Goal: Task Accomplishment & Management: Manage account settings

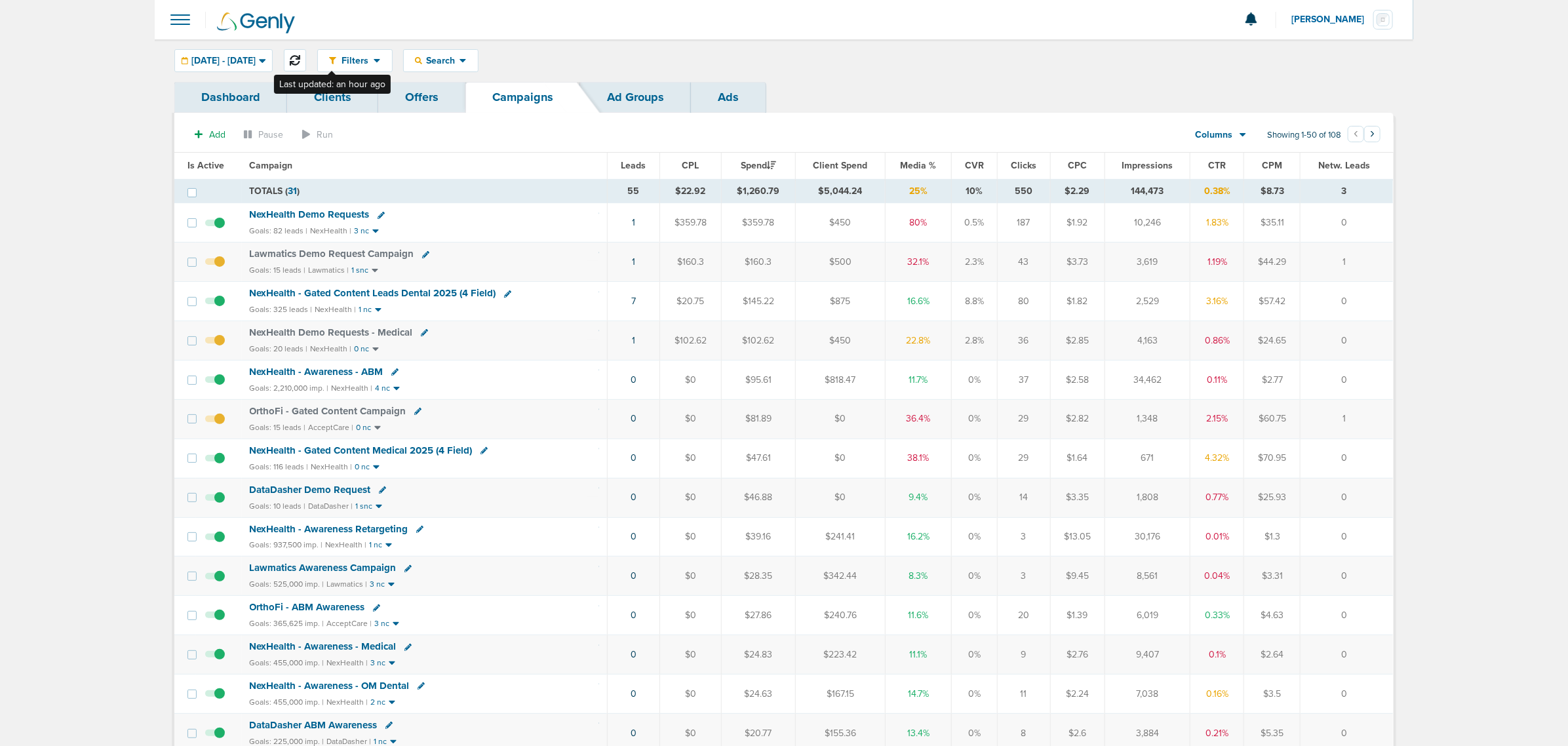
click at [306, 54] on button at bounding box center [295, 60] width 22 height 22
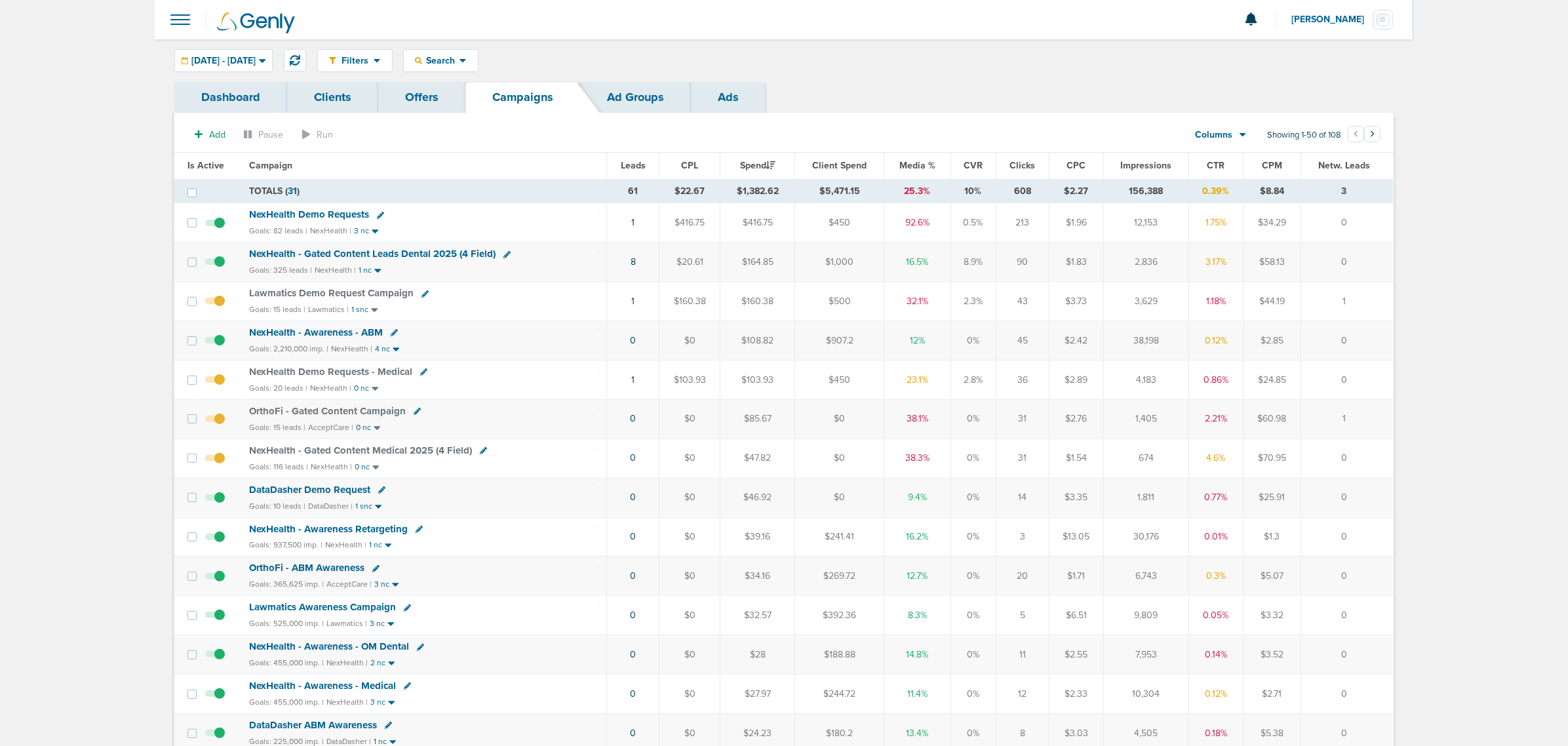
click at [380, 215] on icon at bounding box center [380, 215] width 7 height 7
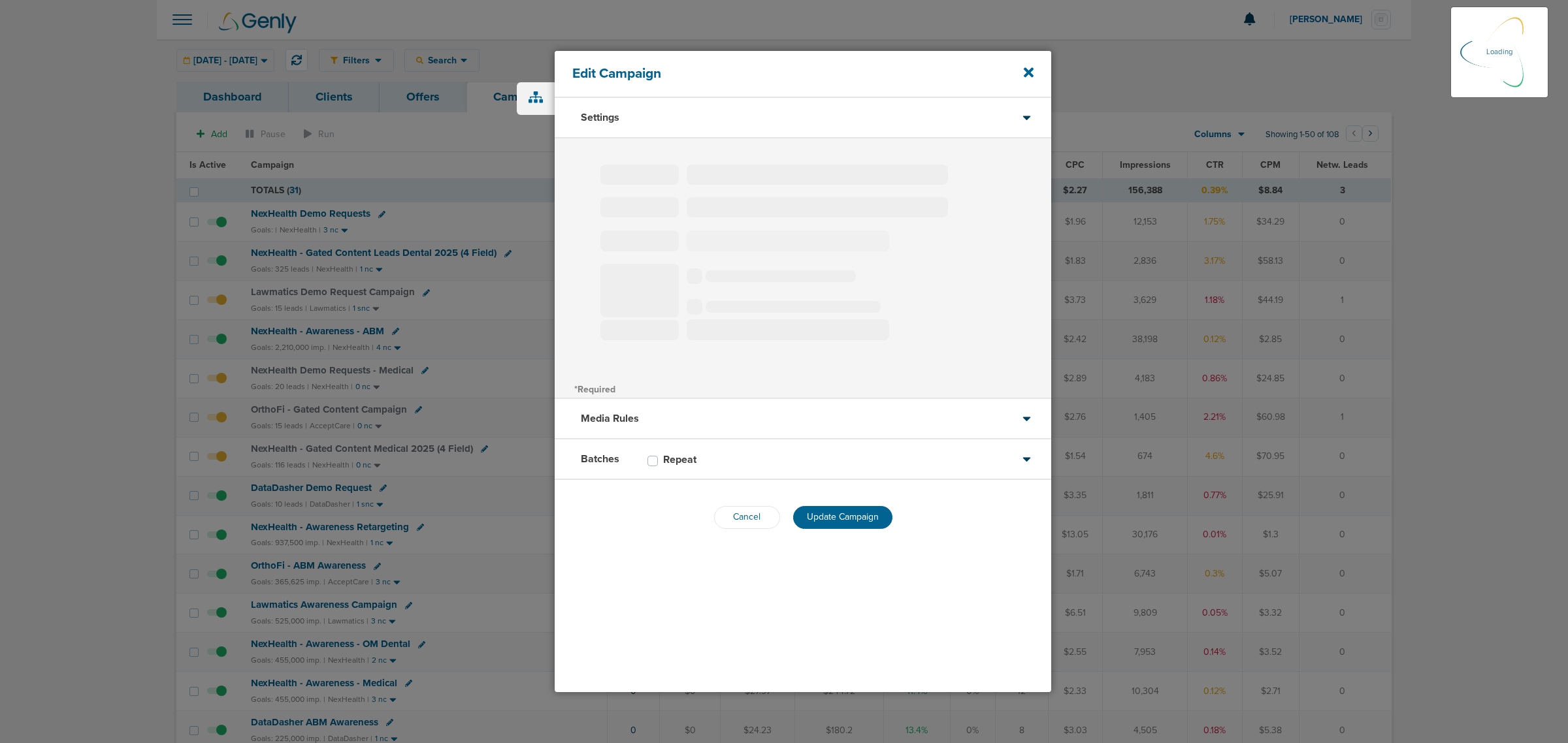
type input "NexHealth Demo Requests"
select select "Leads"
radio input "true"
select select "readWrite"
select select "1"
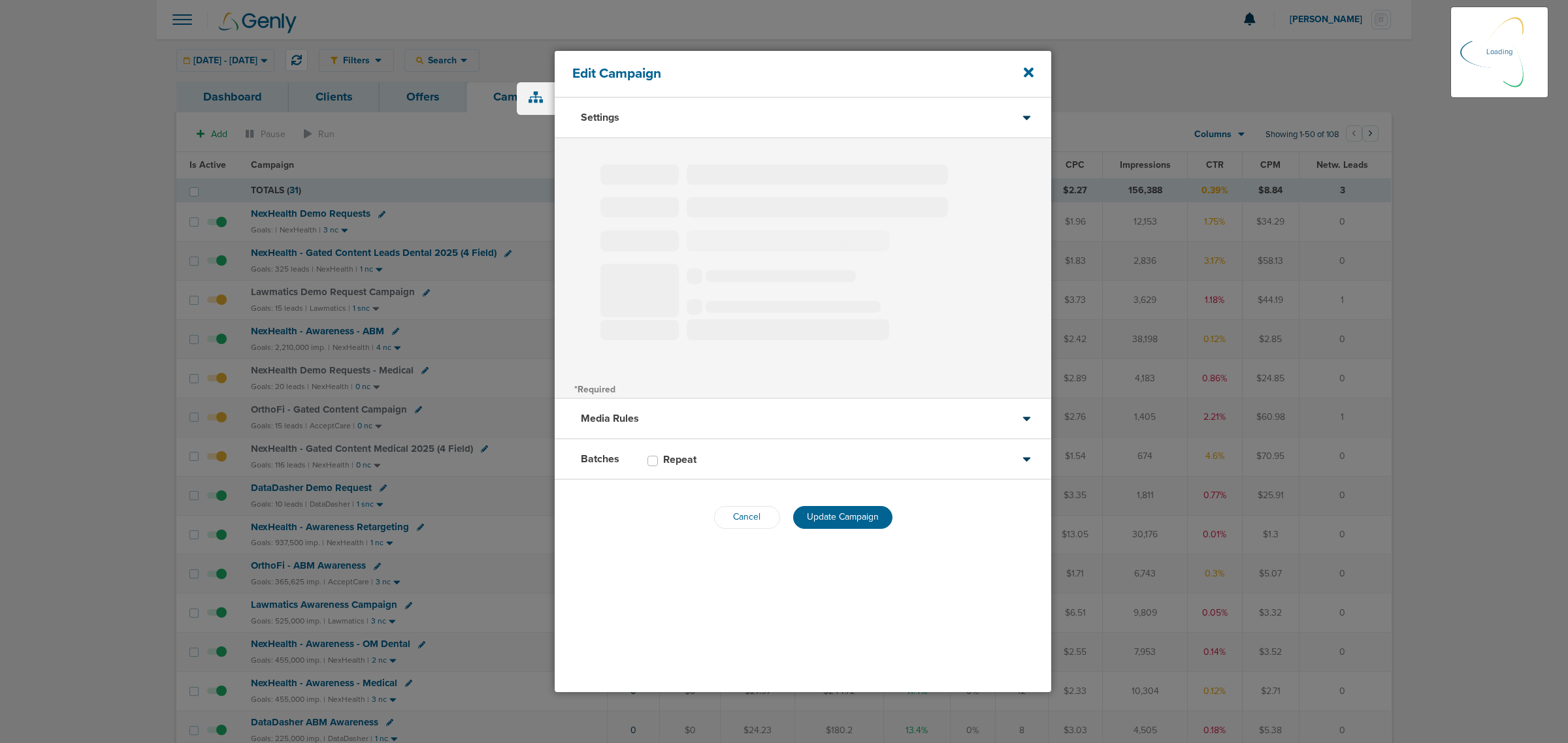
select select "2"
select select "3"
select select "4"
select select "6"
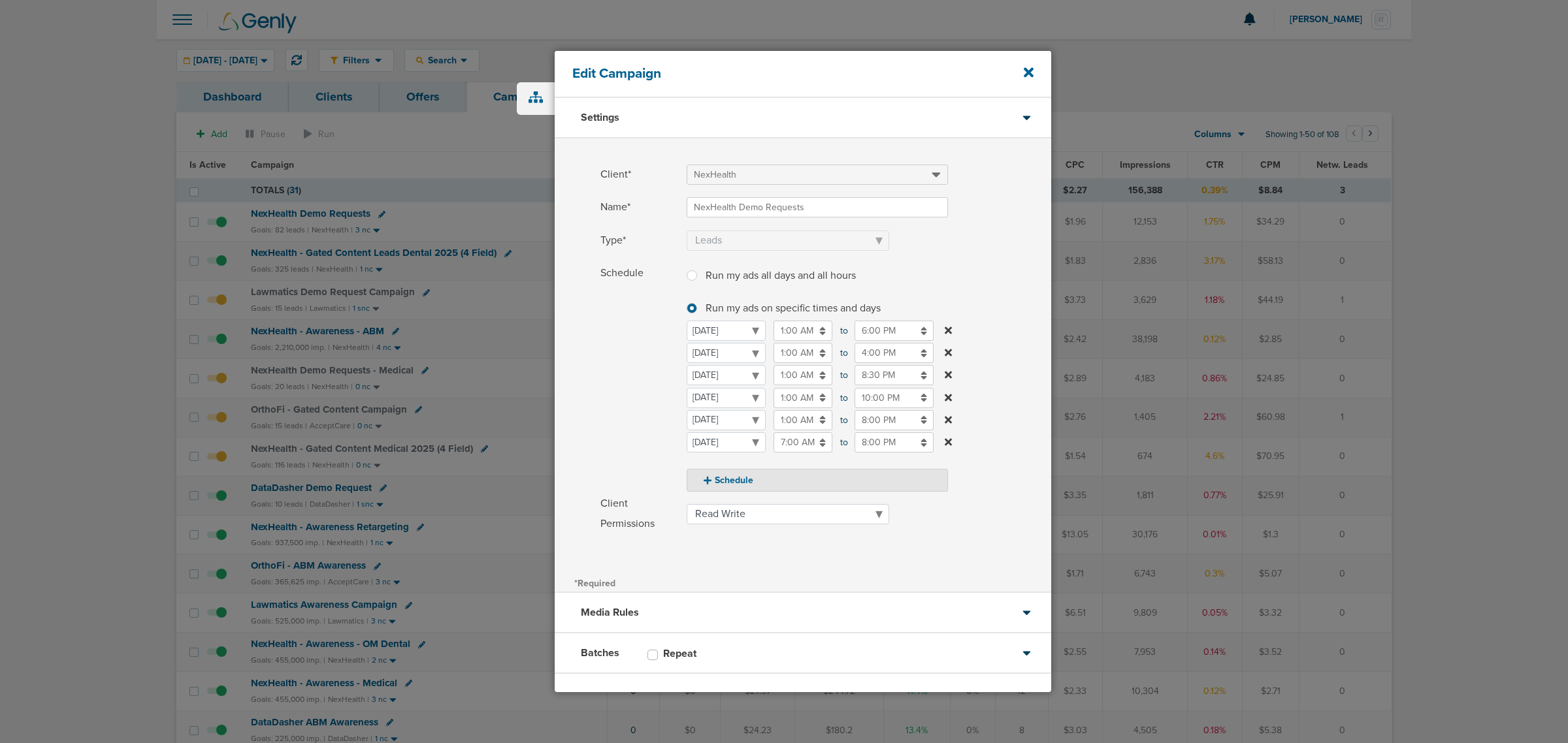
click at [885, 425] on input "8:00 PM" at bounding box center [894, 420] width 79 height 20
click at [867, 511] on link at bounding box center [861, 513] width 23 height 20
type input "5:00 PM"
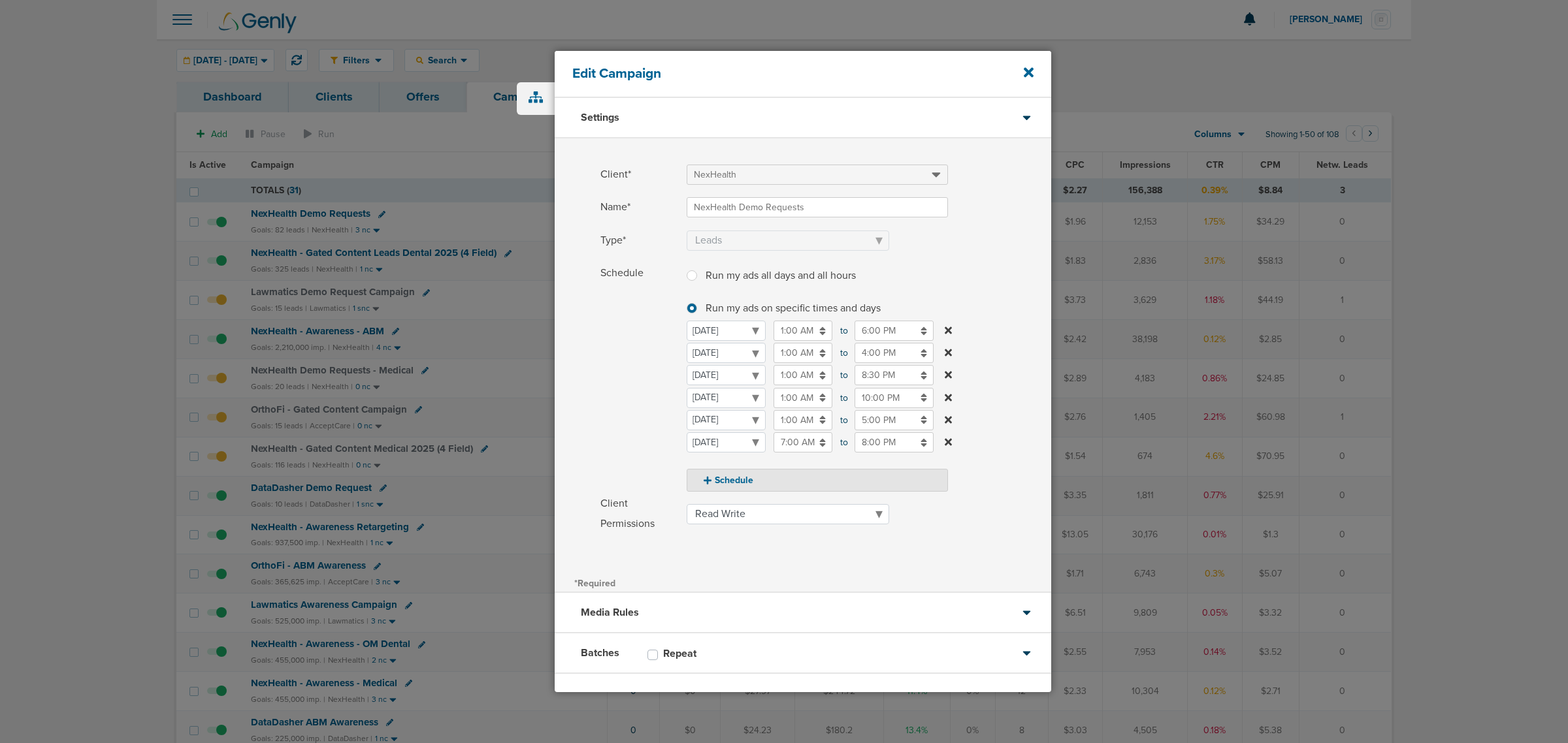
click at [997, 349] on label "Schedule Run my ads all days and all hours Run my ads all days and all hours Ru…" at bounding box center [826, 378] width 451 height 229
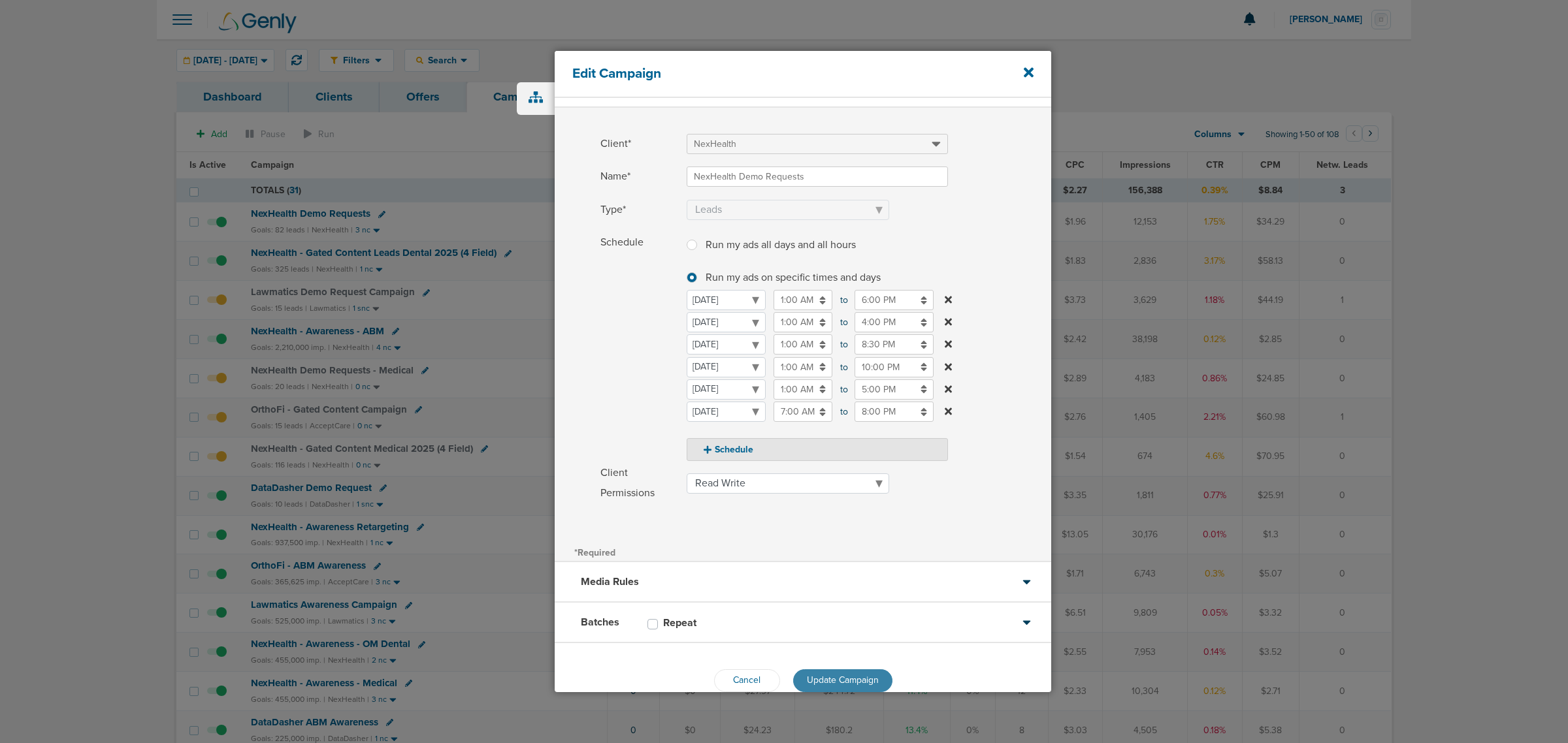
scroll to position [56, 0]
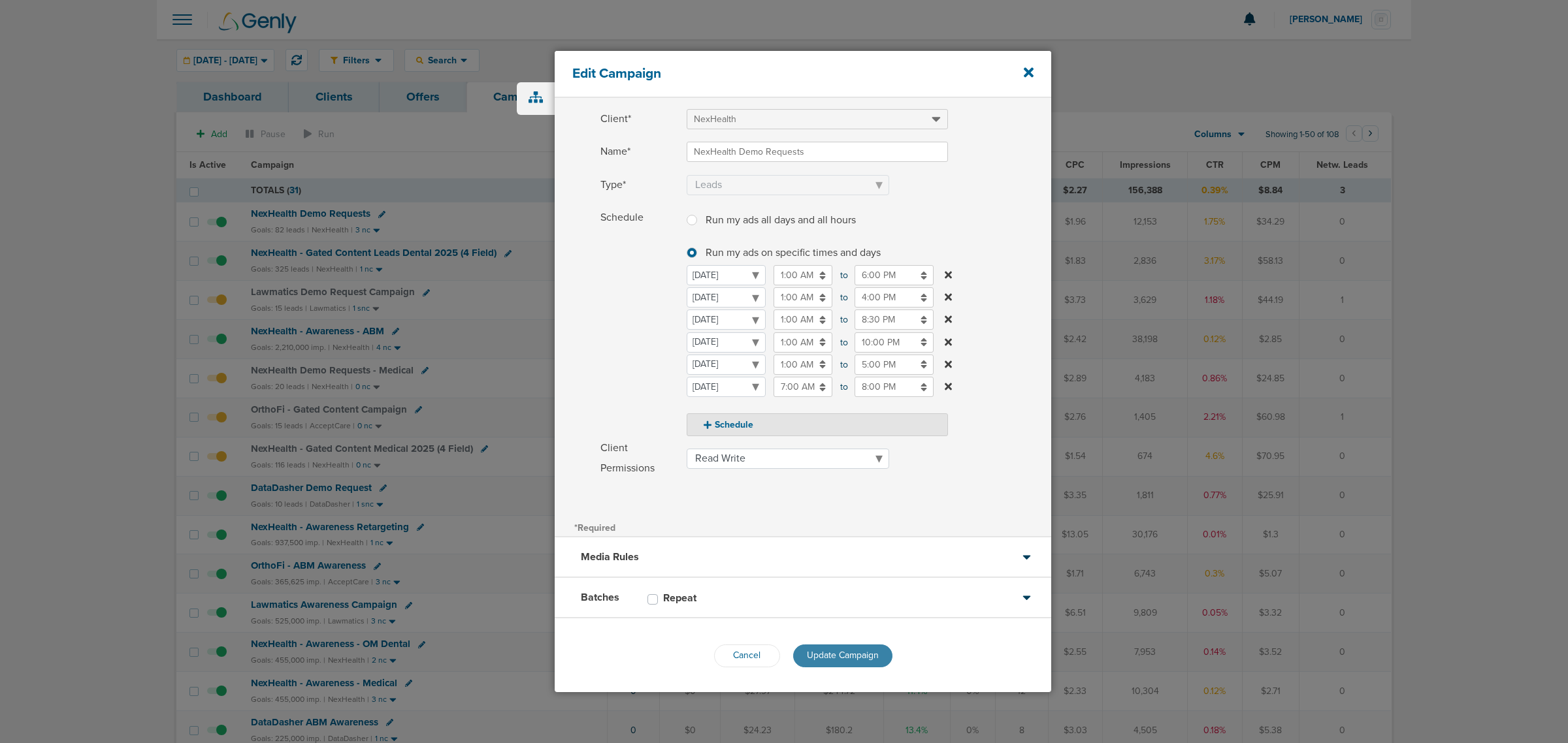
click at [876, 655] on span "Update Campaign" at bounding box center [843, 655] width 72 height 11
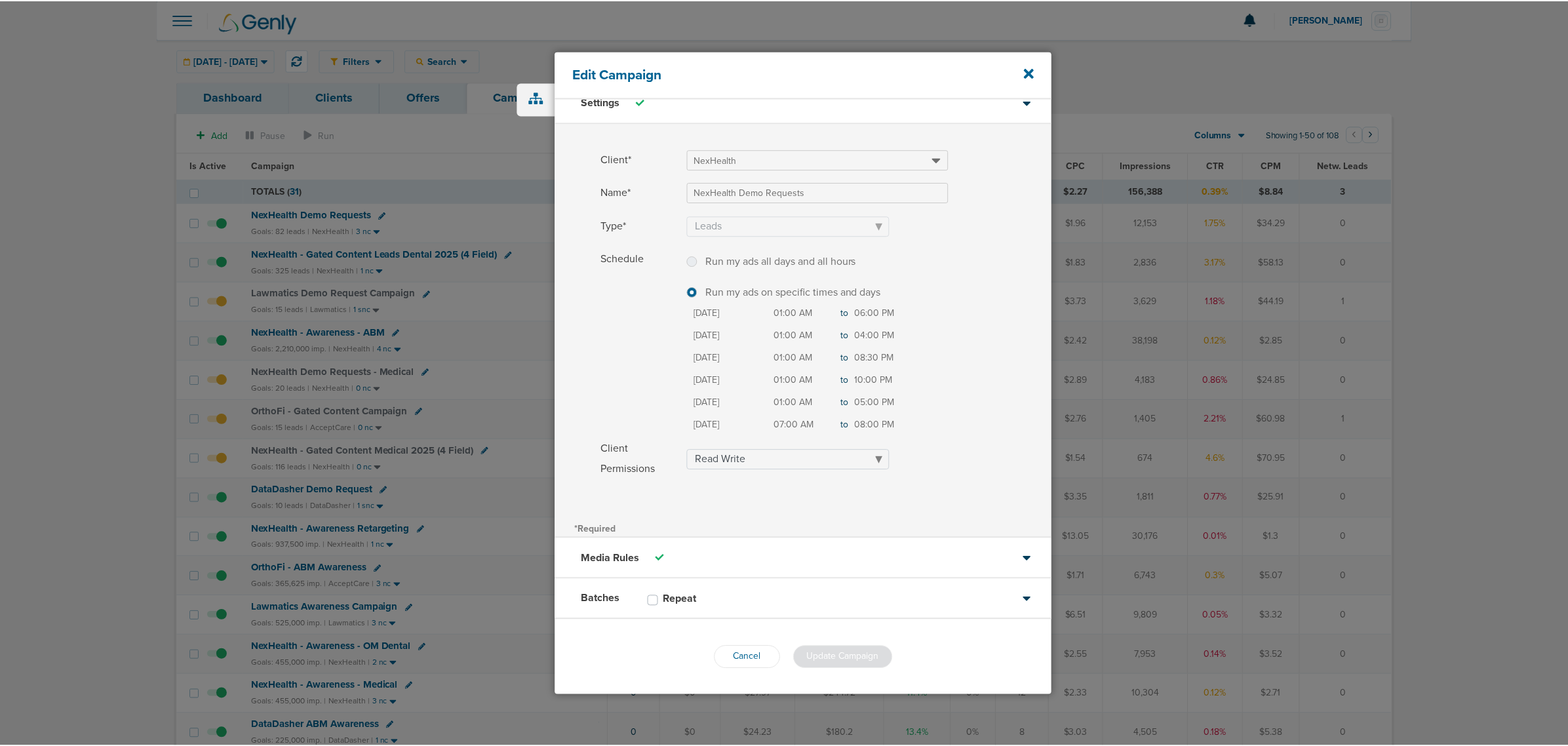
scroll to position [14, 0]
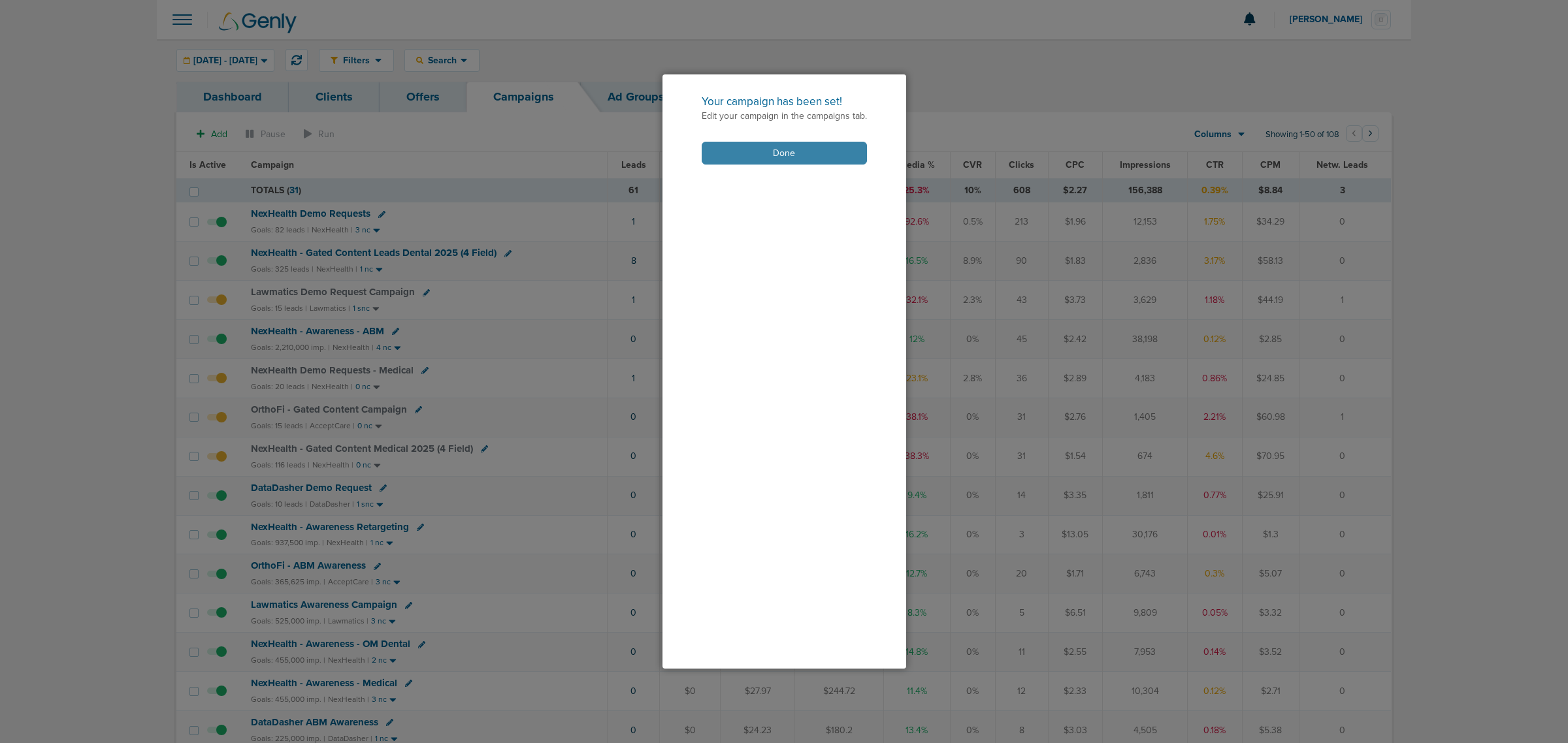
drag, startPoint x: 812, startPoint y: 143, endPoint x: 772, endPoint y: 154, distance: 41.5
click at [811, 143] on button "Done" at bounding box center [785, 153] width 165 height 23
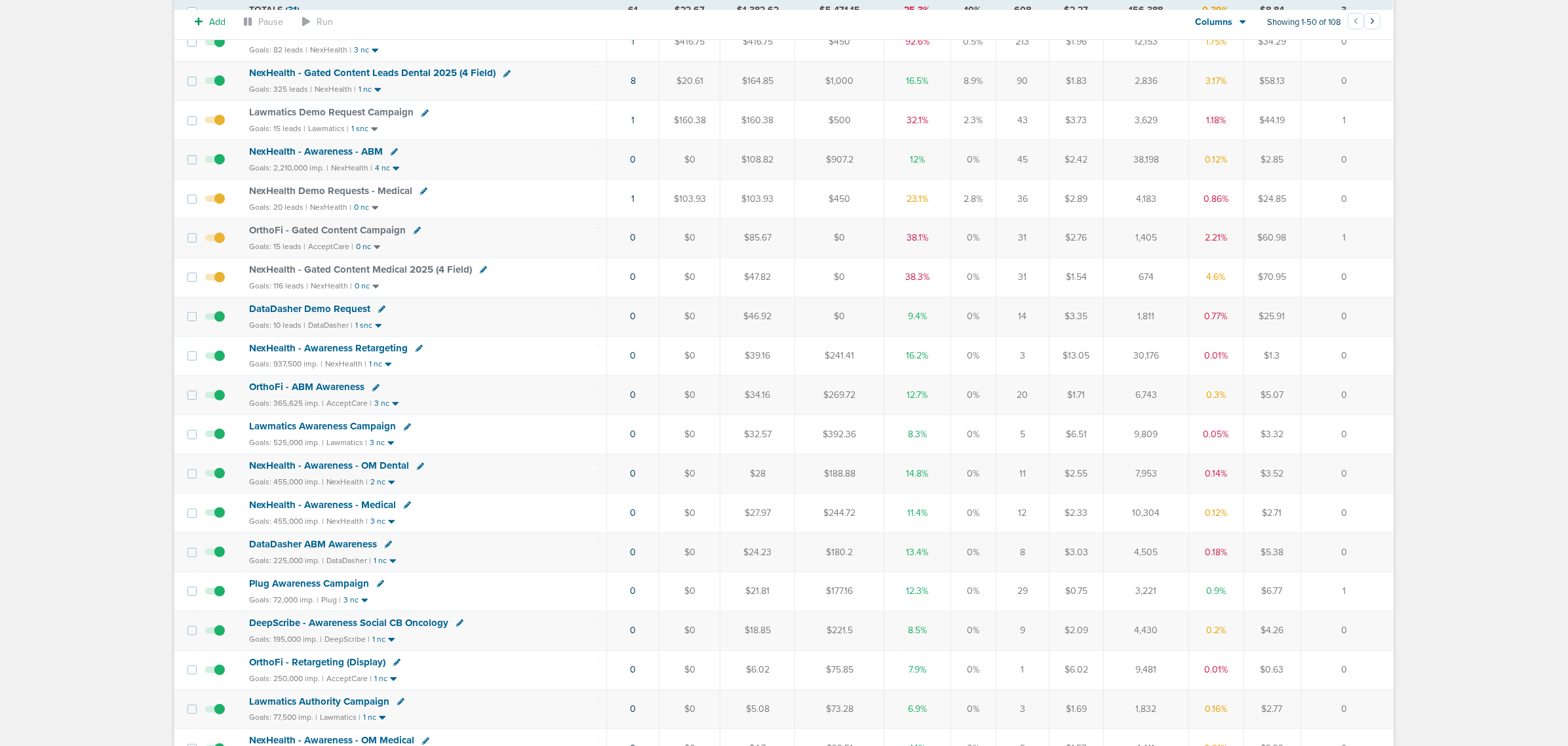
scroll to position [328, 0]
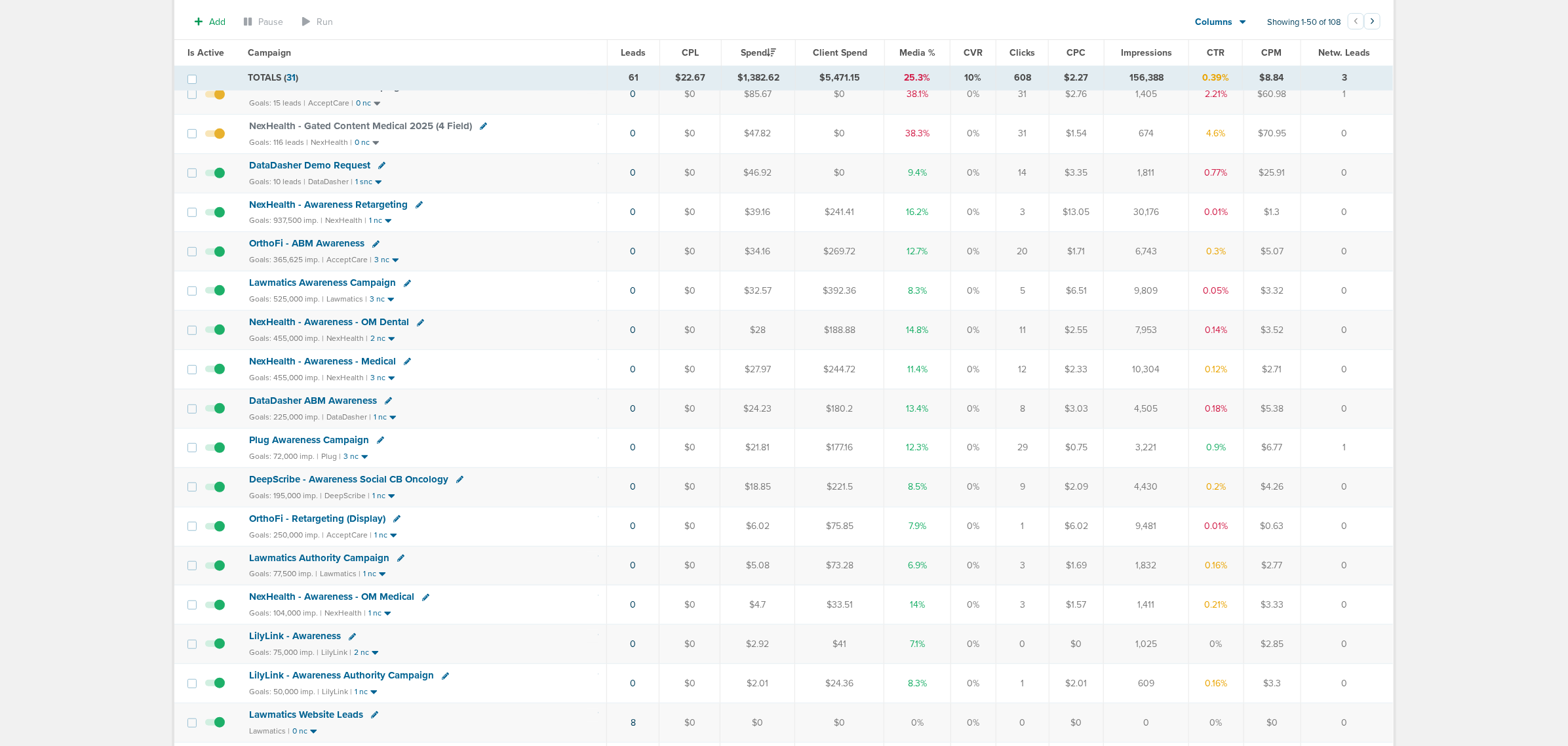
click at [334, 169] on span "DataDasher Demo Request" at bounding box center [309, 165] width 121 height 12
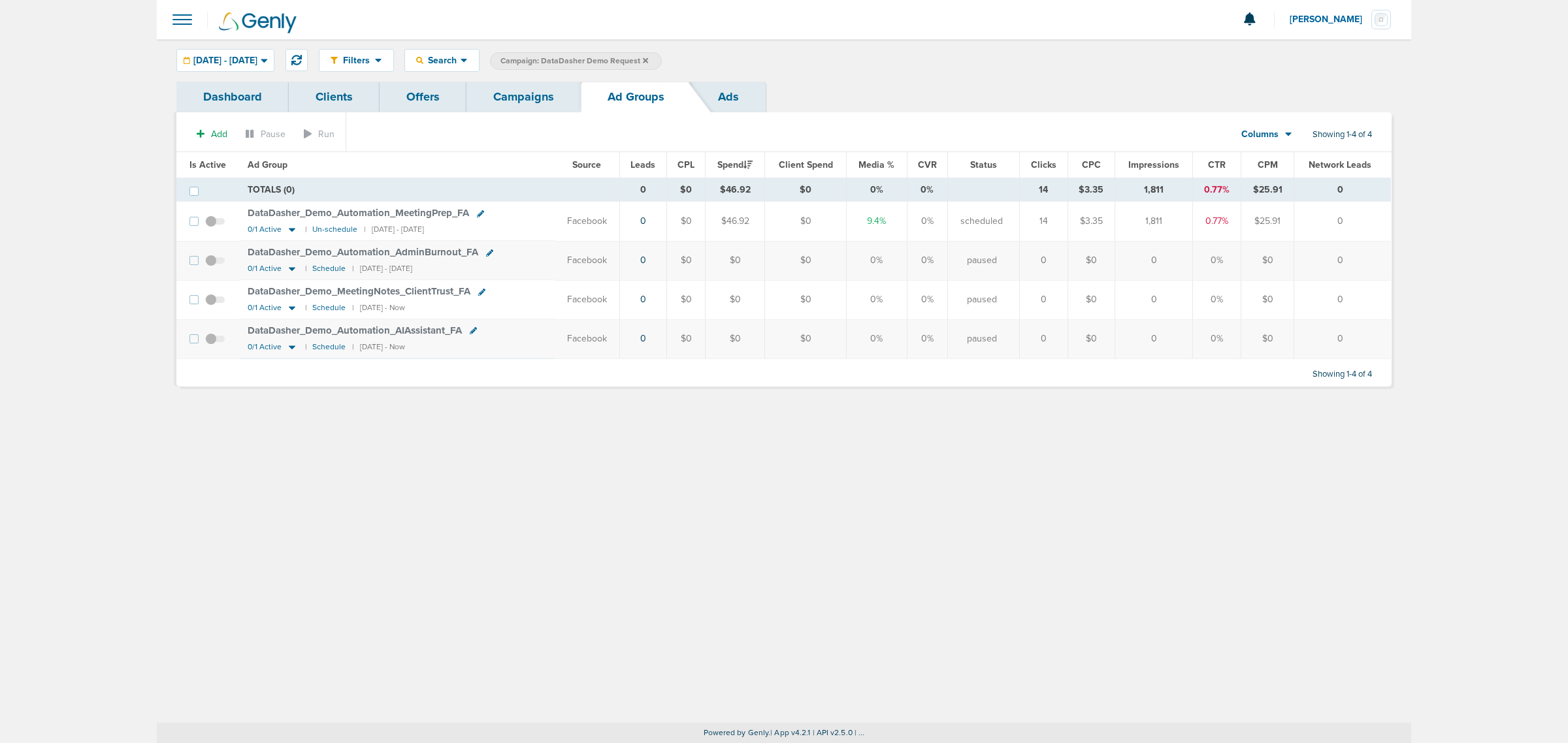
click at [484, 92] on link "Campaigns" at bounding box center [524, 96] width 114 height 31
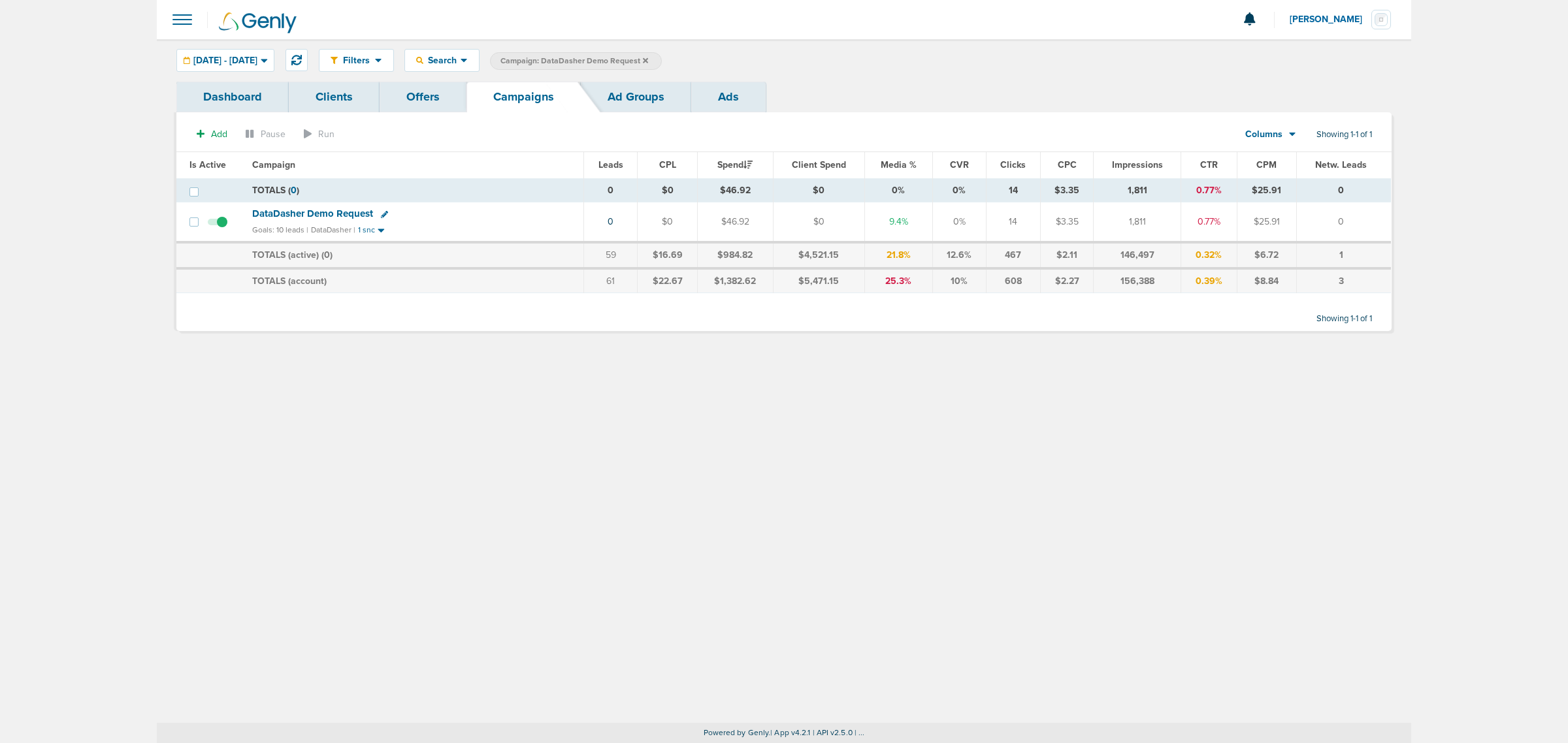
click at [374, 212] on div "DataDasher Demo Request" at bounding box center [316, 214] width 129 height 11
click at [382, 212] on icon at bounding box center [384, 214] width 7 height 7
select select
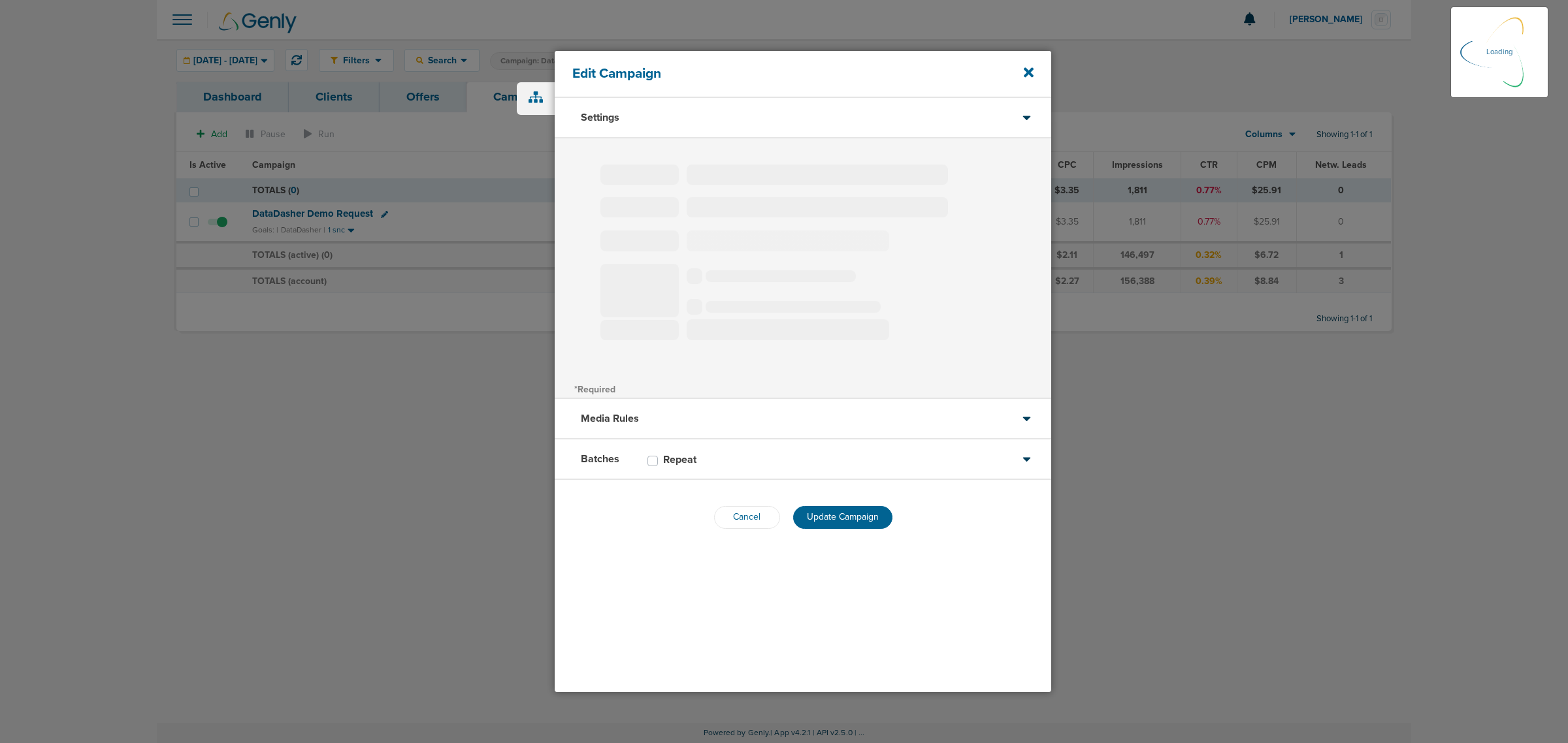
type input "DataDasher Demo Request"
select select "Leads"
radio input "true"
select select "readWrite"
select select "1"
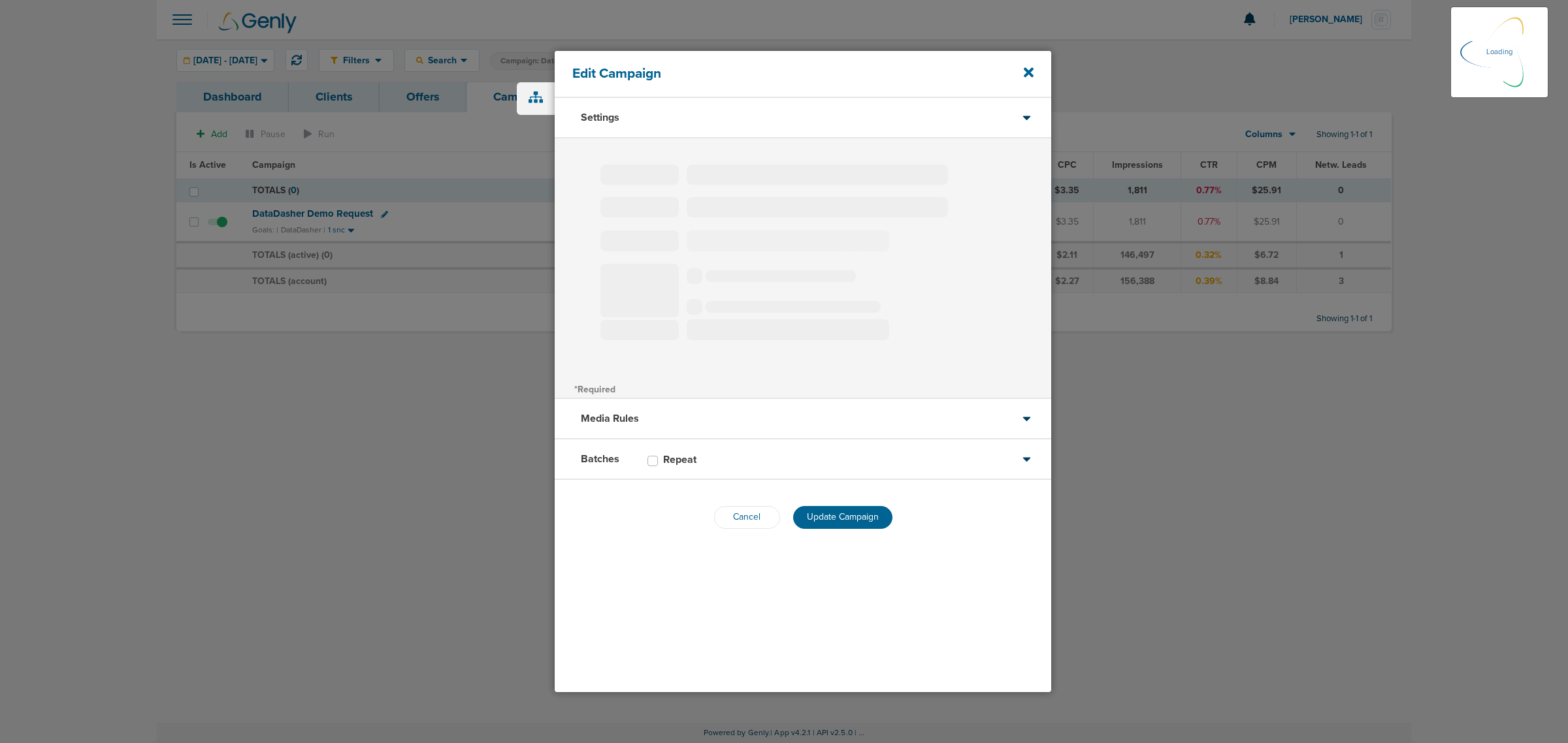
select select "2"
select select "4"
select select "6"
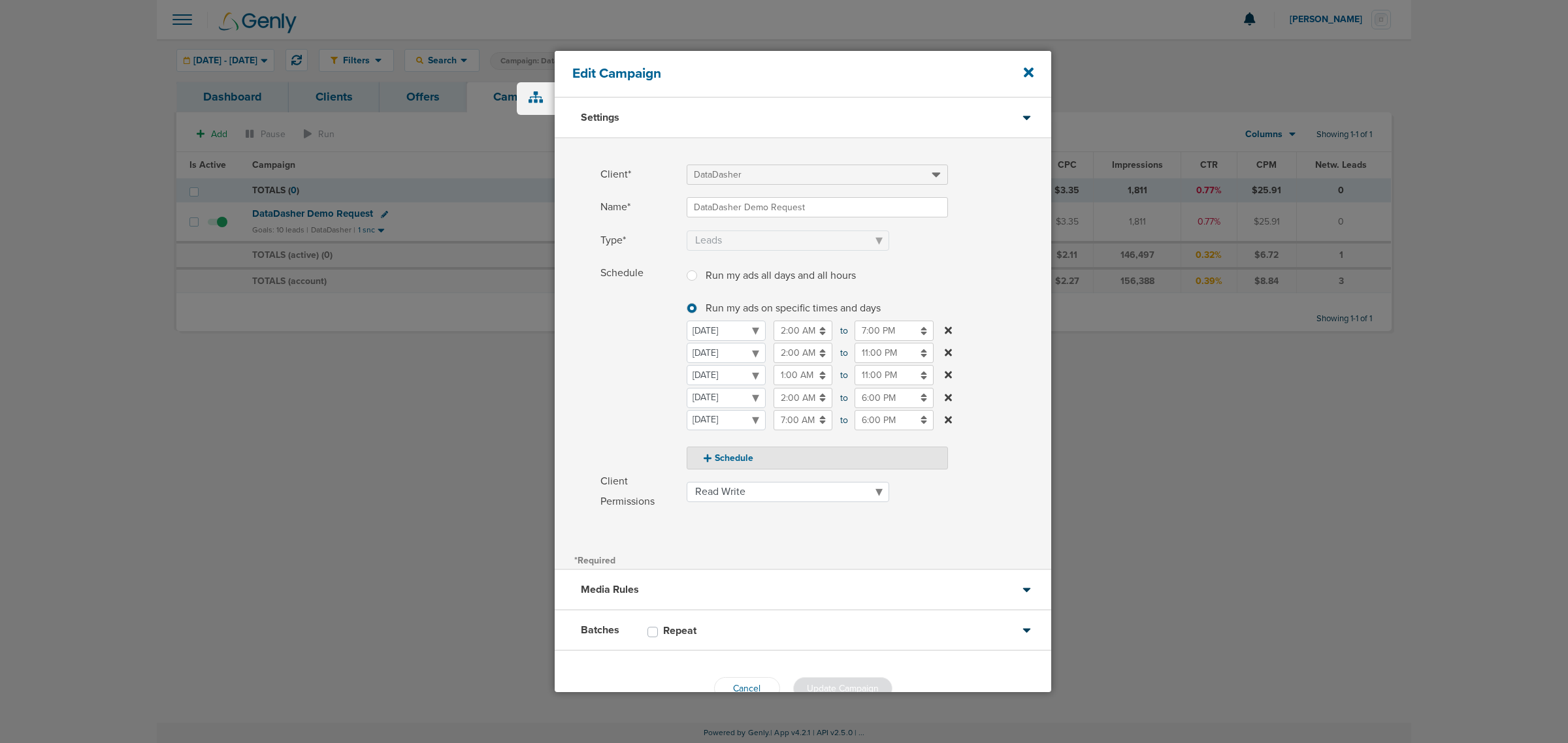
click at [887, 400] on input "6:00 PM" at bounding box center [894, 398] width 79 height 20
click at [856, 488] on icon at bounding box center [860, 491] width 12 height 8
type input "5:00 PM"
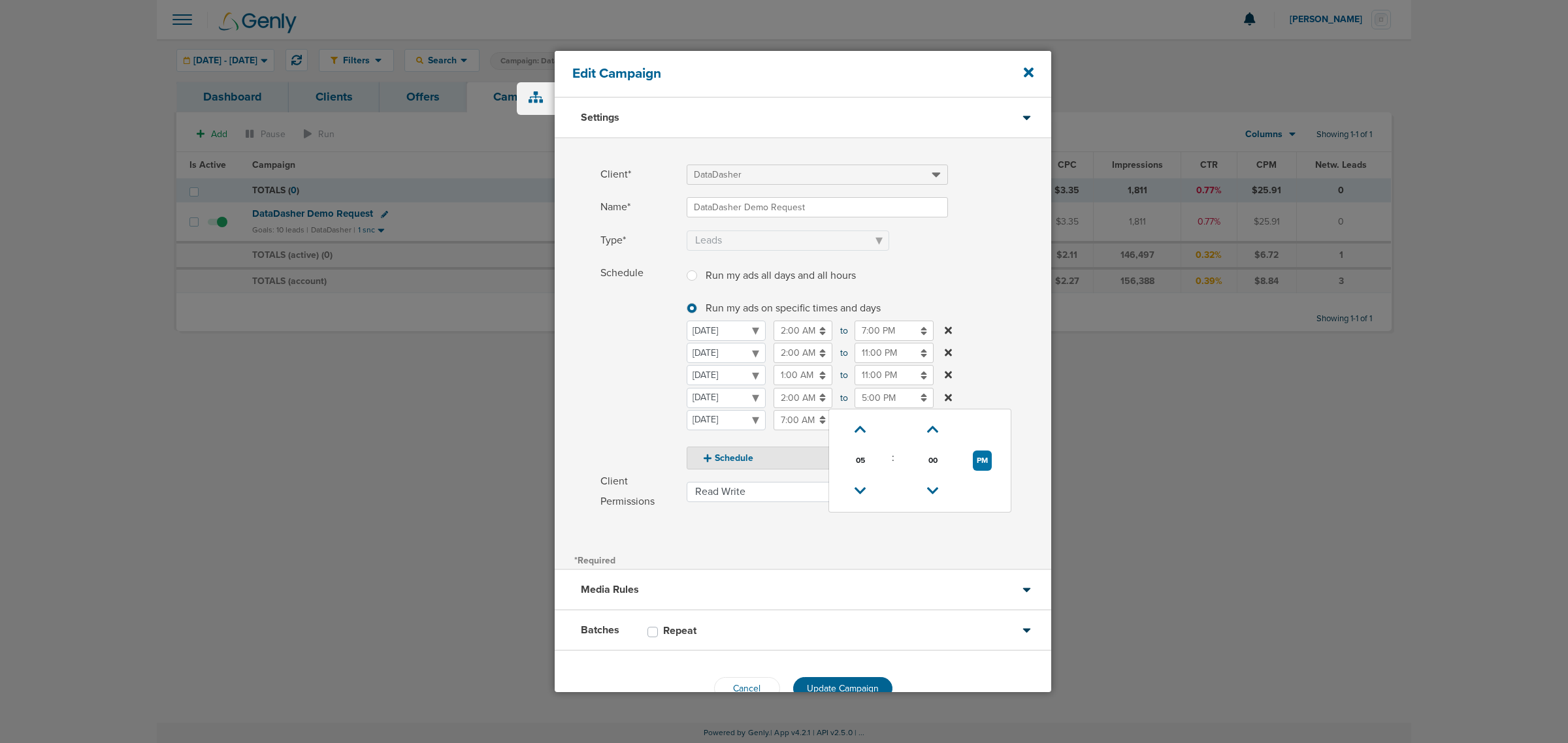
click at [983, 327] on label "Schedule Run my ads all days and all hours Run my ads all days and all hours Ru…" at bounding box center [826, 366] width 451 height 206
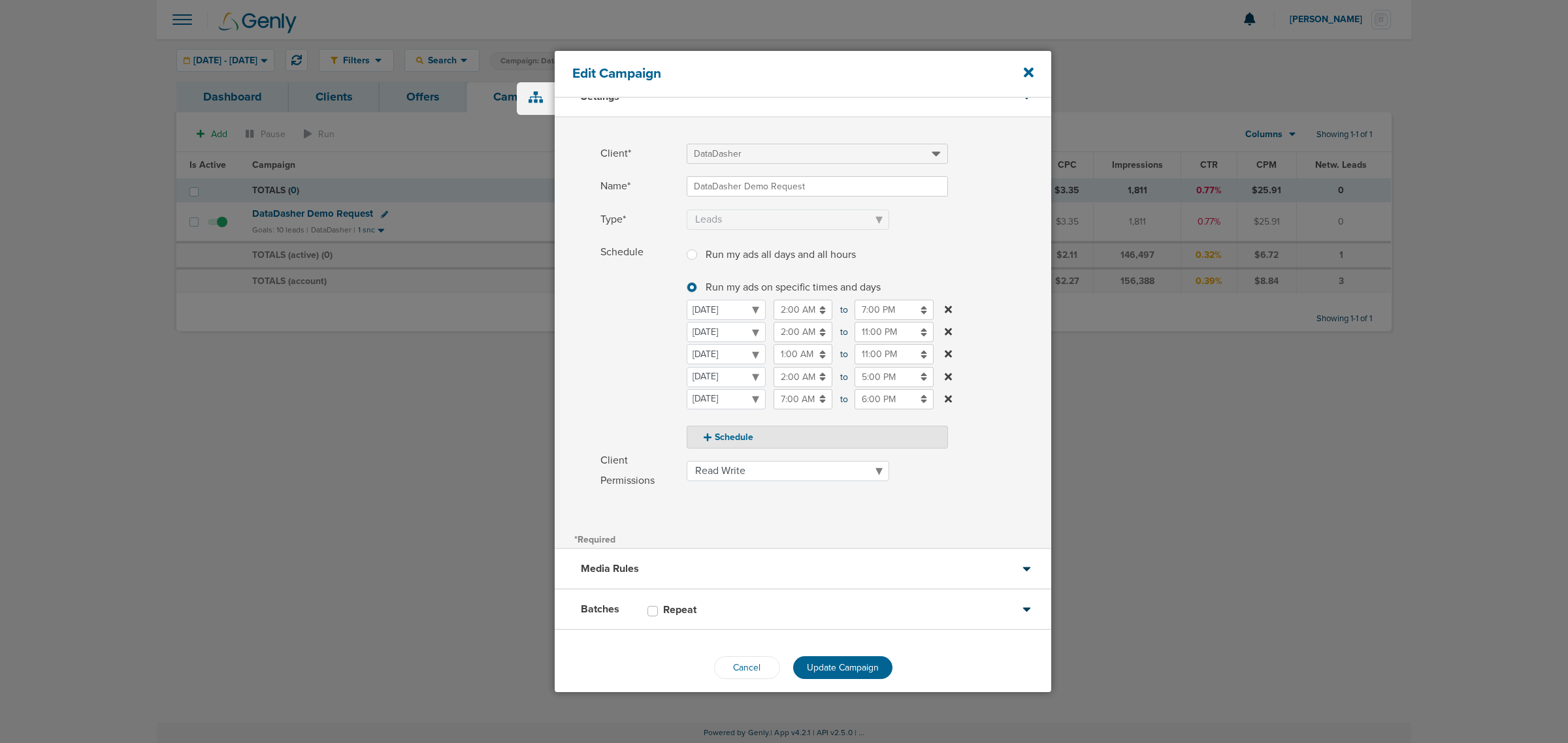
scroll to position [32, 0]
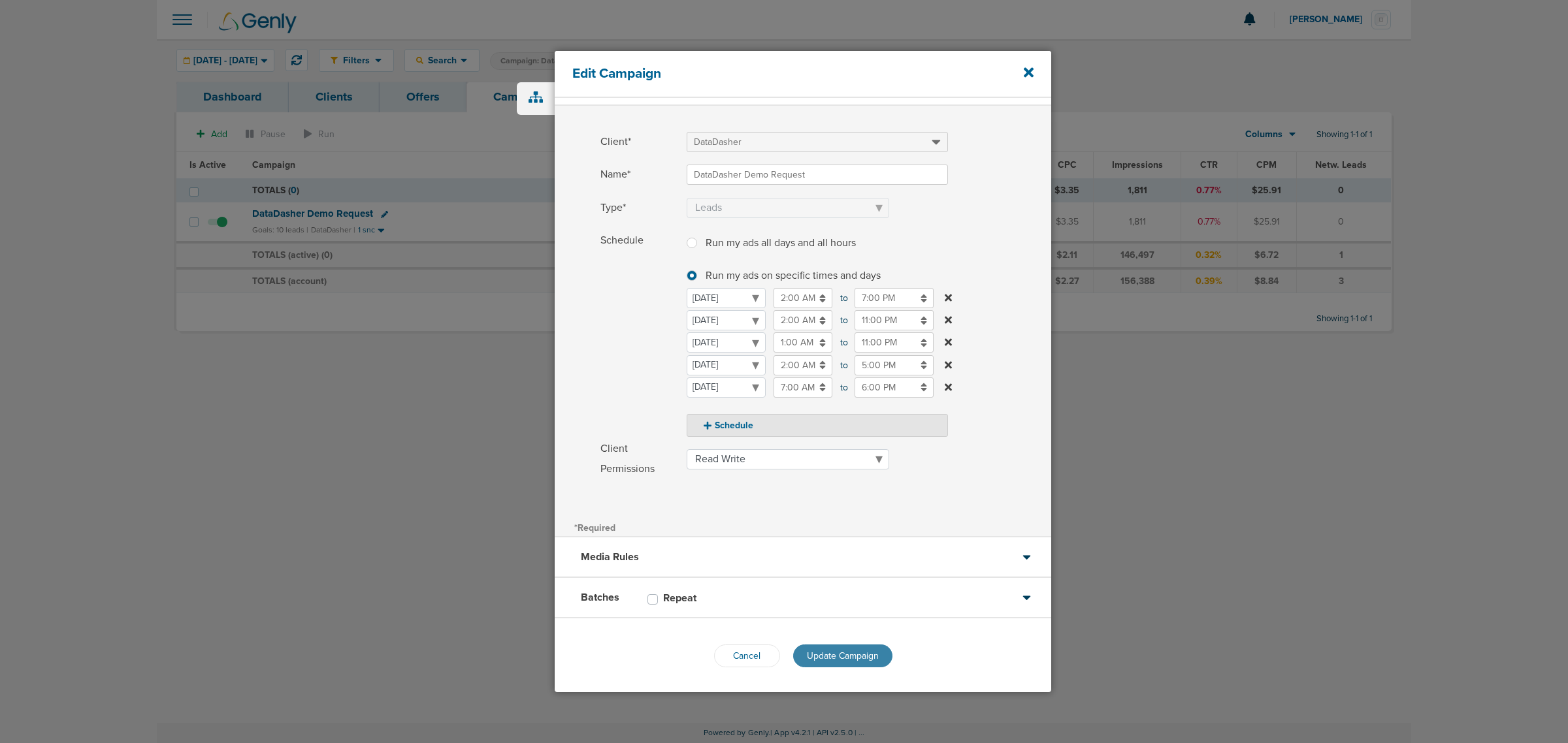
click at [857, 648] on button "Update Campaign" at bounding box center [843, 655] width 99 height 23
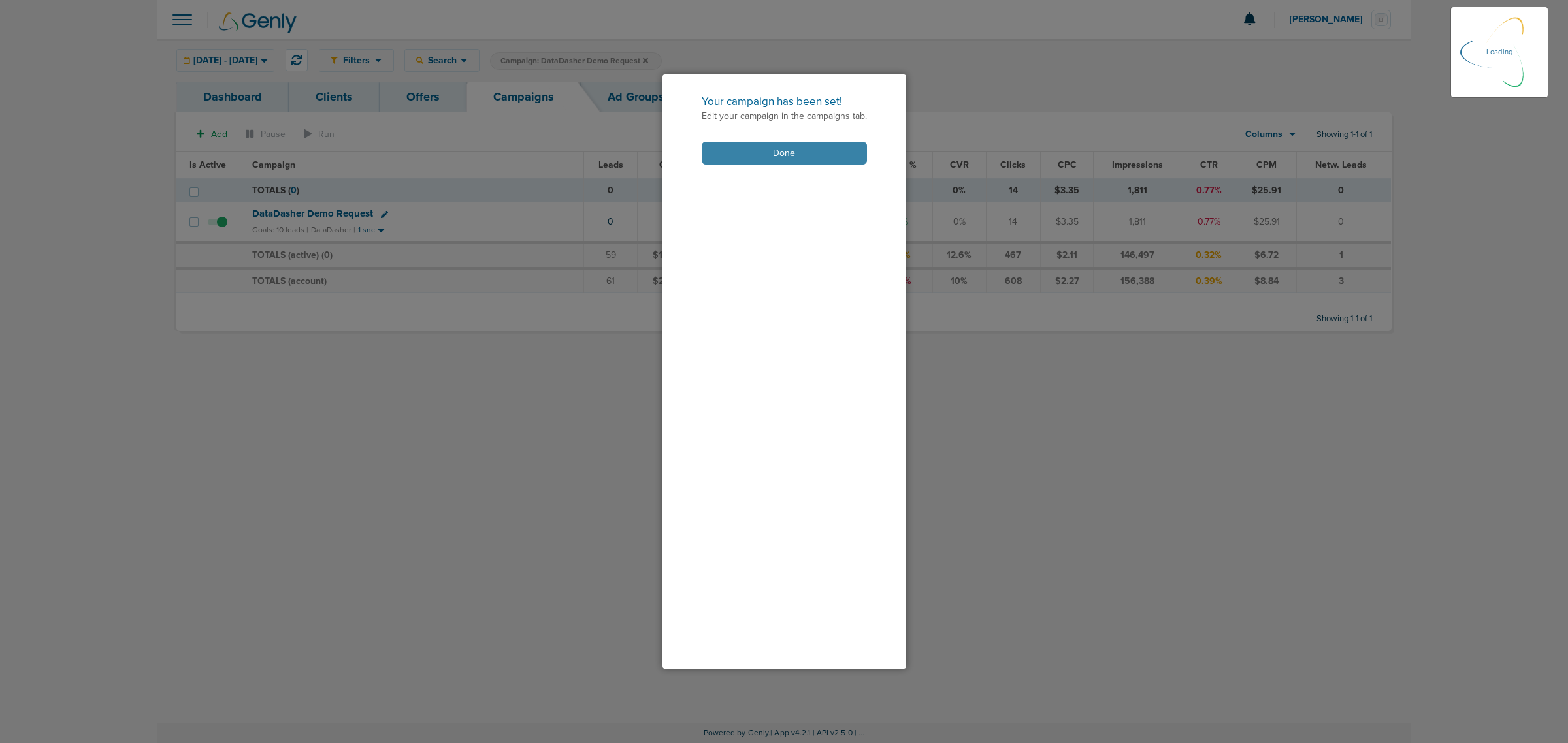
click at [779, 143] on button "Done" at bounding box center [785, 153] width 165 height 23
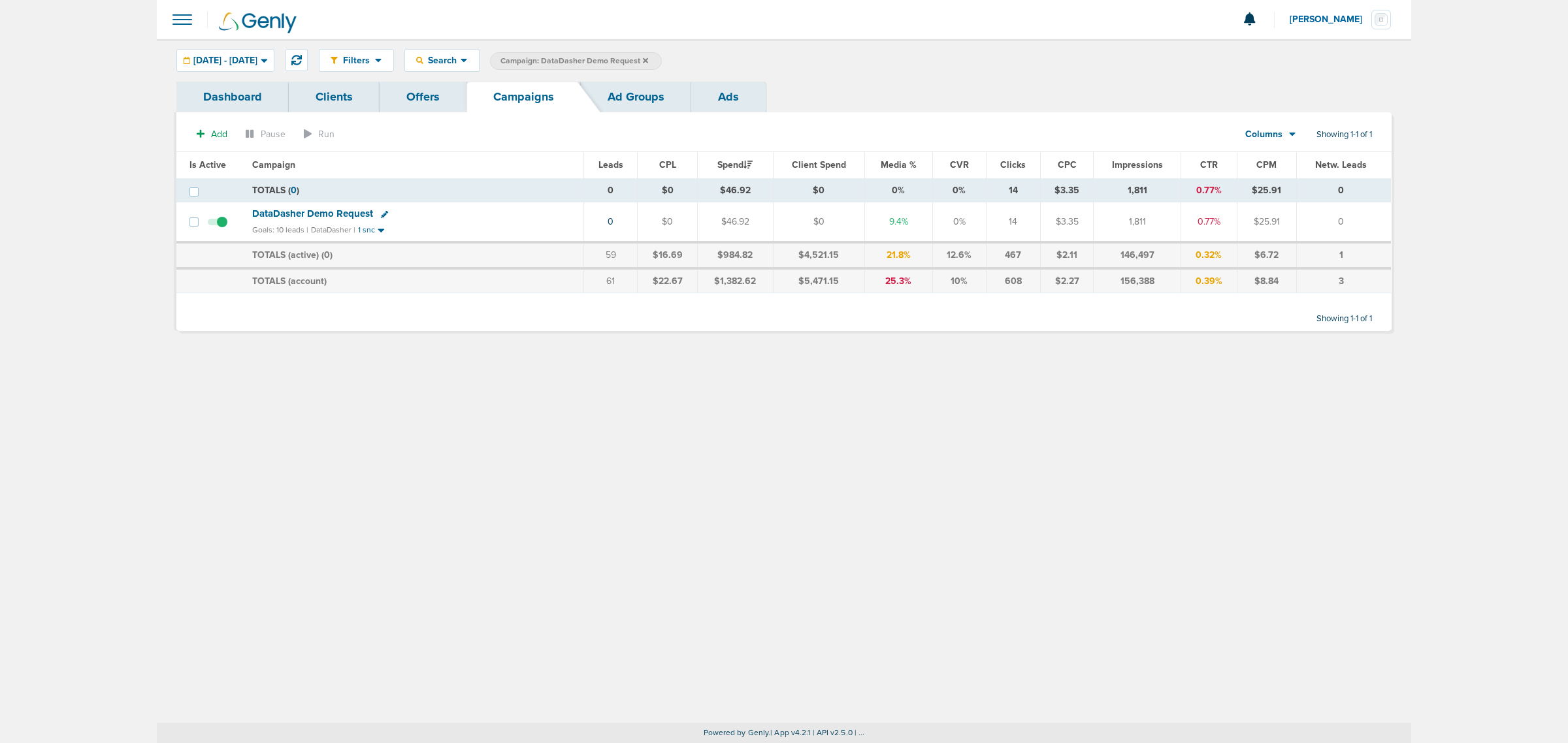
click at [327, 211] on span "DataDasher Demo Request" at bounding box center [312, 213] width 121 height 12
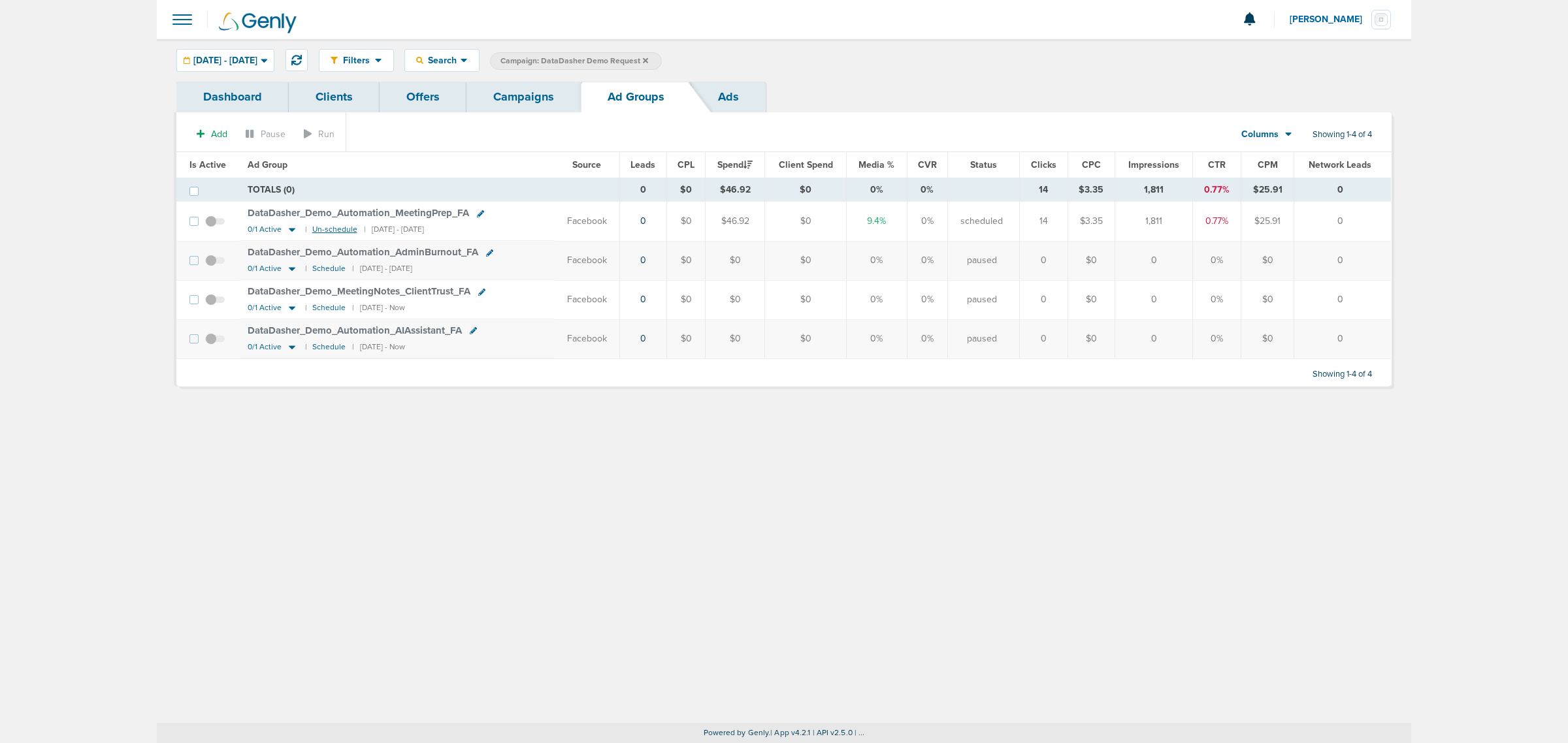
click at [330, 229] on small "Un-schedule" at bounding box center [334, 230] width 45 height 10
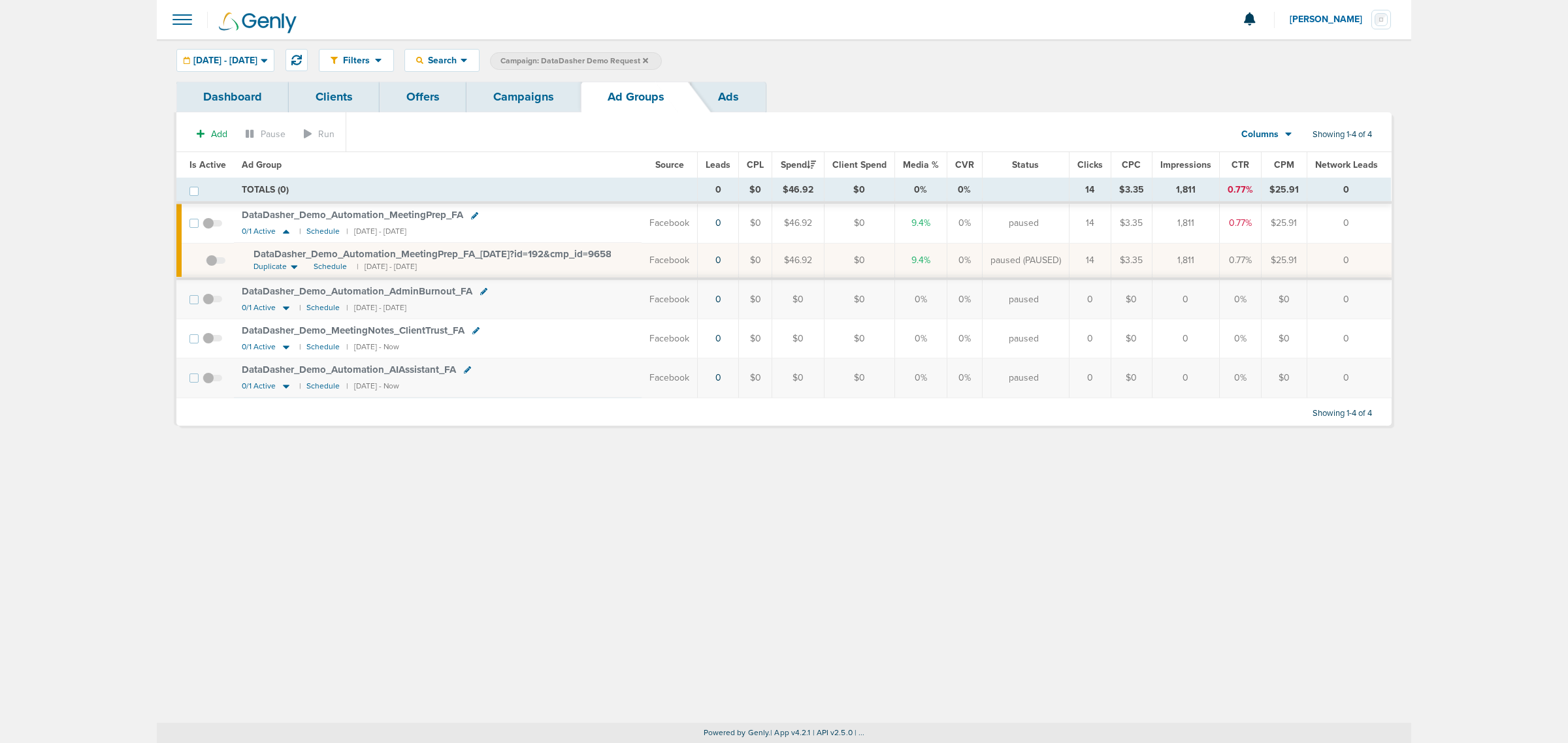
click at [507, 99] on link "Campaigns" at bounding box center [524, 96] width 114 height 31
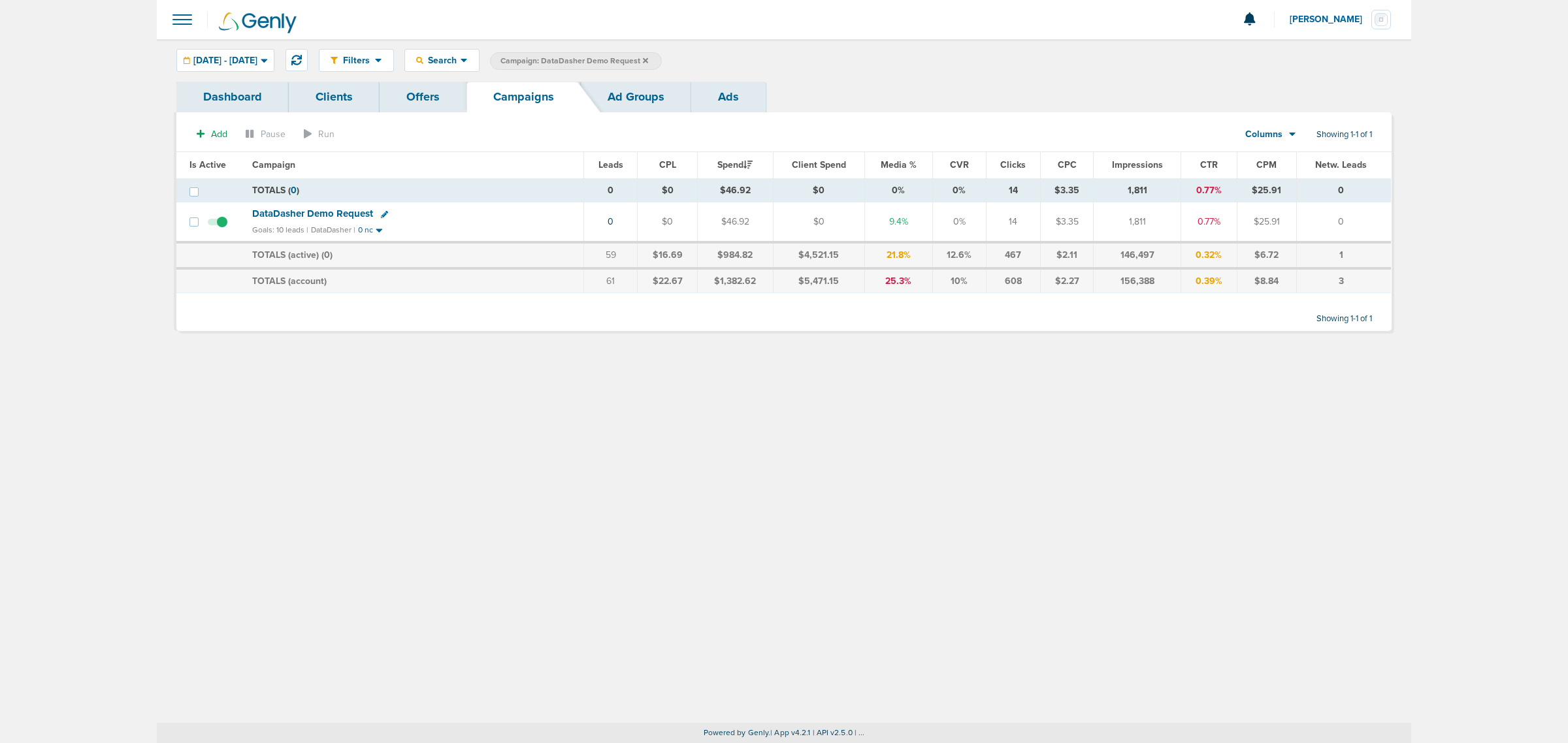
click at [383, 209] on div "DataDasher Demo Request" at bounding box center [414, 214] width 323 height 13
click at [376, 213] on div "DataDasher Demo Request" at bounding box center [316, 214] width 129 height 11
click at [381, 214] on icon at bounding box center [384, 214] width 7 height 7
select select
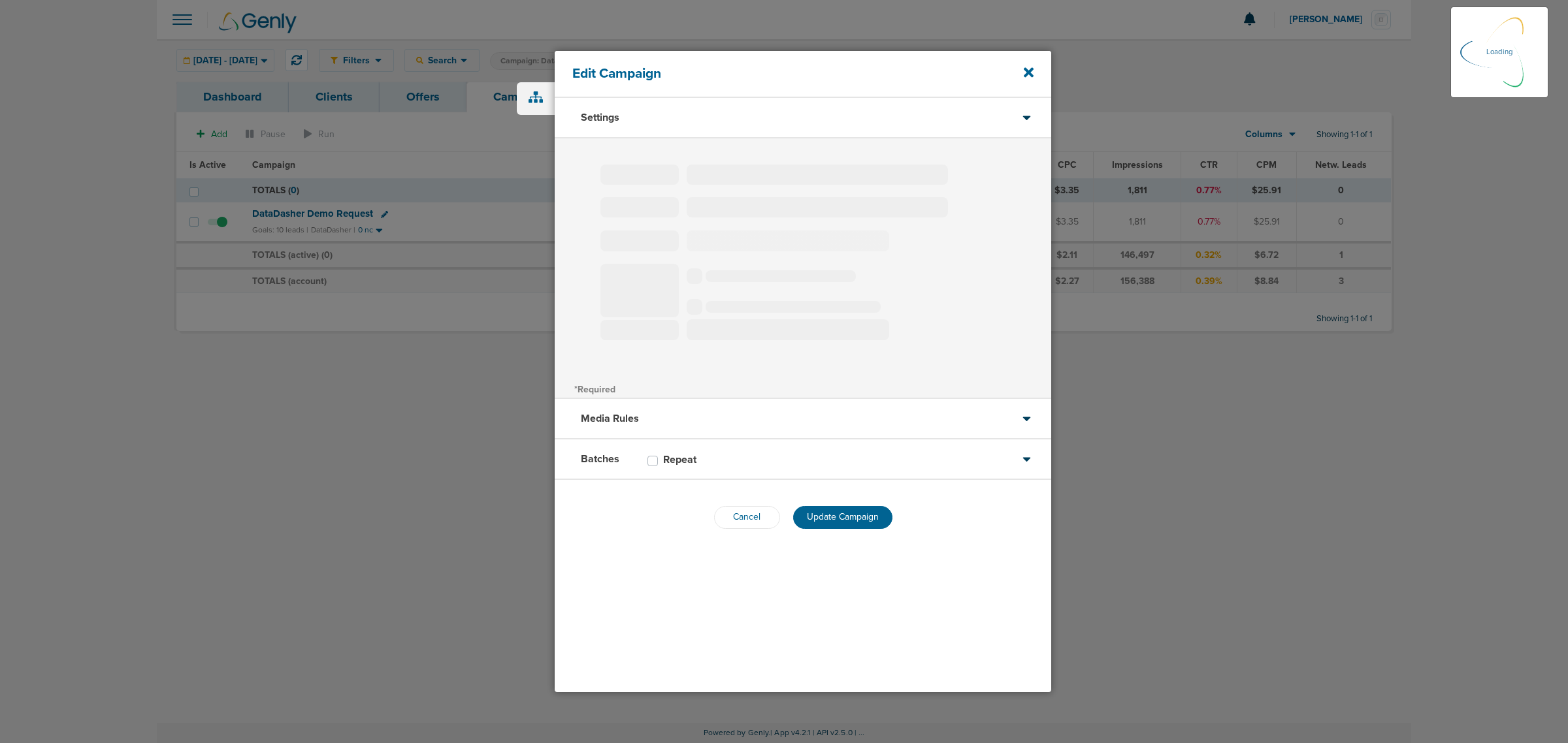
type input "DataDasher Demo Request"
select select "Leads"
radio input "true"
select select "readWrite"
select select "1"
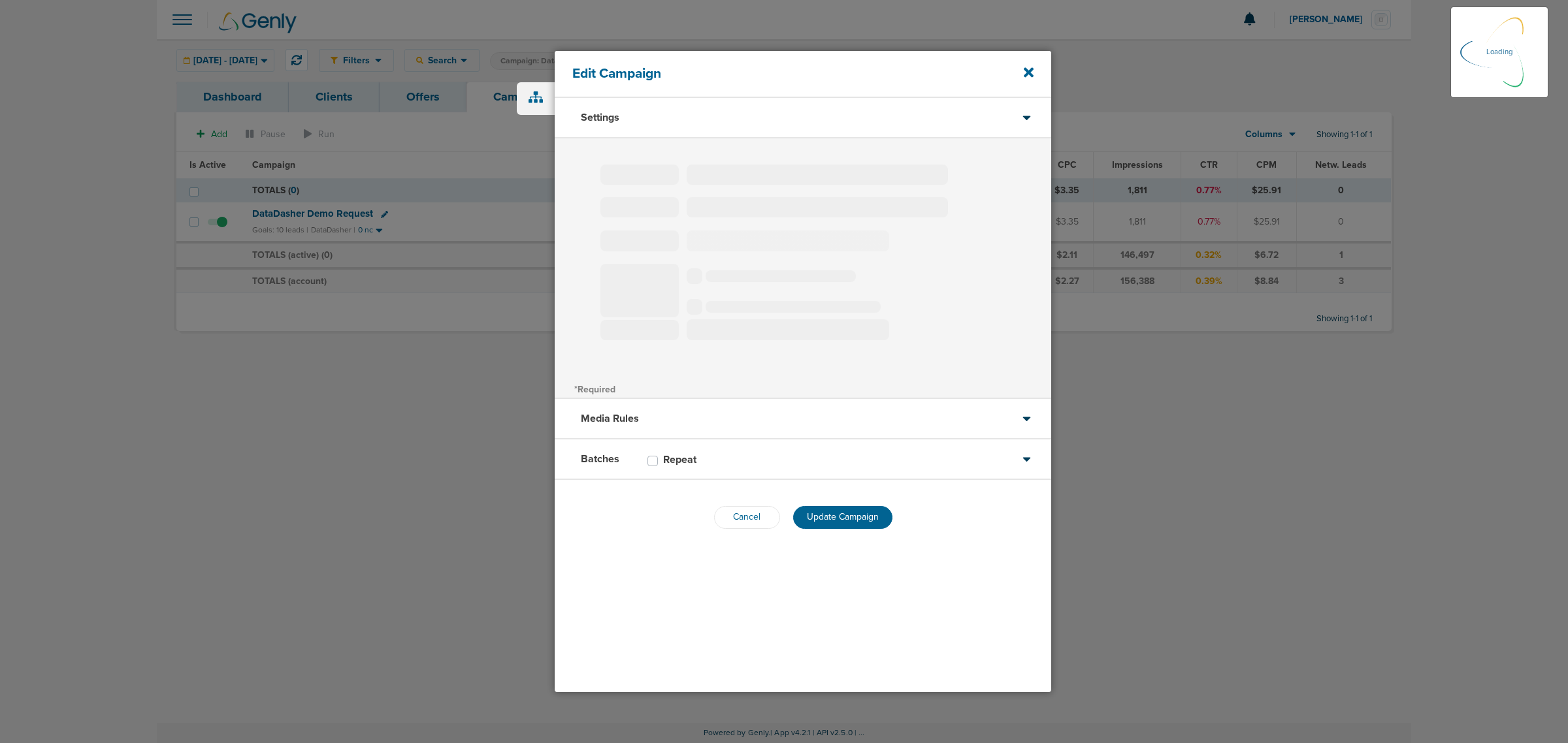
select select "2"
select select "4"
select select "6"
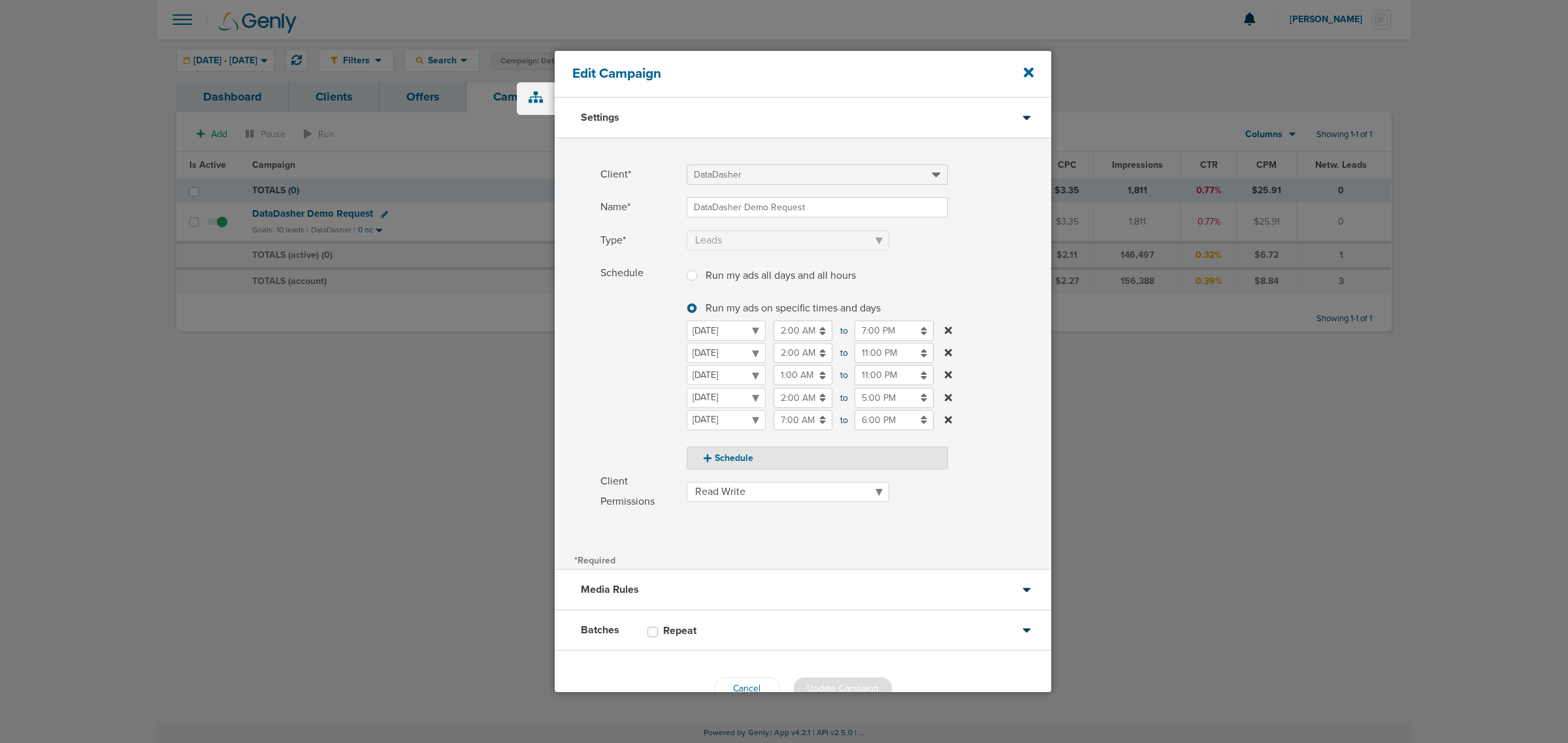
click at [895, 398] on input "5:00 PM" at bounding box center [894, 398] width 79 height 20
click at [854, 493] on link at bounding box center [861, 491] width 23 height 20
type input "4:00 PM"
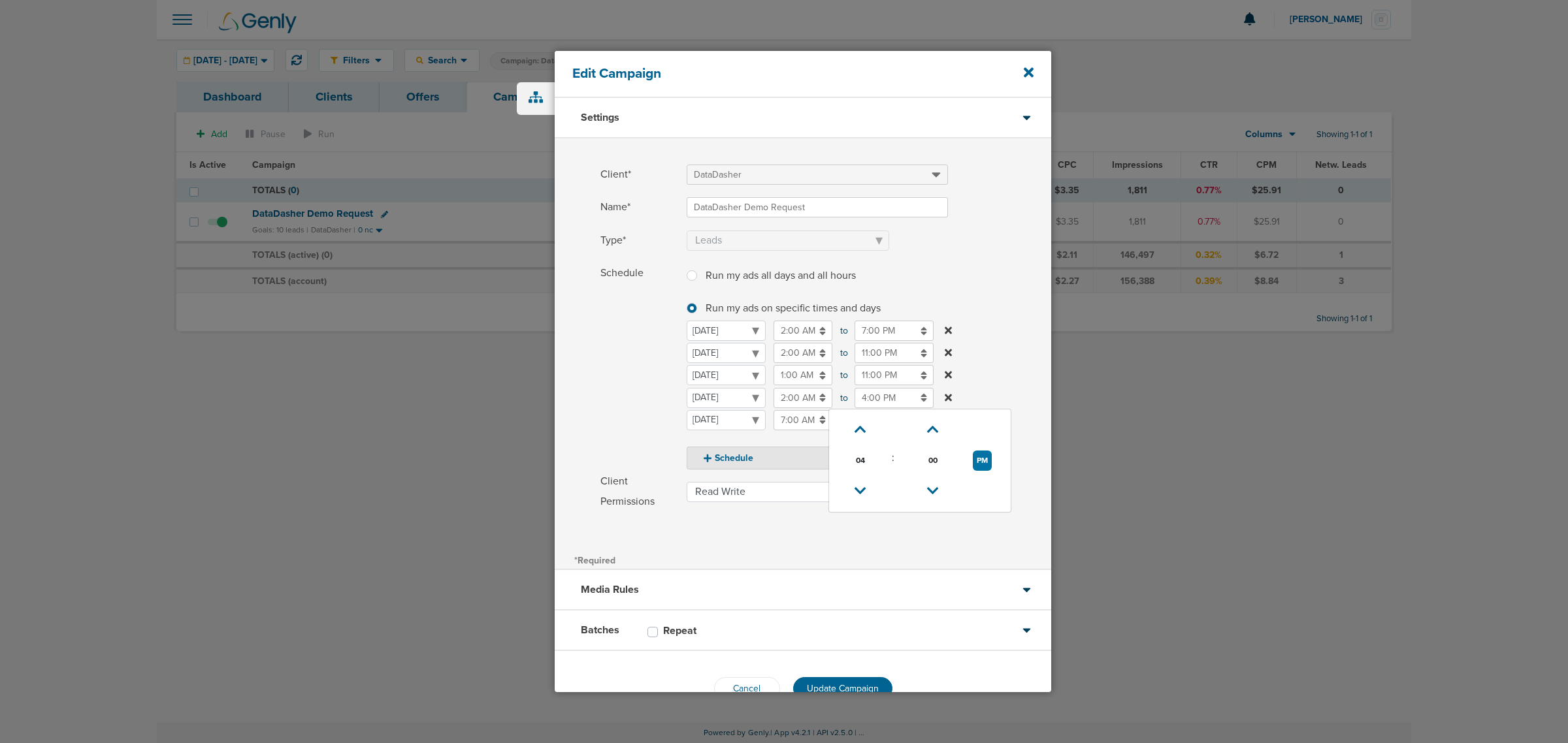
click at [981, 338] on label "Schedule Run my ads all days and all hours Run my ads all days and all hours Ru…" at bounding box center [826, 366] width 451 height 206
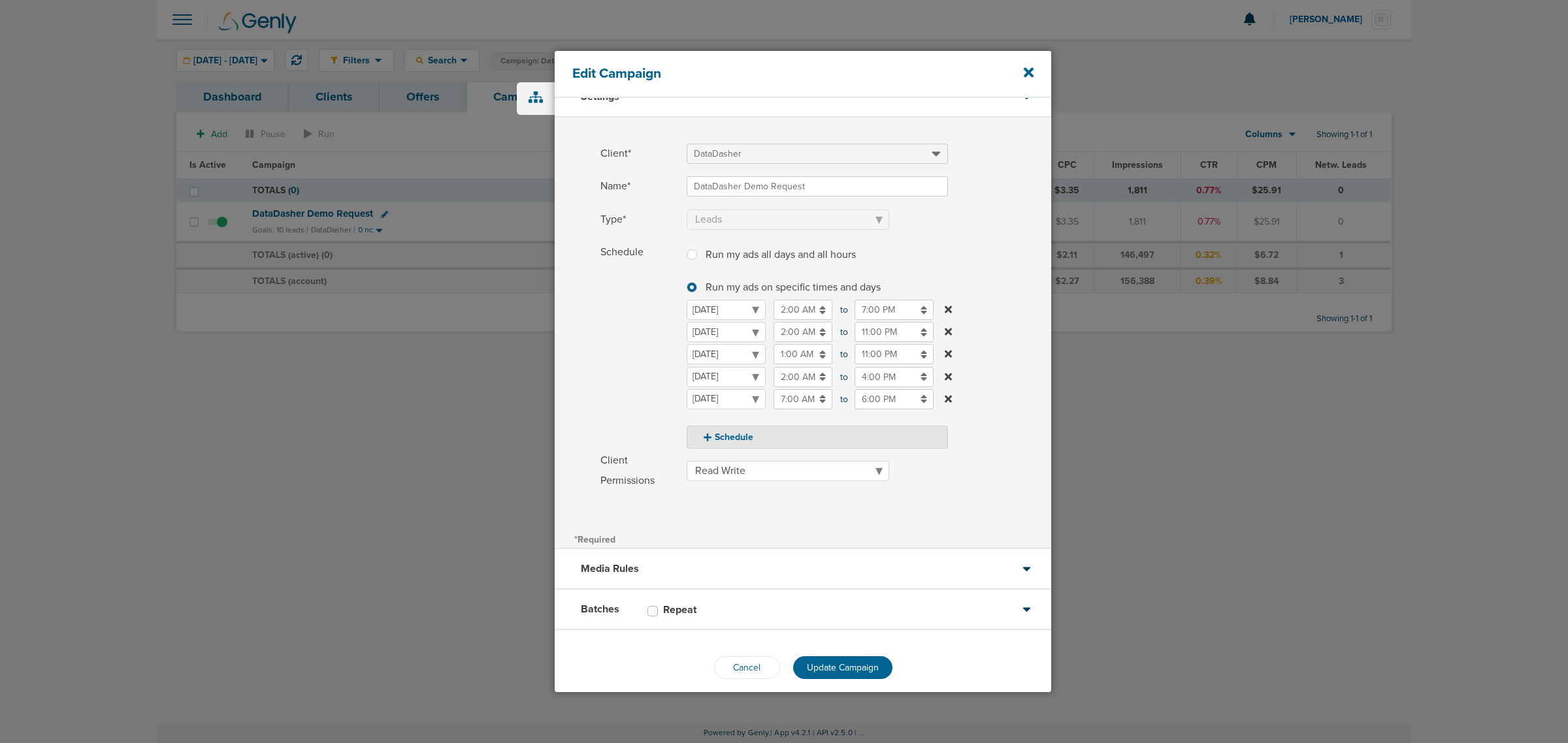
scroll to position [32, 0]
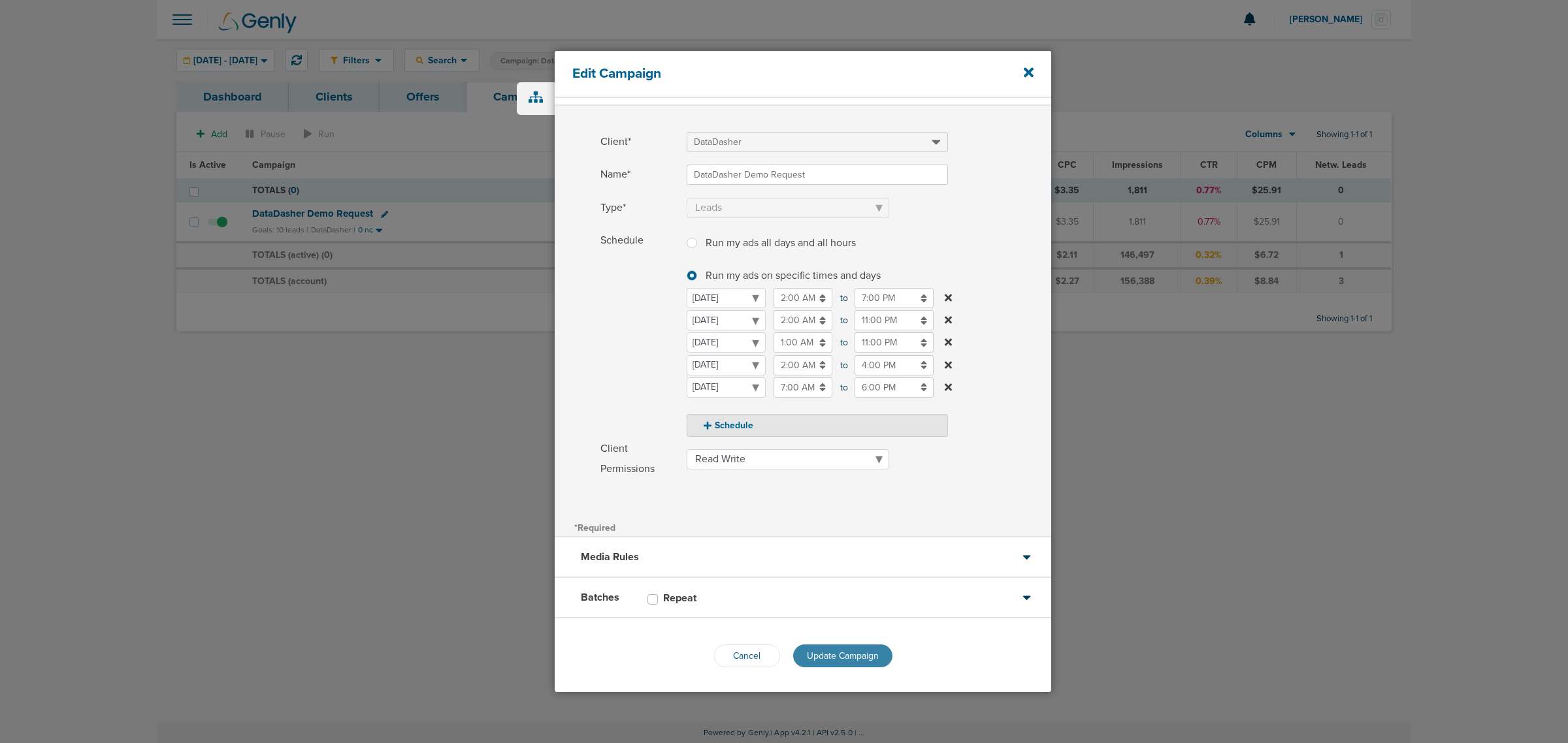
click at [833, 656] on span "Update Campaign" at bounding box center [843, 656] width 72 height 11
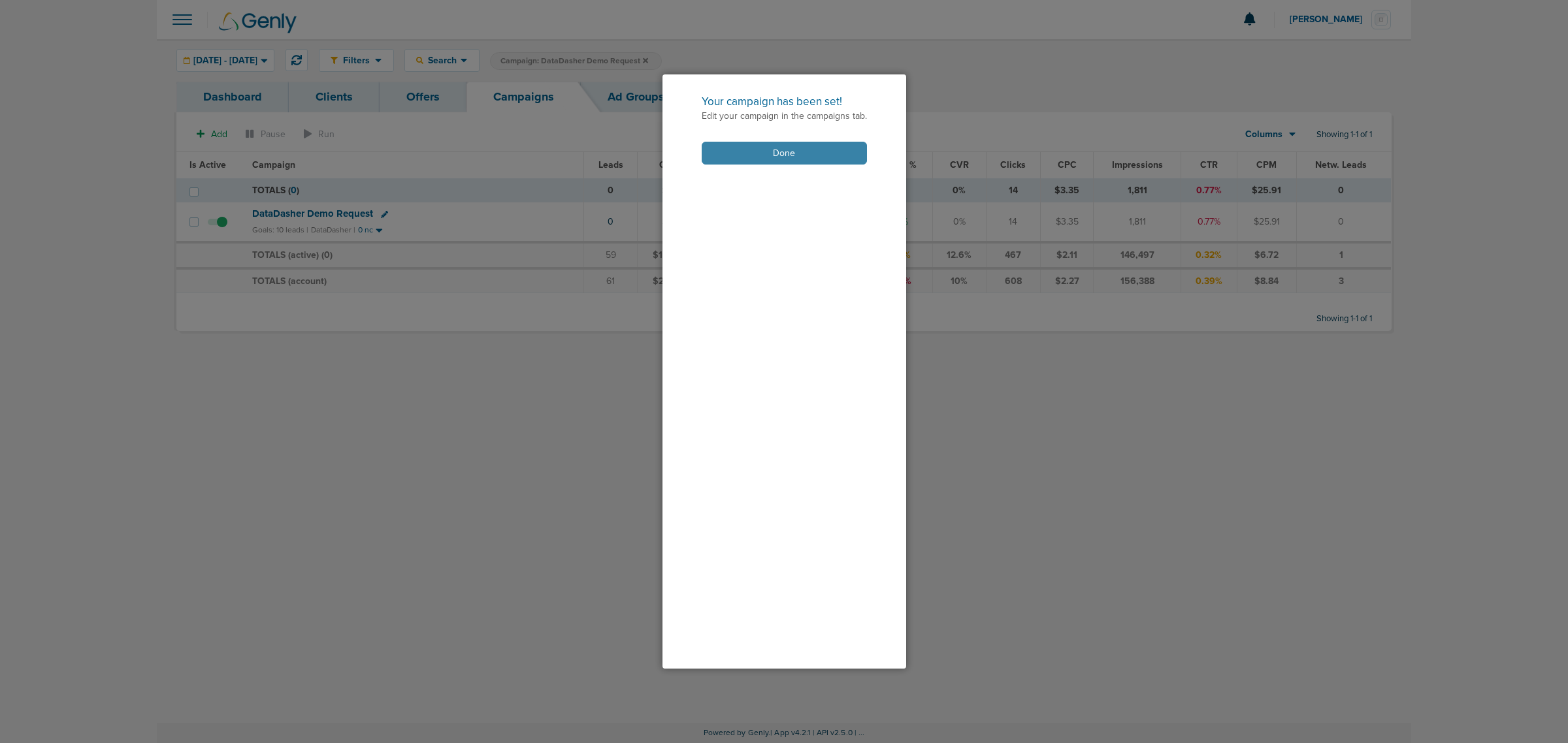
click at [766, 152] on button "Done" at bounding box center [785, 153] width 165 height 23
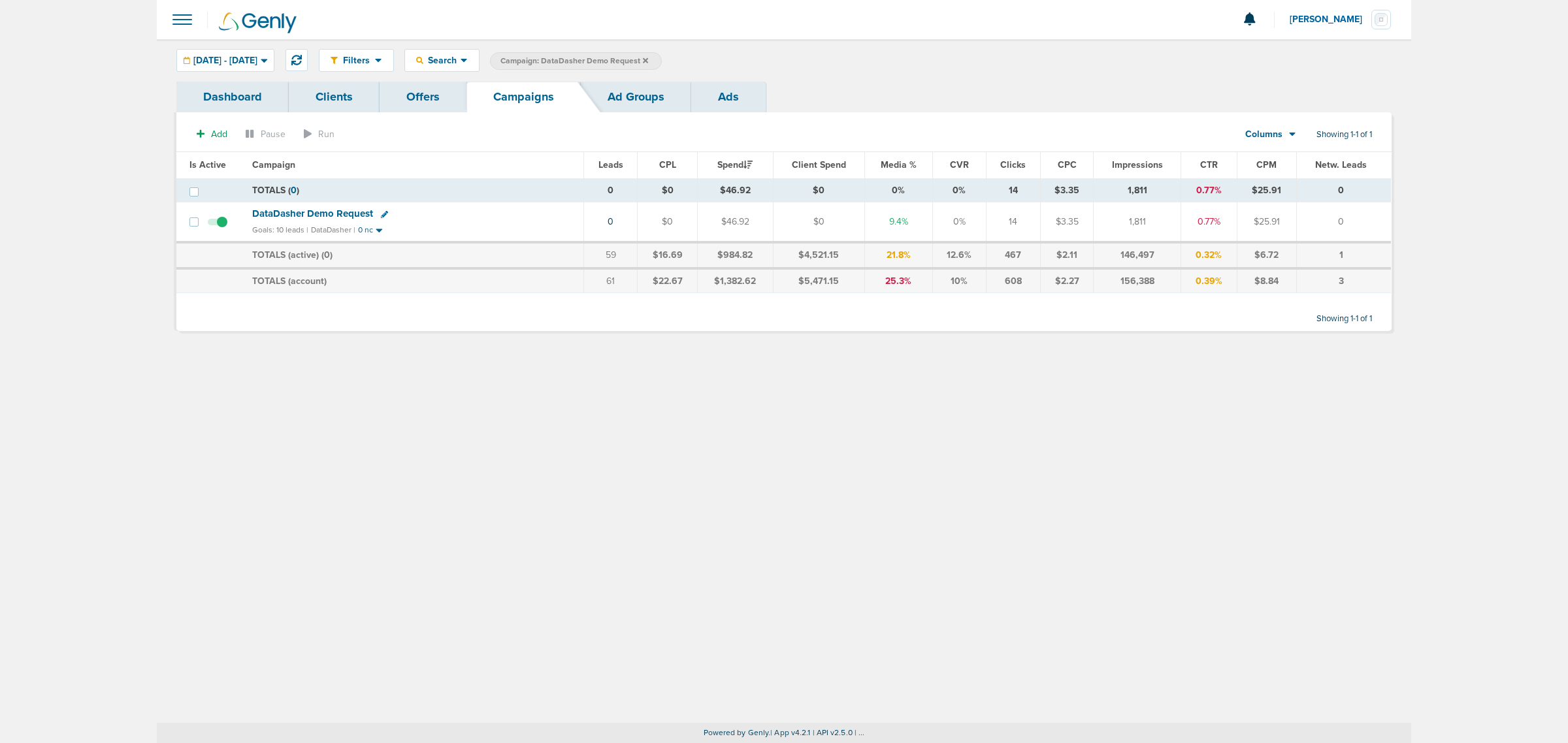
click at [381, 211] on icon at bounding box center [384, 214] width 7 height 7
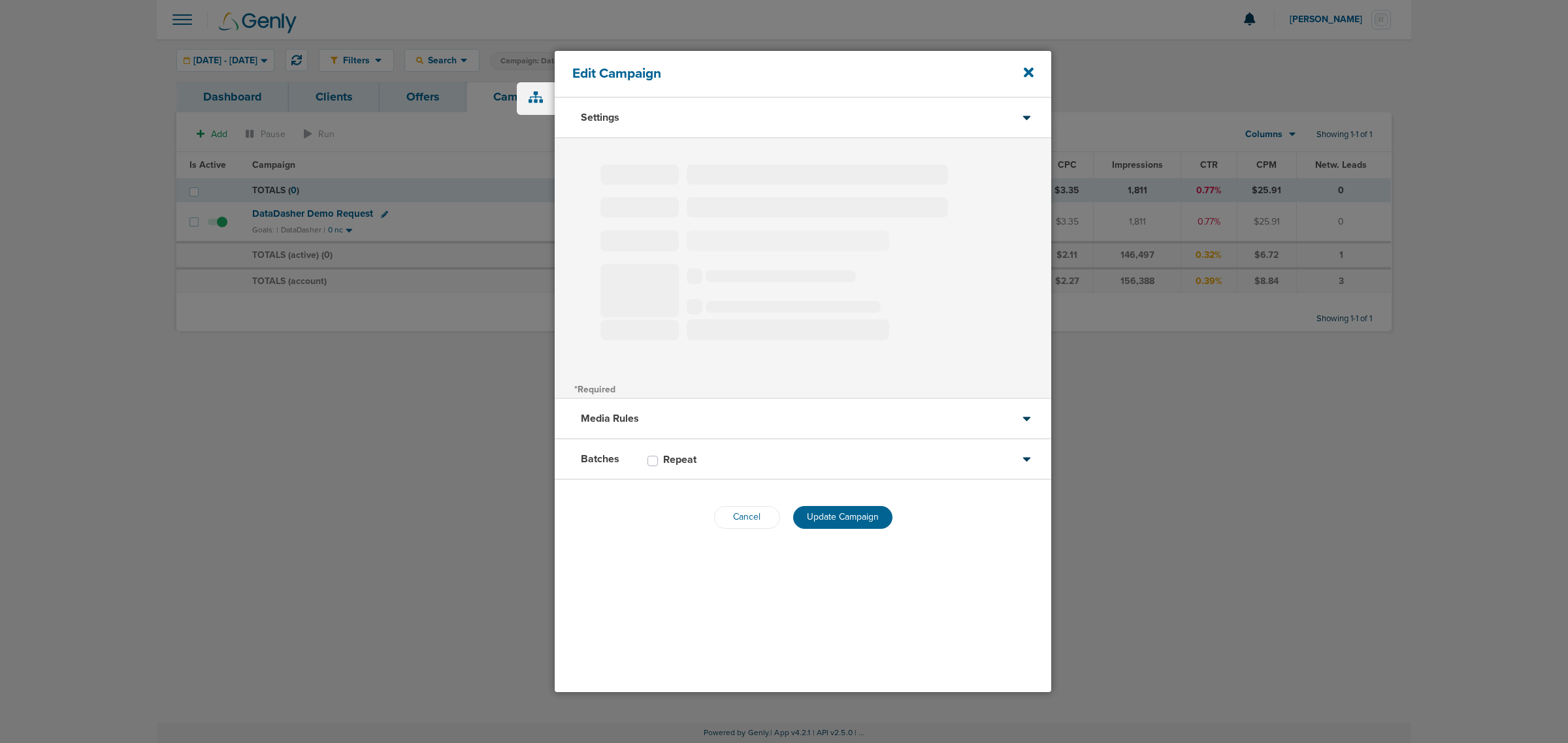
type input "DataDasher Demo Request"
select select "Leads"
radio input "true"
select select "readWrite"
select select "1"
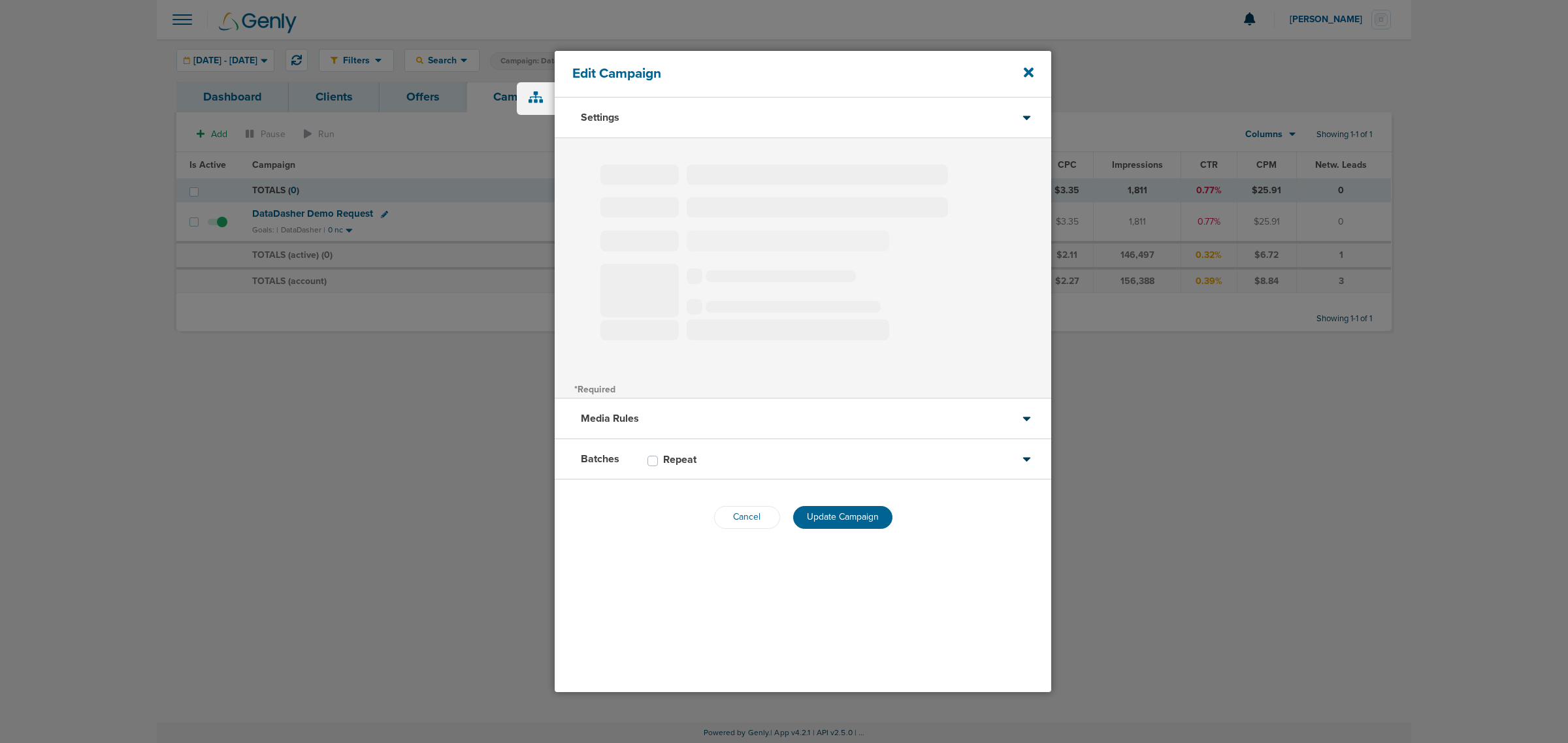
select select "2"
select select "4"
select select "6"
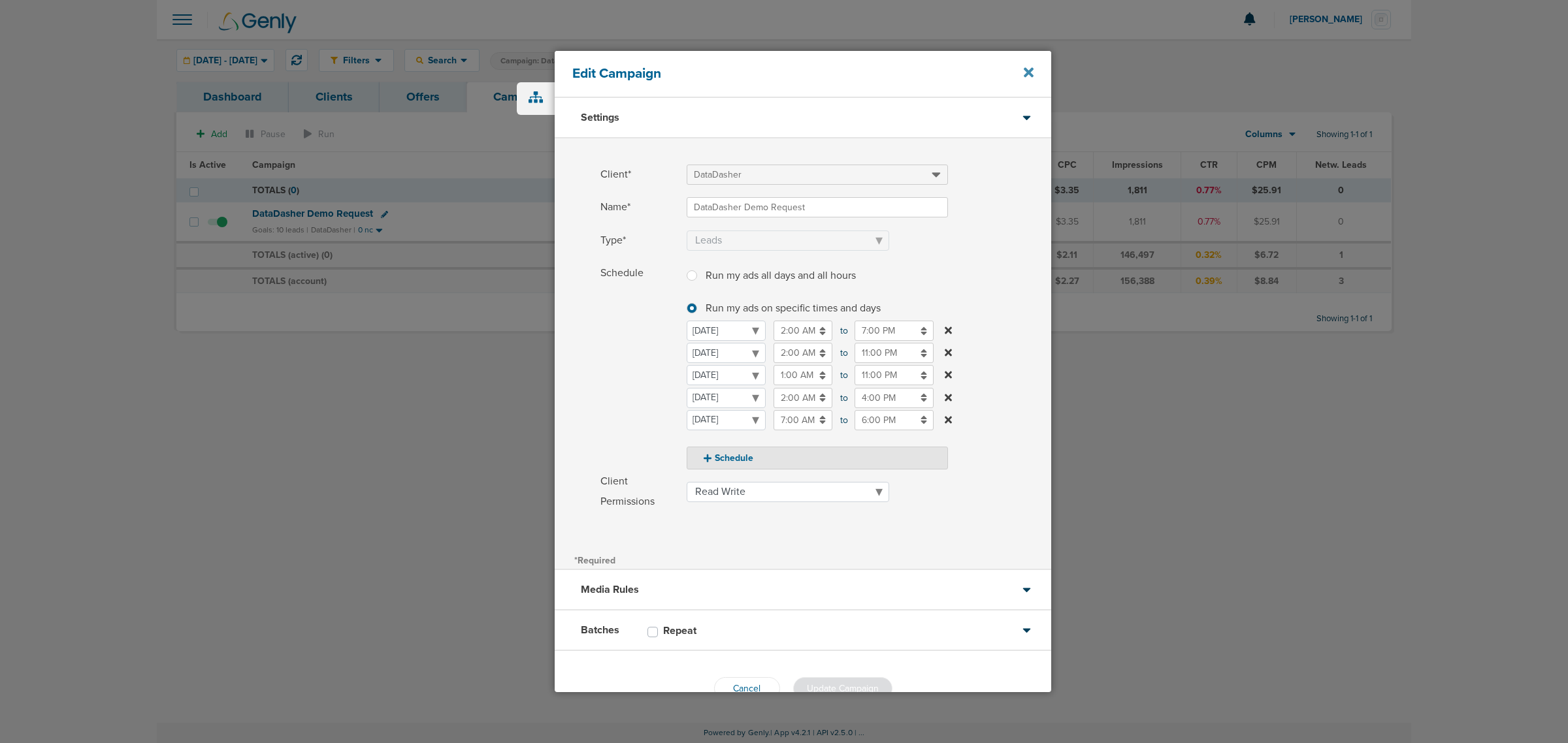
click at [1029, 67] on icon at bounding box center [1029, 72] width 10 height 14
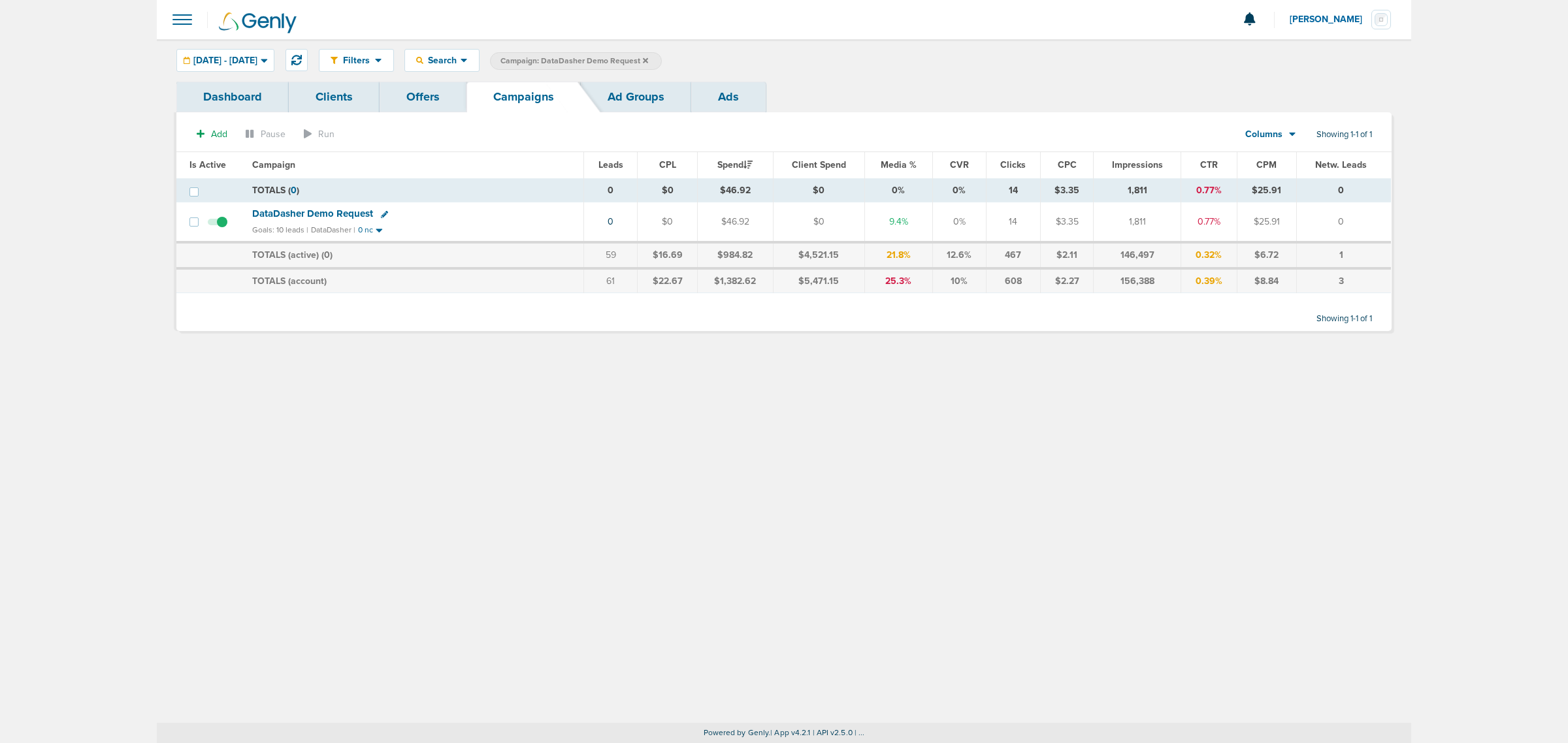
click at [328, 207] on span "DataDasher Demo Request" at bounding box center [312, 213] width 121 height 12
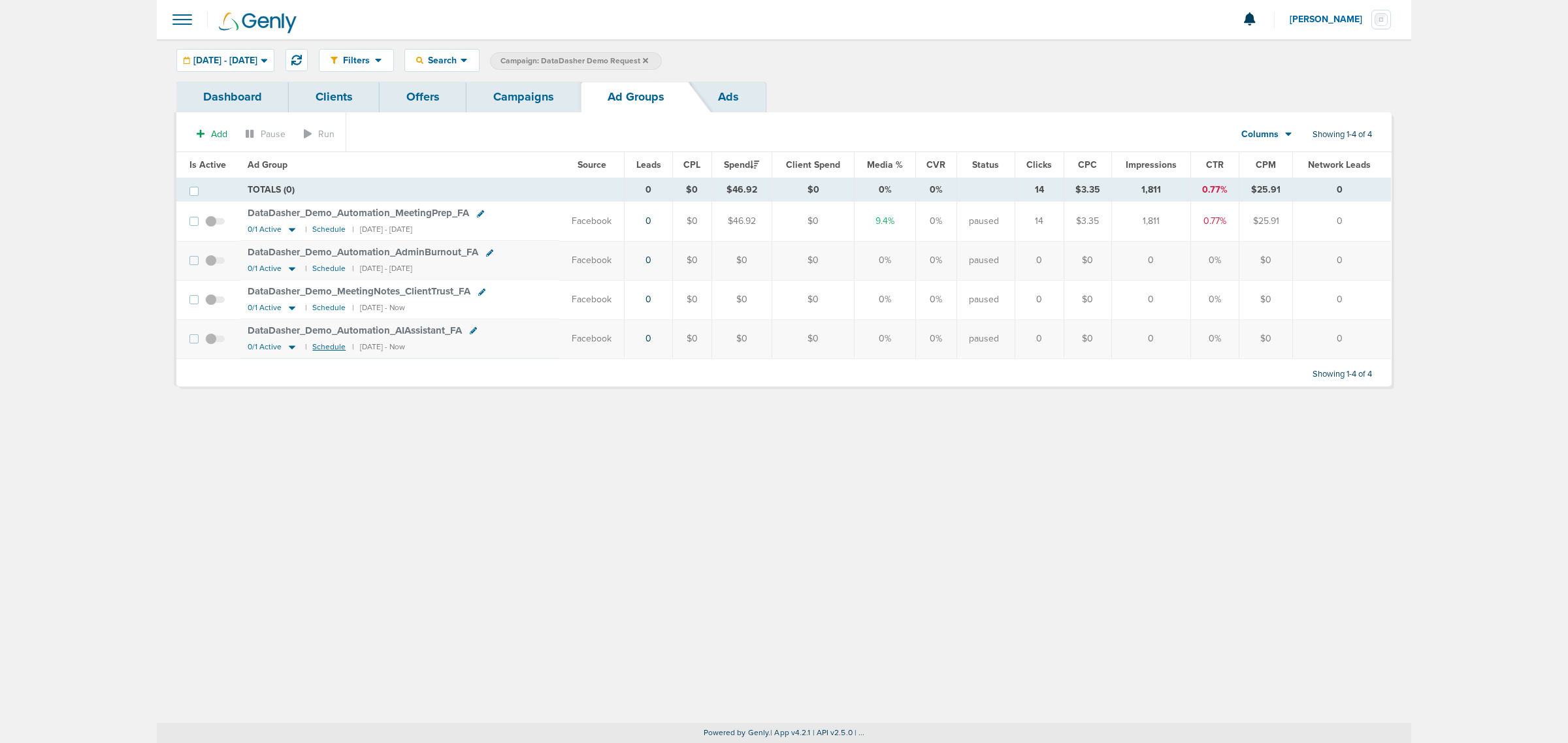
click at [329, 351] on small "Schedule" at bounding box center [329, 347] width 33 height 10
click at [545, 92] on link "Campaigns" at bounding box center [524, 96] width 114 height 31
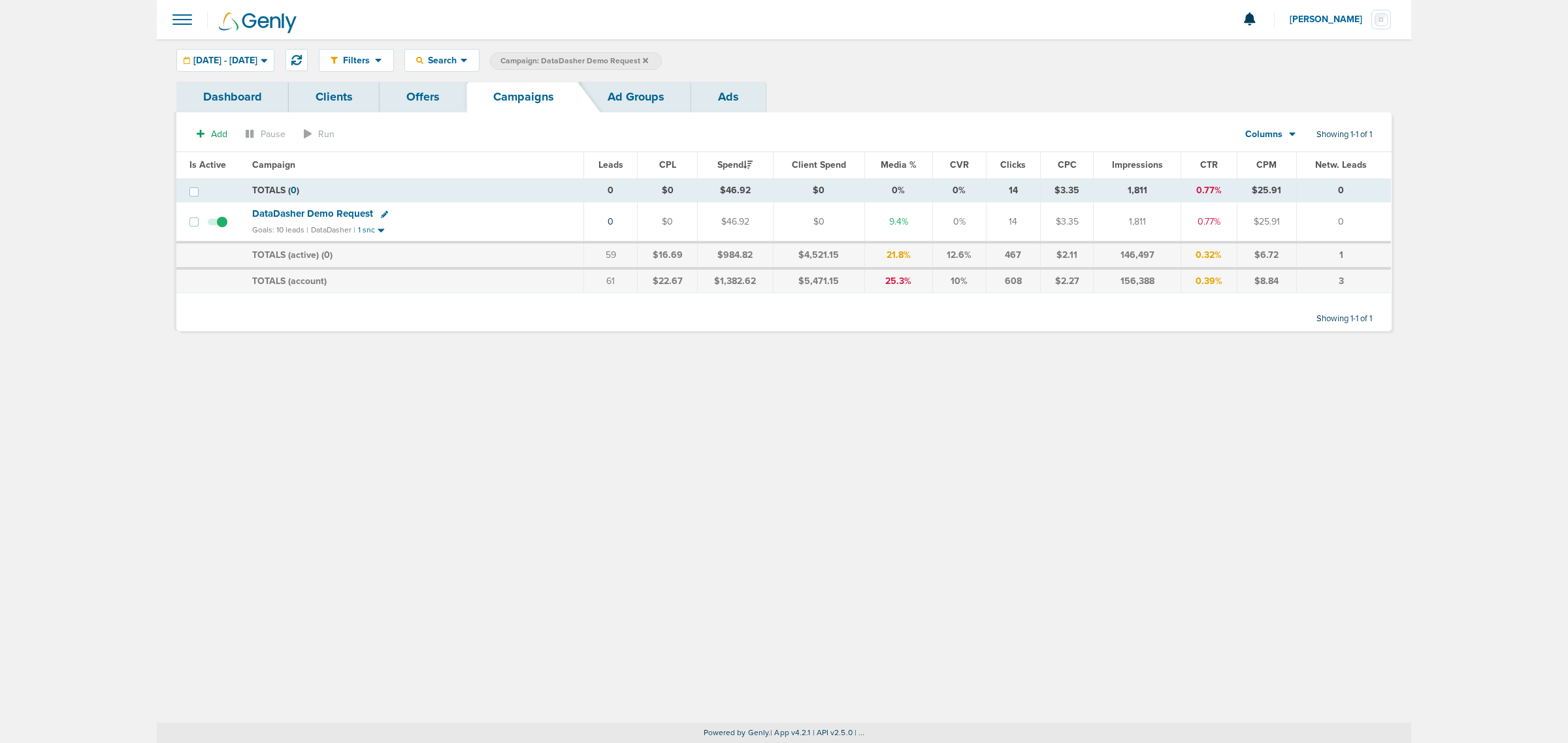
click at [381, 214] on icon at bounding box center [384, 214] width 7 height 7
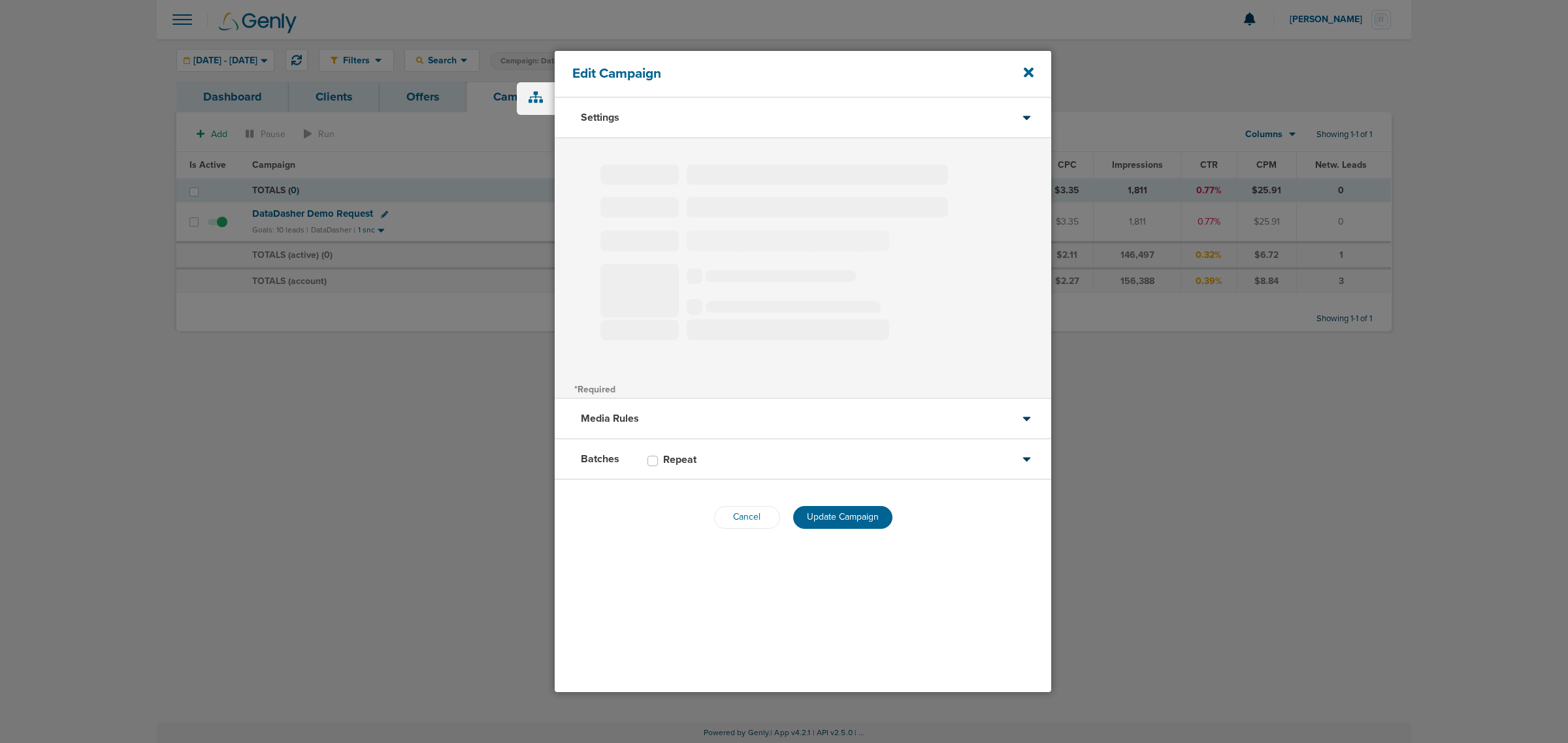
type input "DataDasher Demo Request"
select select "Leads"
radio input "true"
select select "readWrite"
select select "1"
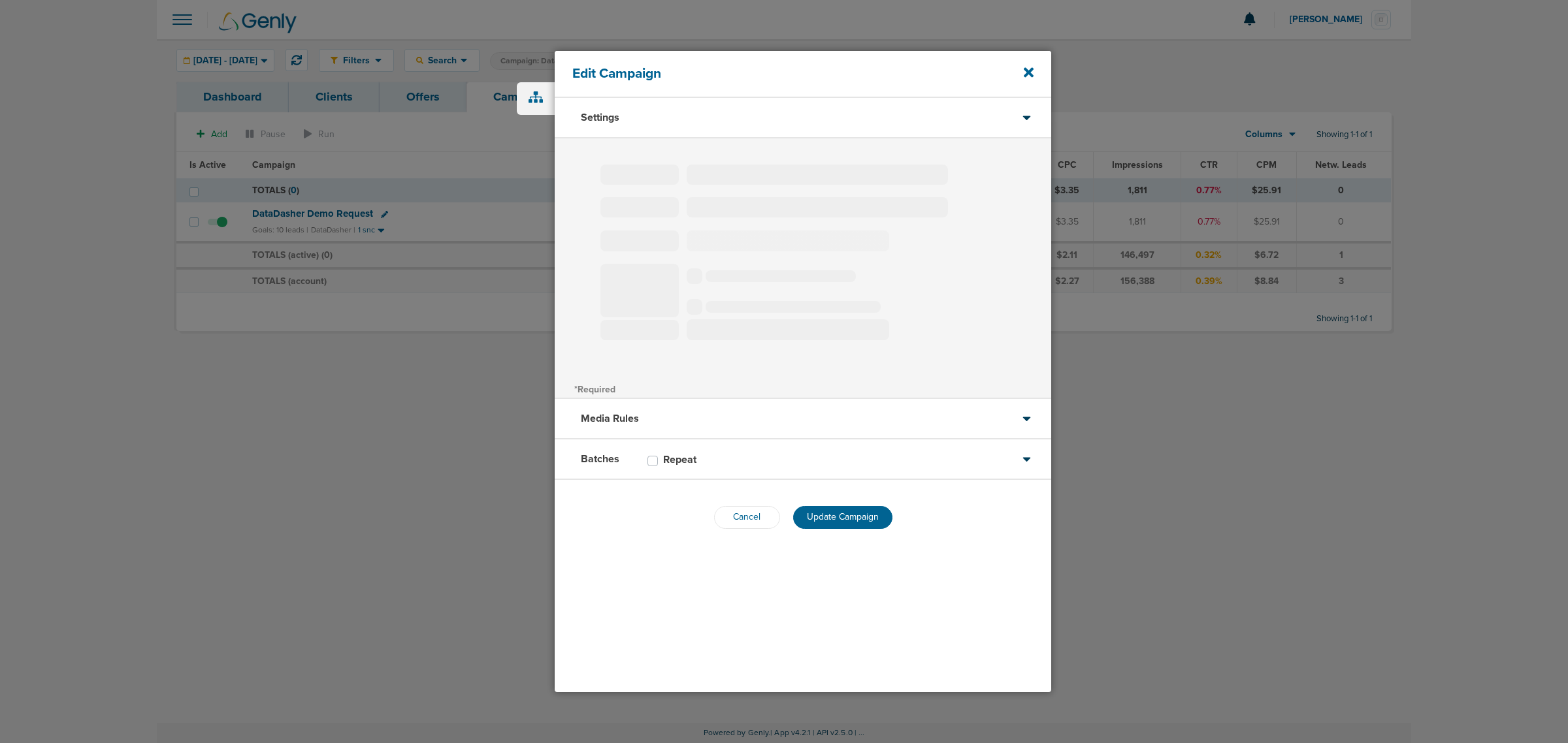
select select "2"
select select "4"
select select "6"
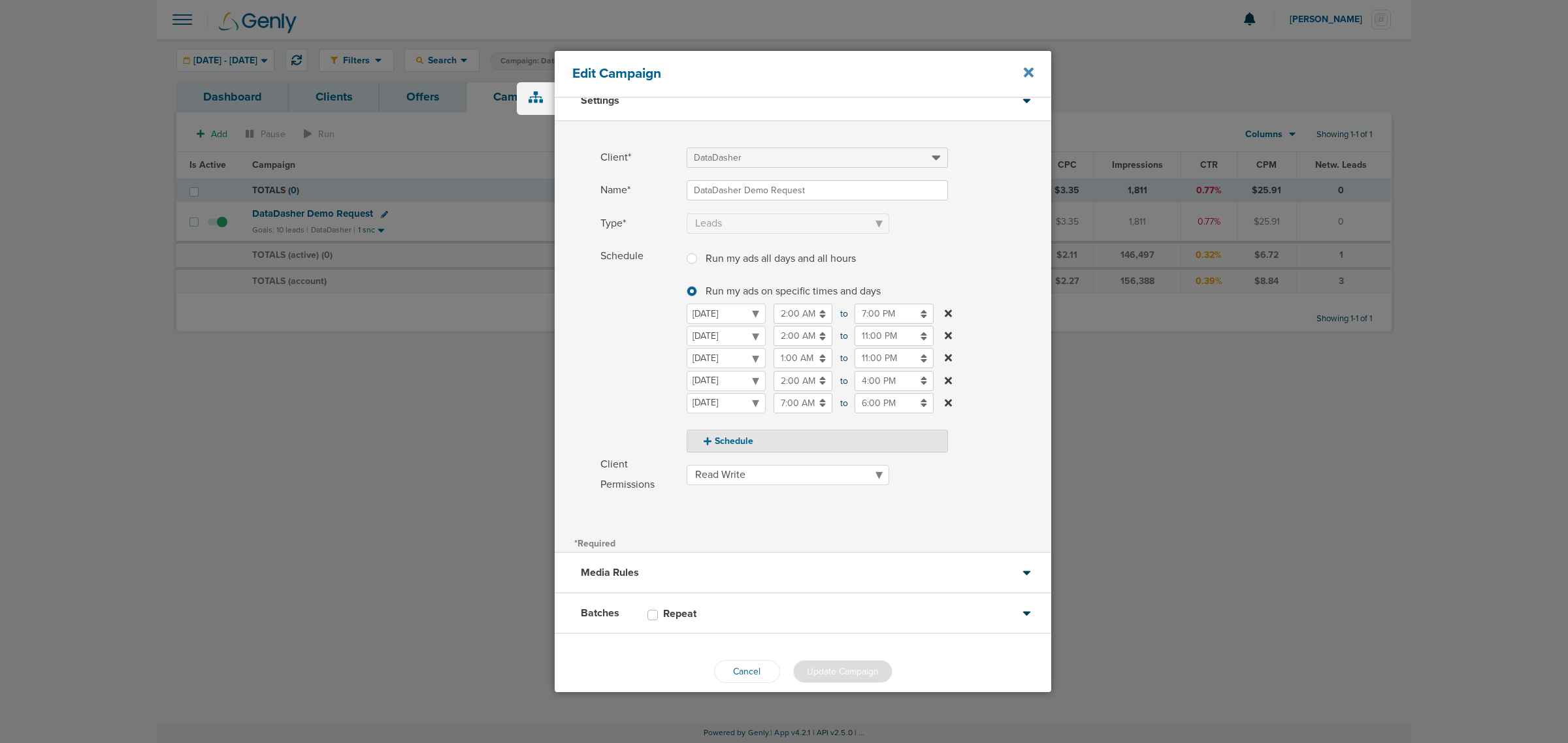
scroll to position [32, 0]
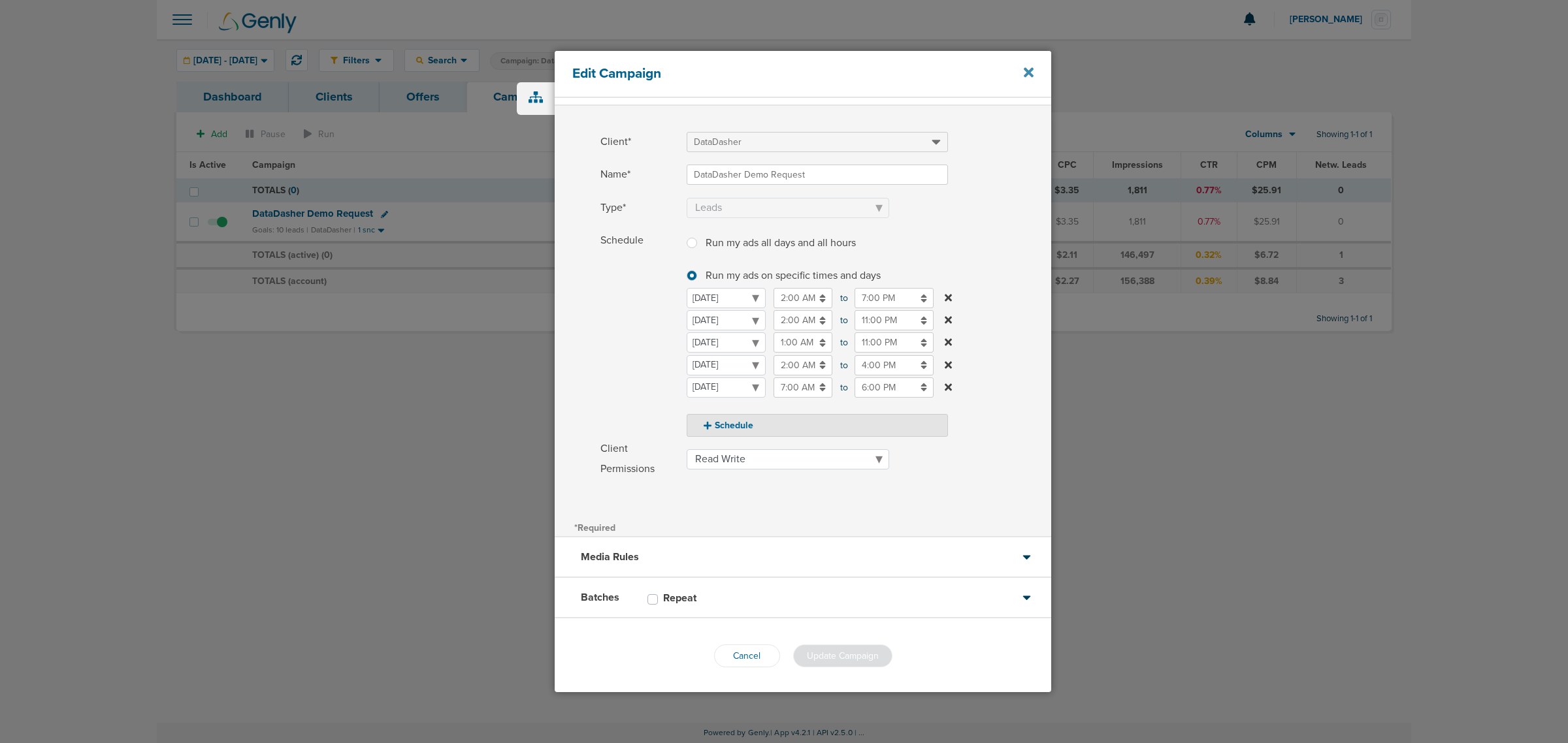
click at [1033, 68] on icon at bounding box center [1029, 72] width 10 height 14
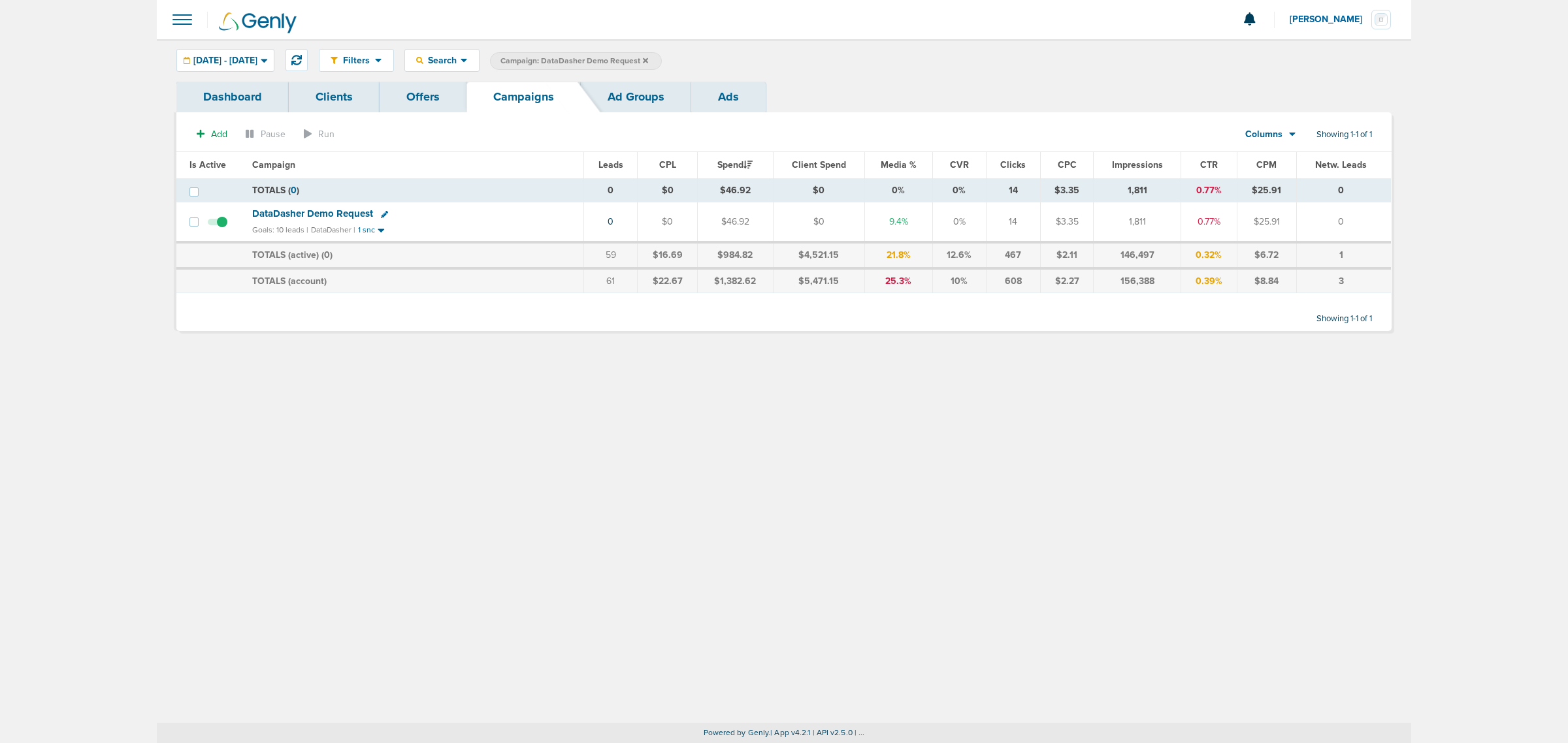
click at [662, 60] on label "Campaign: DataDasher Demo Request" at bounding box center [576, 61] width 172 height 18
click at [648, 59] on icon at bounding box center [645, 60] width 6 height 6
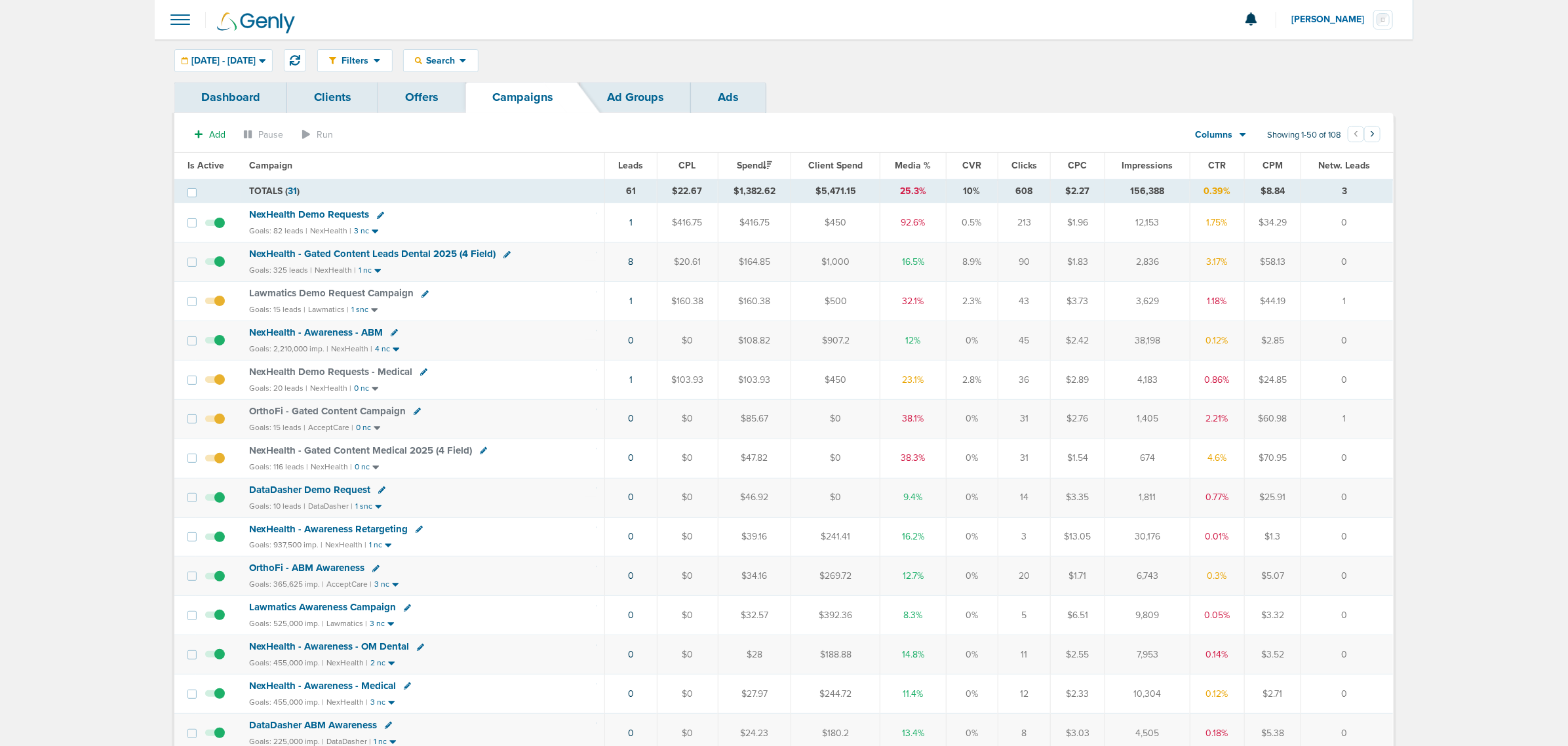
click at [329, 215] on span "NexHealth Demo Requests" at bounding box center [308, 214] width 120 height 12
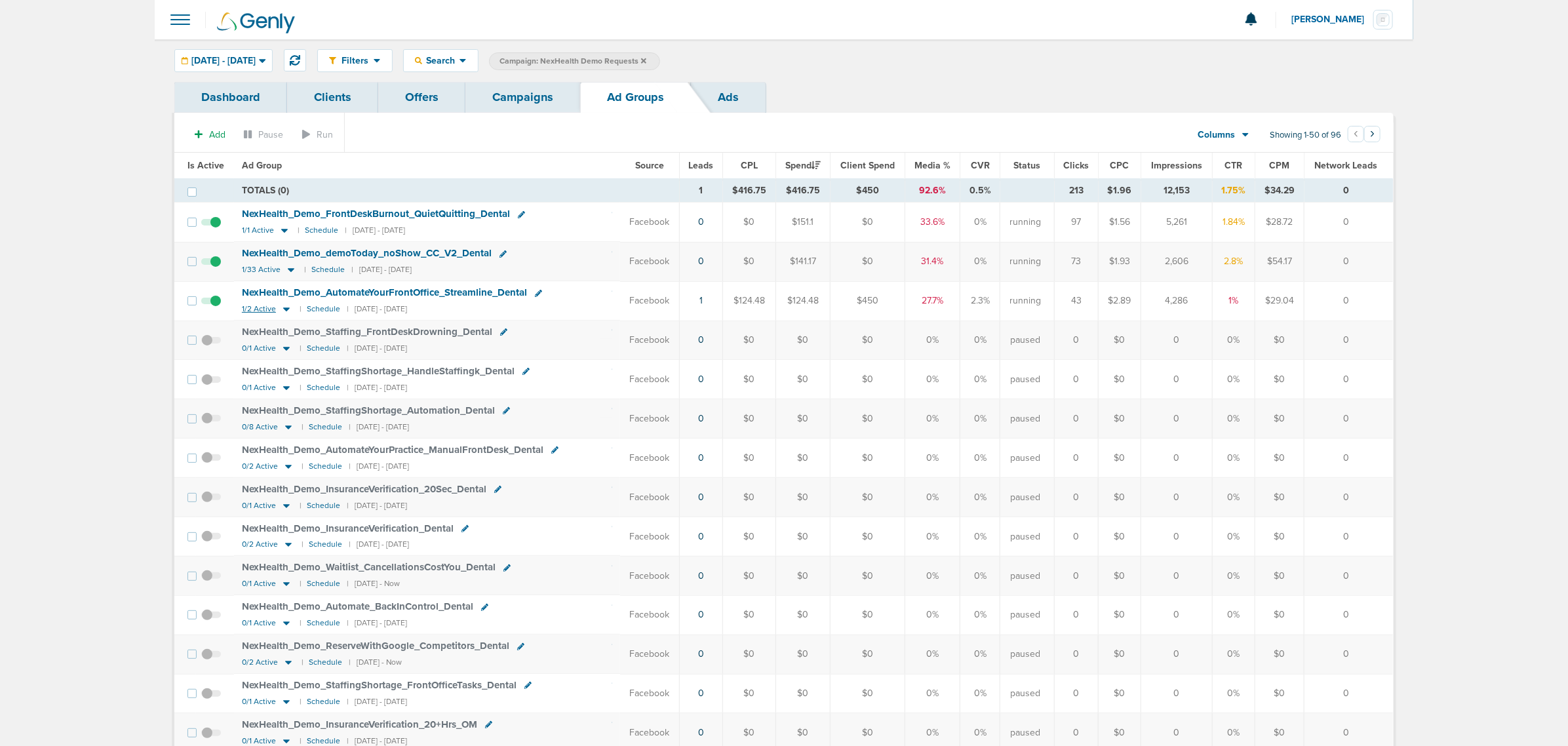
click at [280, 313] on icon at bounding box center [286, 309] width 13 height 11
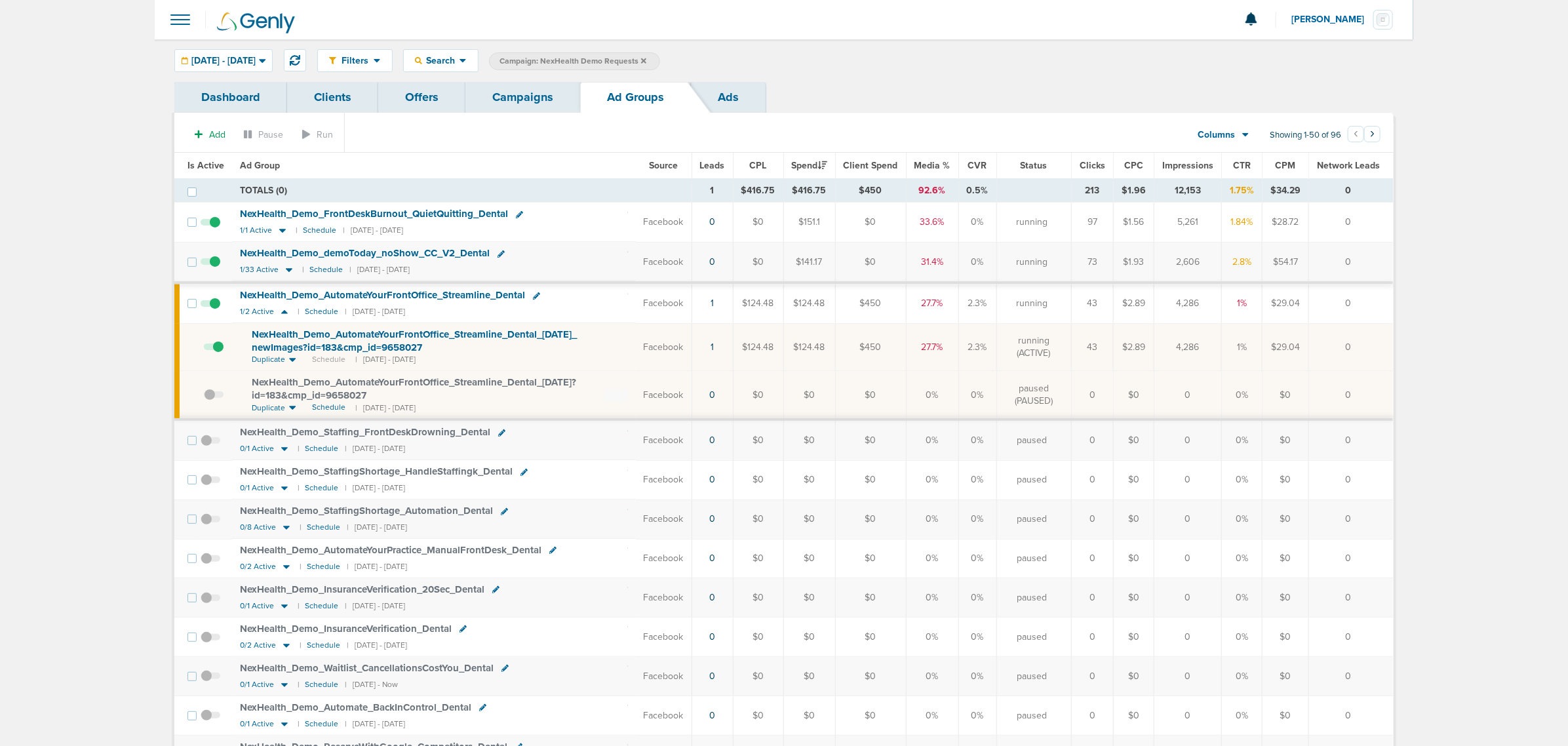
click at [535, 92] on link "Campaigns" at bounding box center [523, 97] width 115 height 31
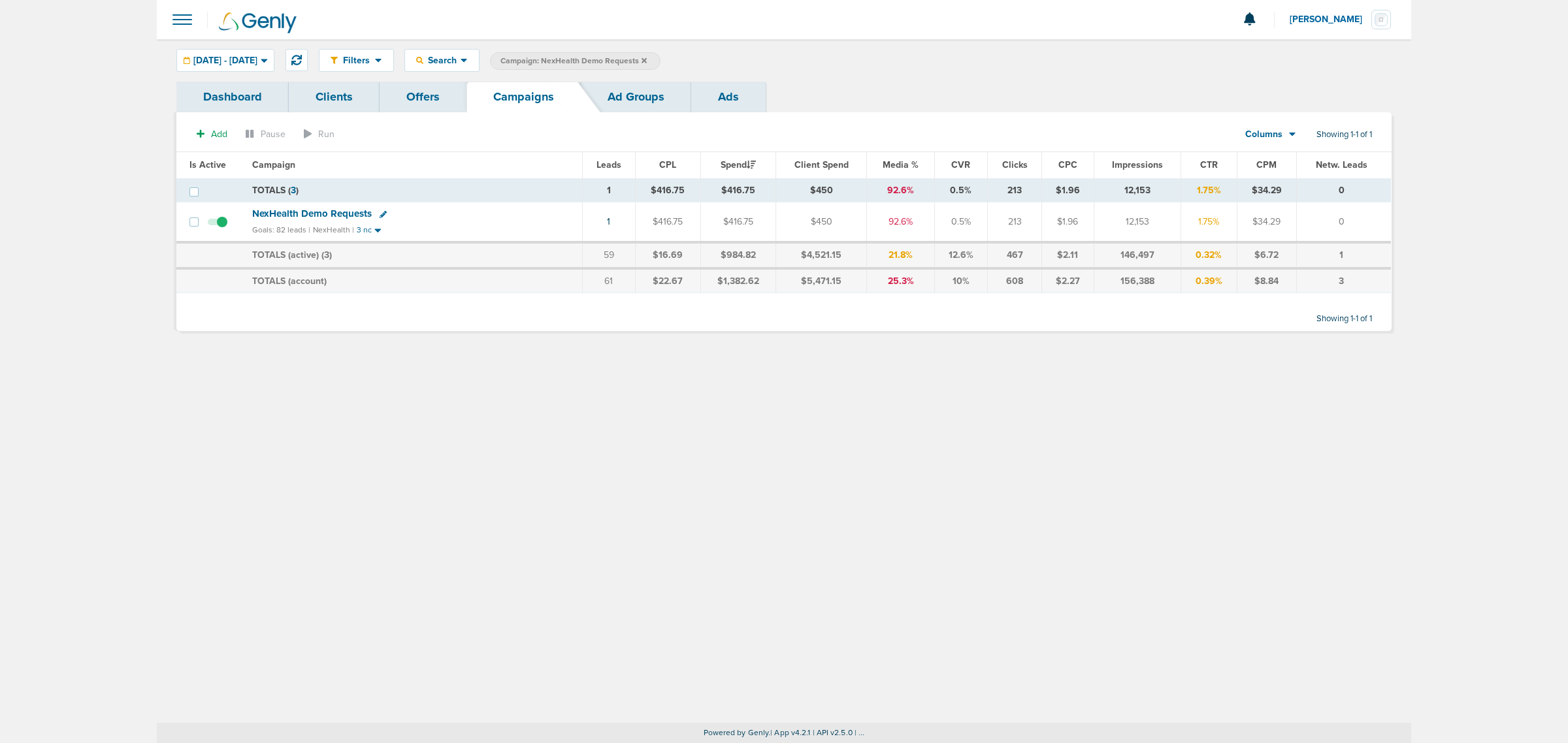
click at [334, 211] on span "NexHealth Demo Requests" at bounding box center [312, 213] width 119 height 12
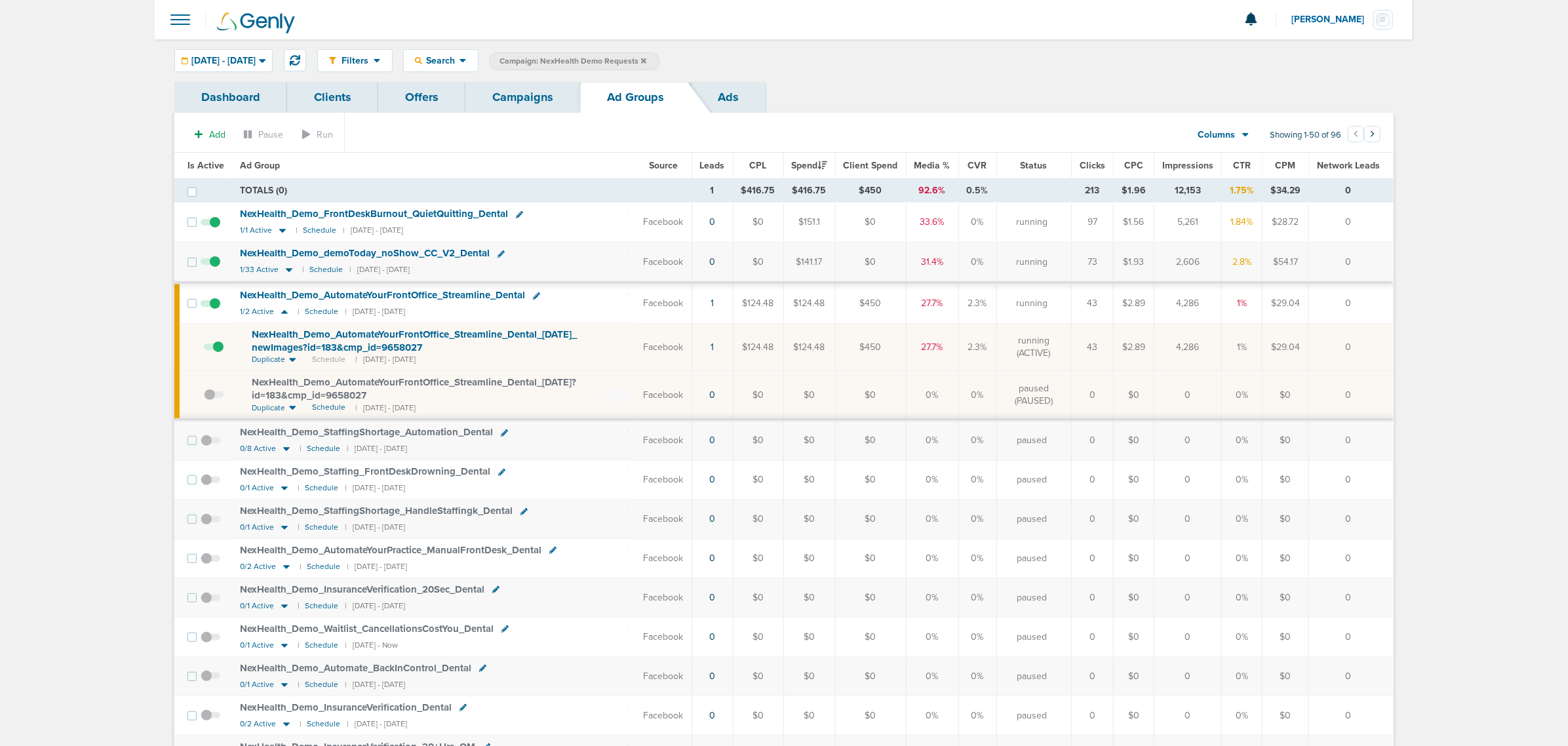
click at [506, 91] on link "Campaigns" at bounding box center [523, 97] width 115 height 31
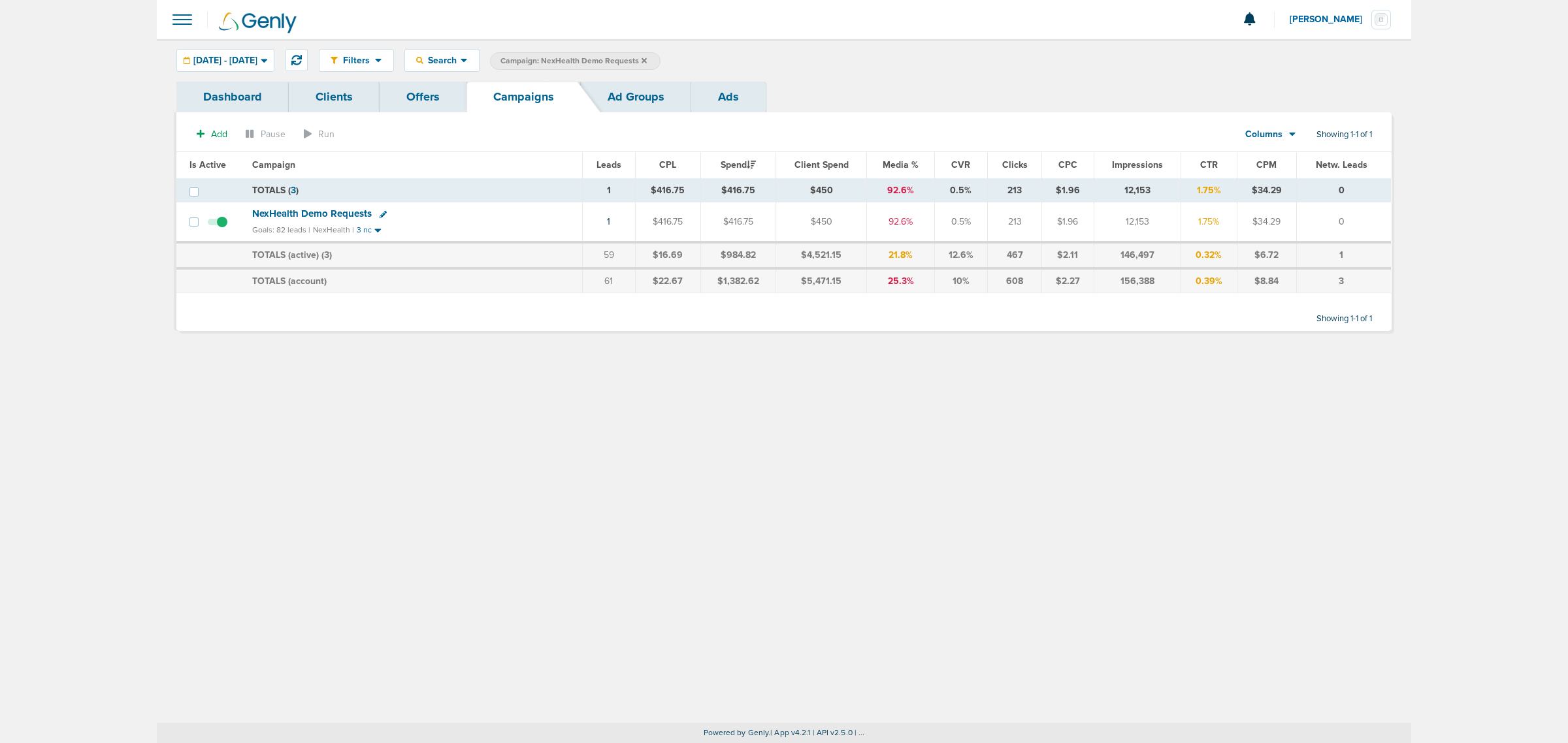
click at [647, 59] on icon at bounding box center [645, 60] width 6 height 6
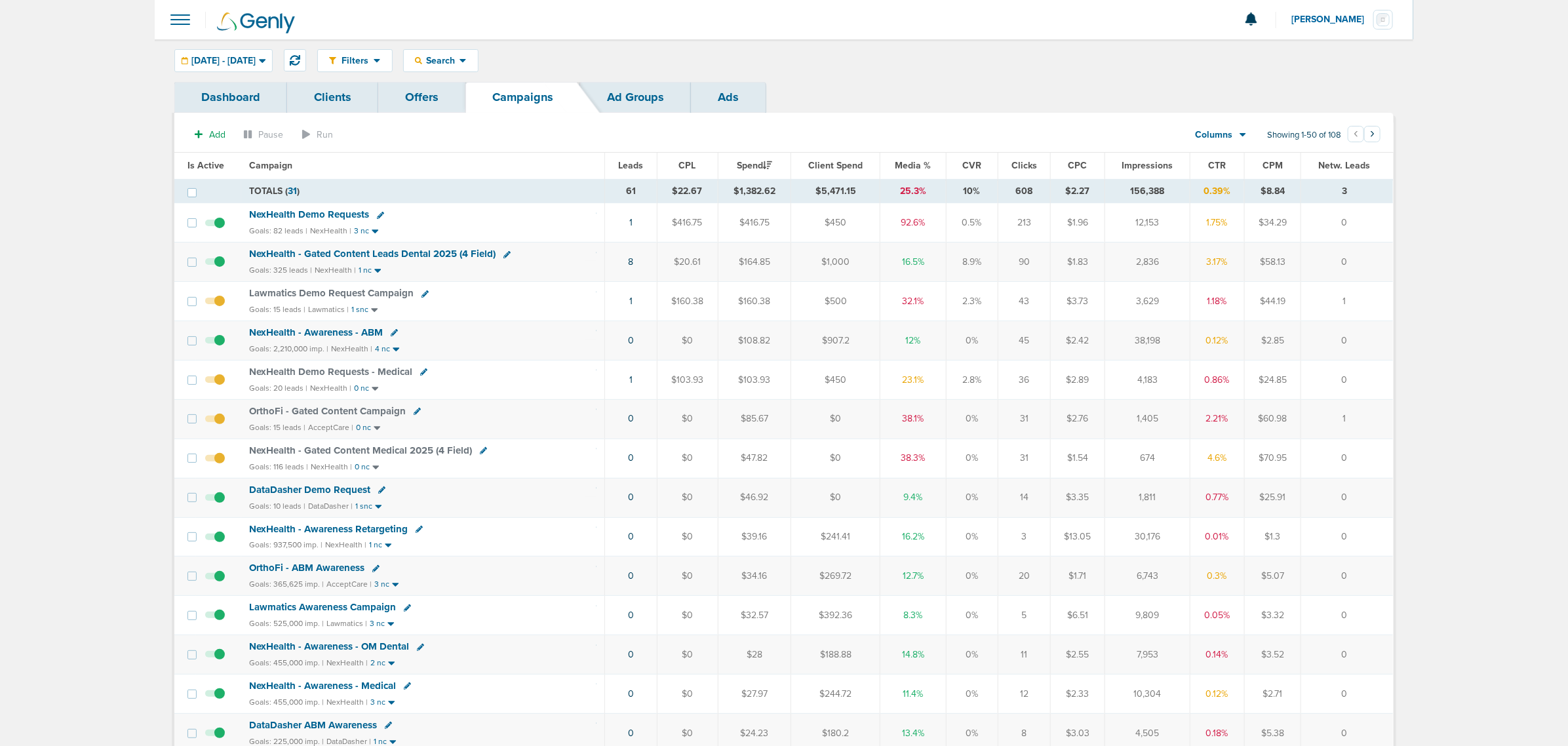
click at [421, 295] on icon at bounding box center [425, 294] width 7 height 7
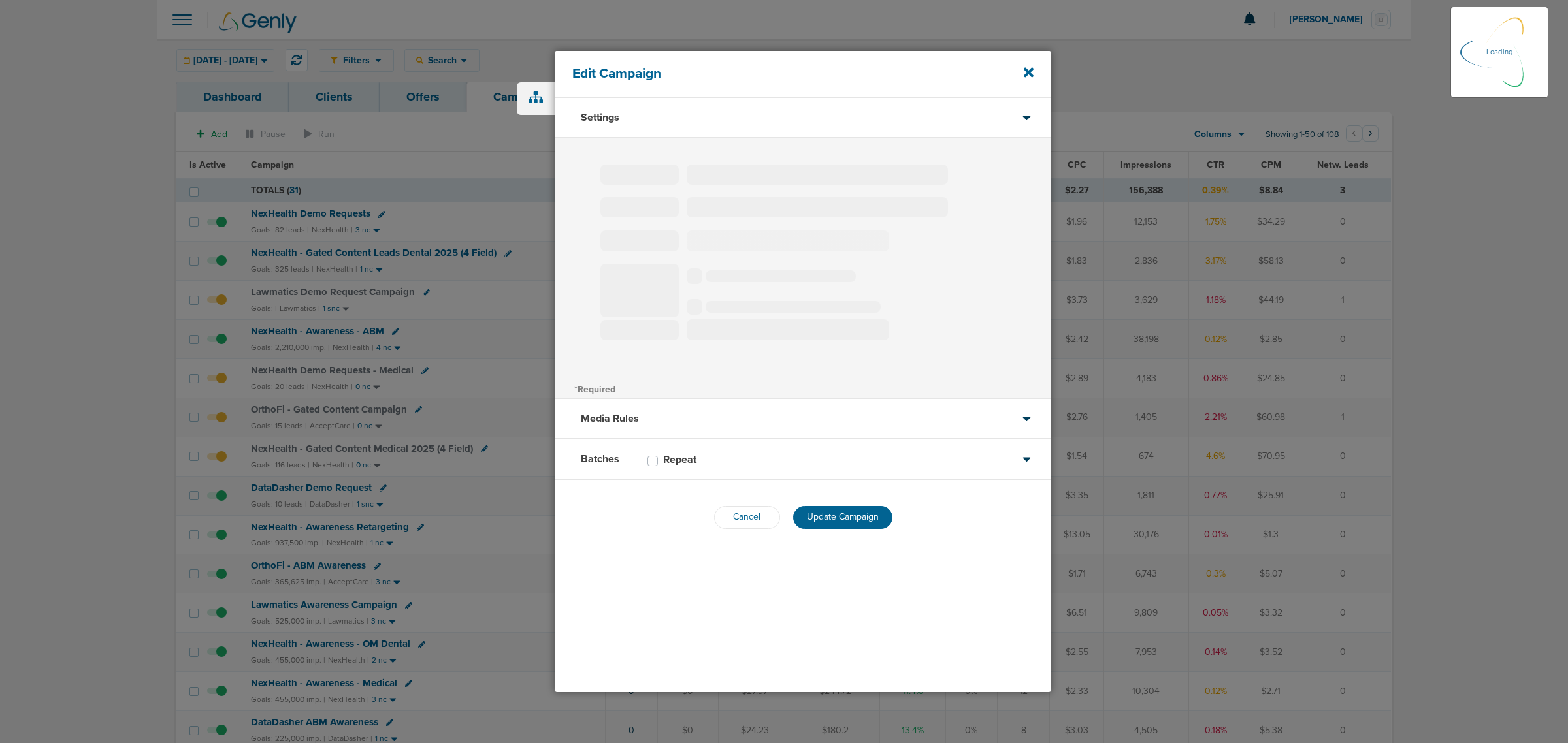
type input "Lawmatics Demo Request Campaign"
select select "Leads"
radio input "true"
select select "readWrite"
select select "1"
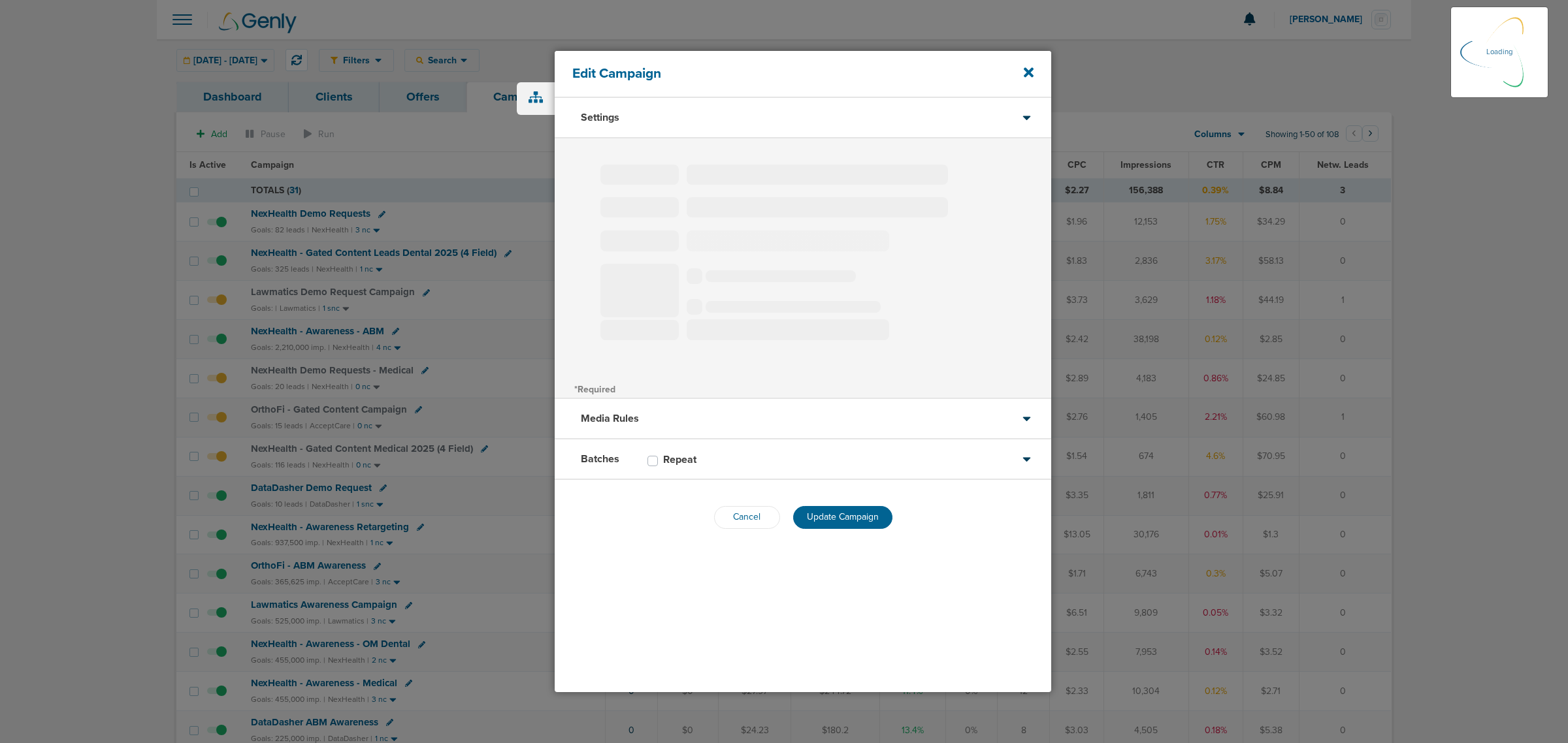
select select "2"
select select "3"
select select "4"
select select "6"
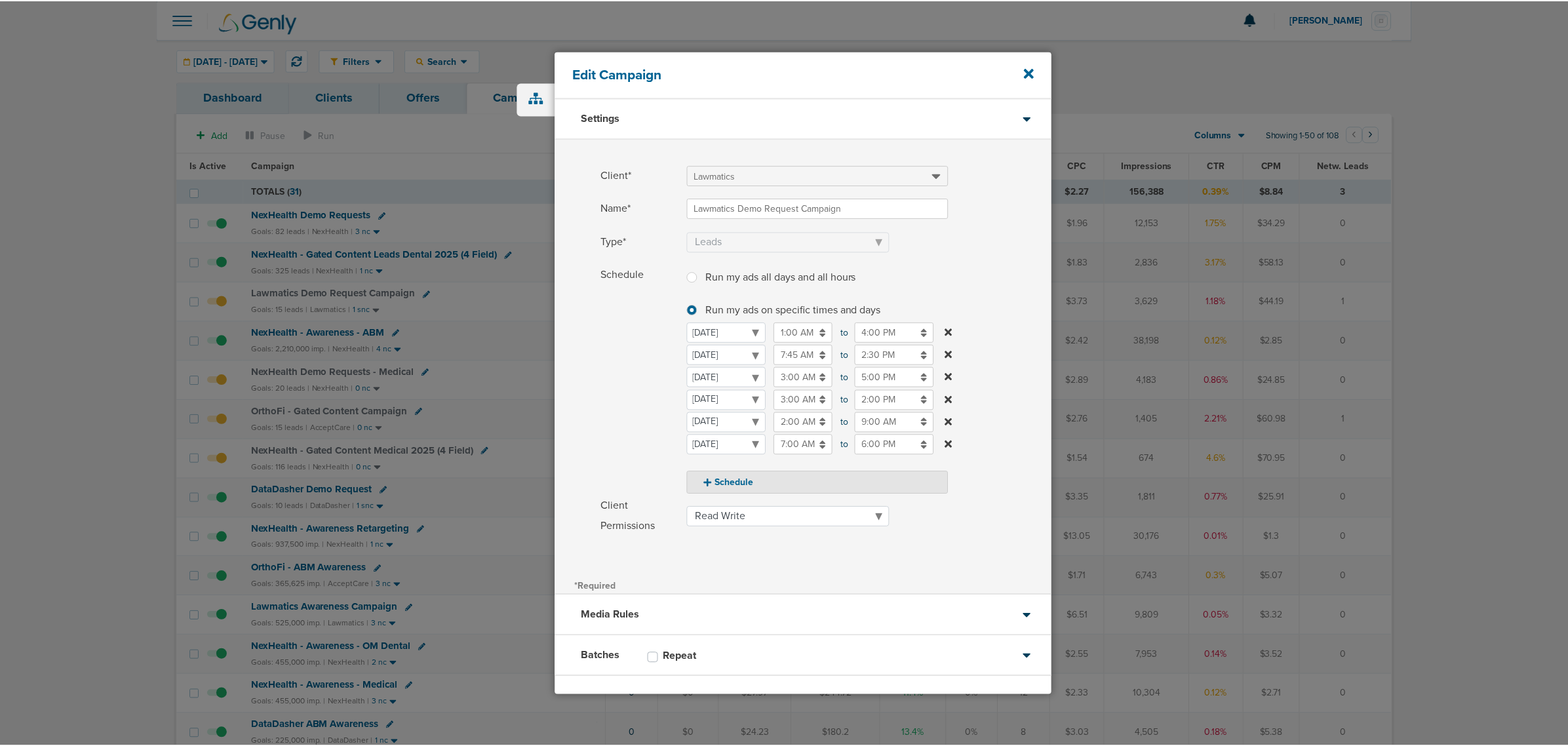
scroll to position [56, 0]
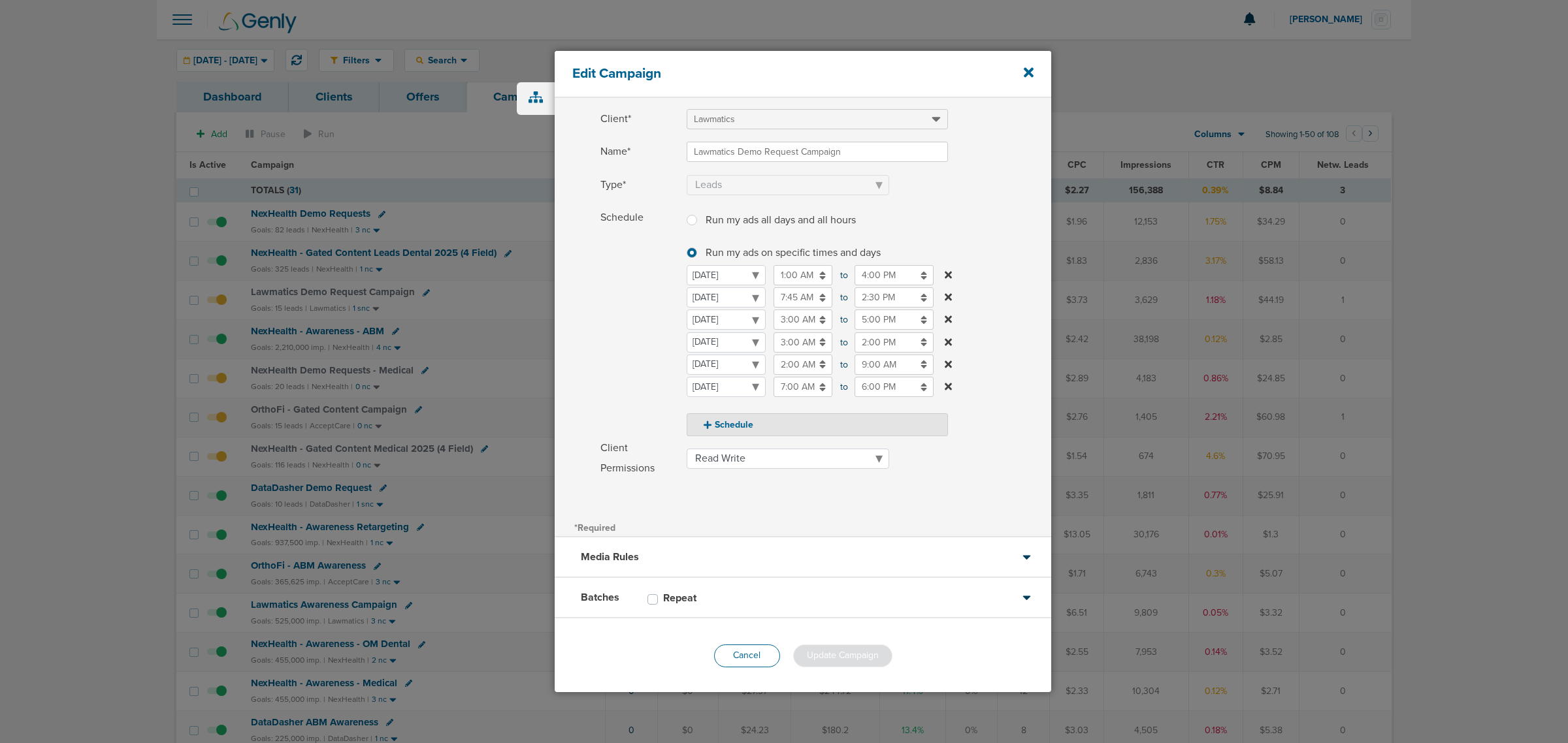
click at [754, 649] on button "Cancel" at bounding box center [747, 655] width 66 height 23
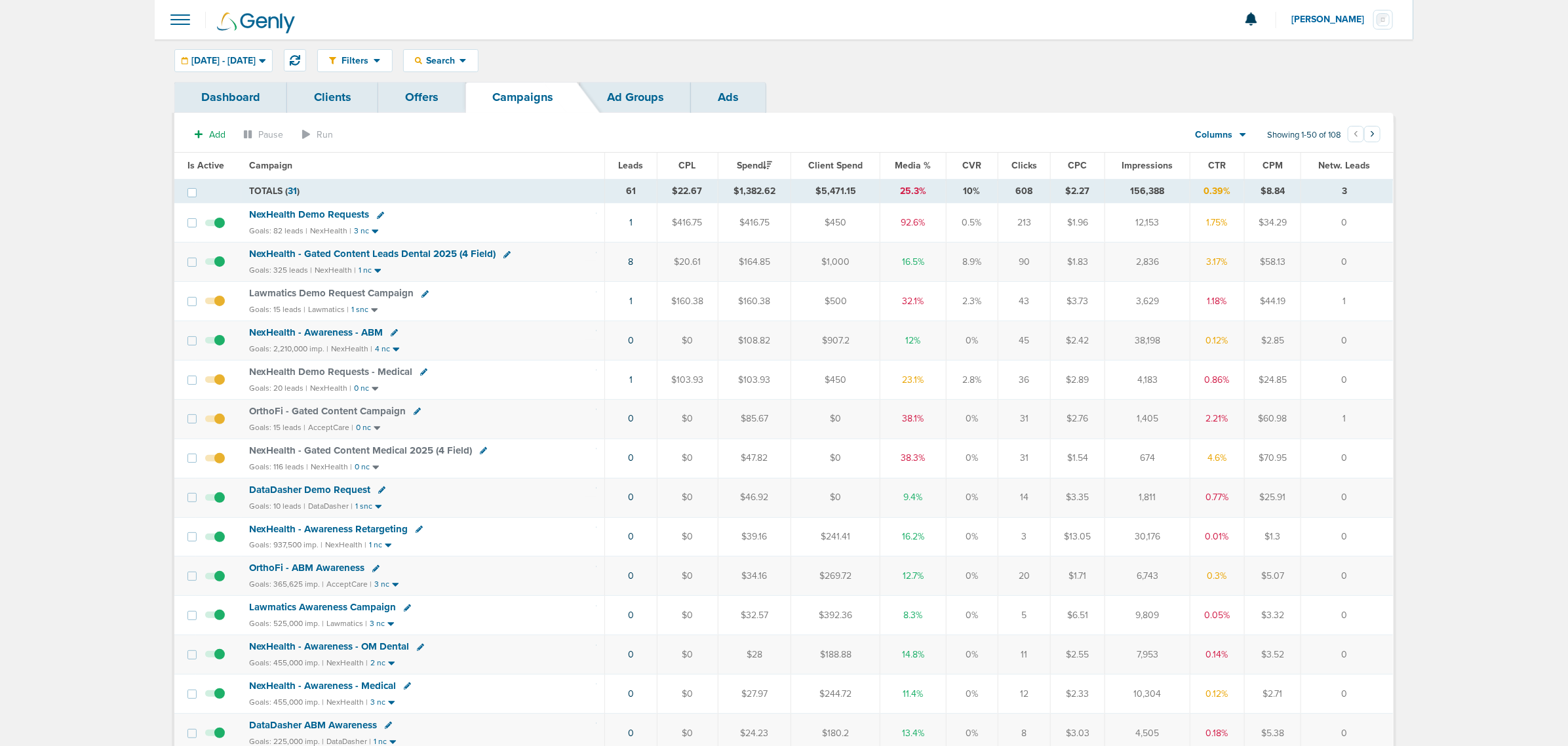
click at [378, 450] on span "NexHealth - Gated Content Medical 2025 (4 Field)" at bounding box center [360, 450] width 223 height 12
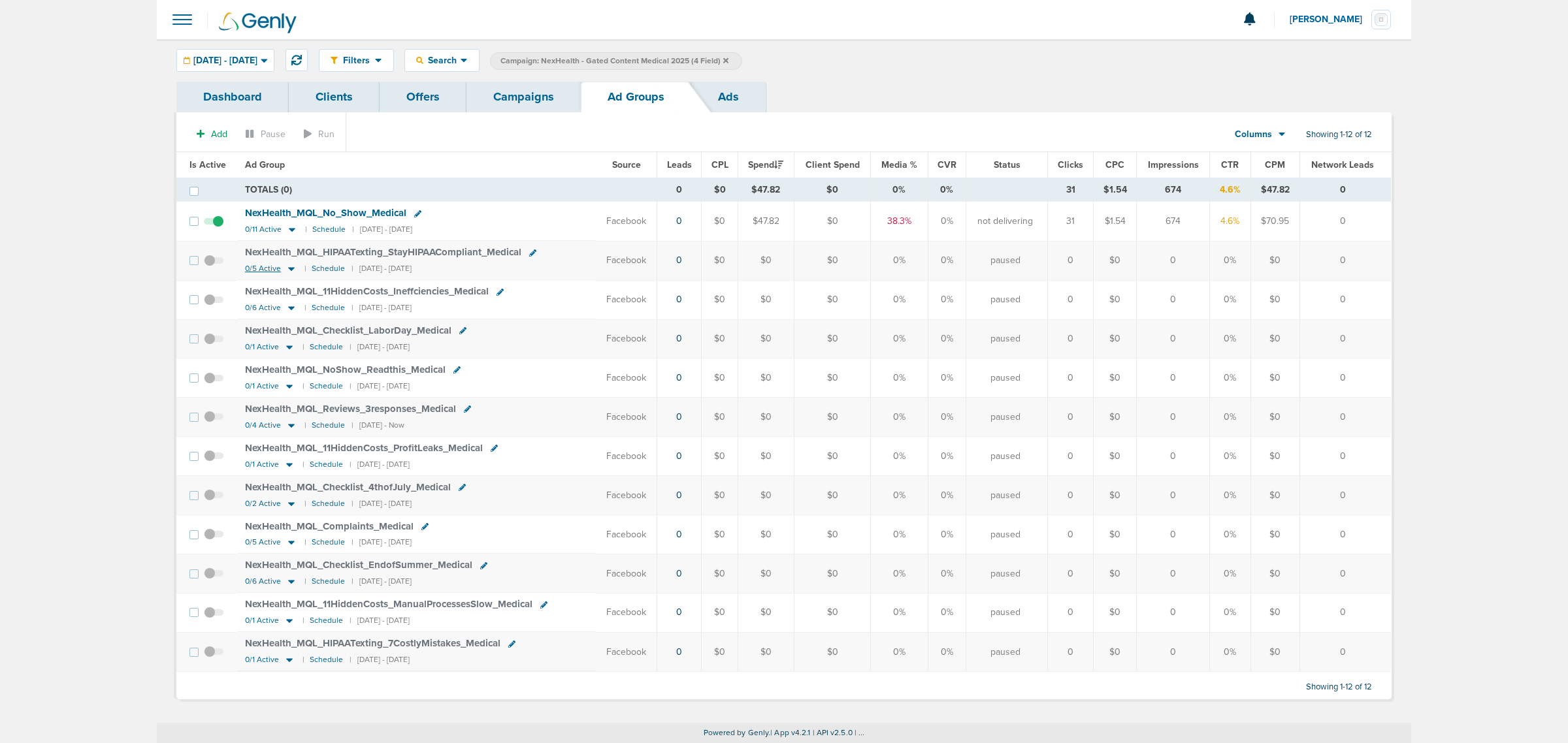
click at [285, 268] on icon at bounding box center [291, 269] width 13 height 11
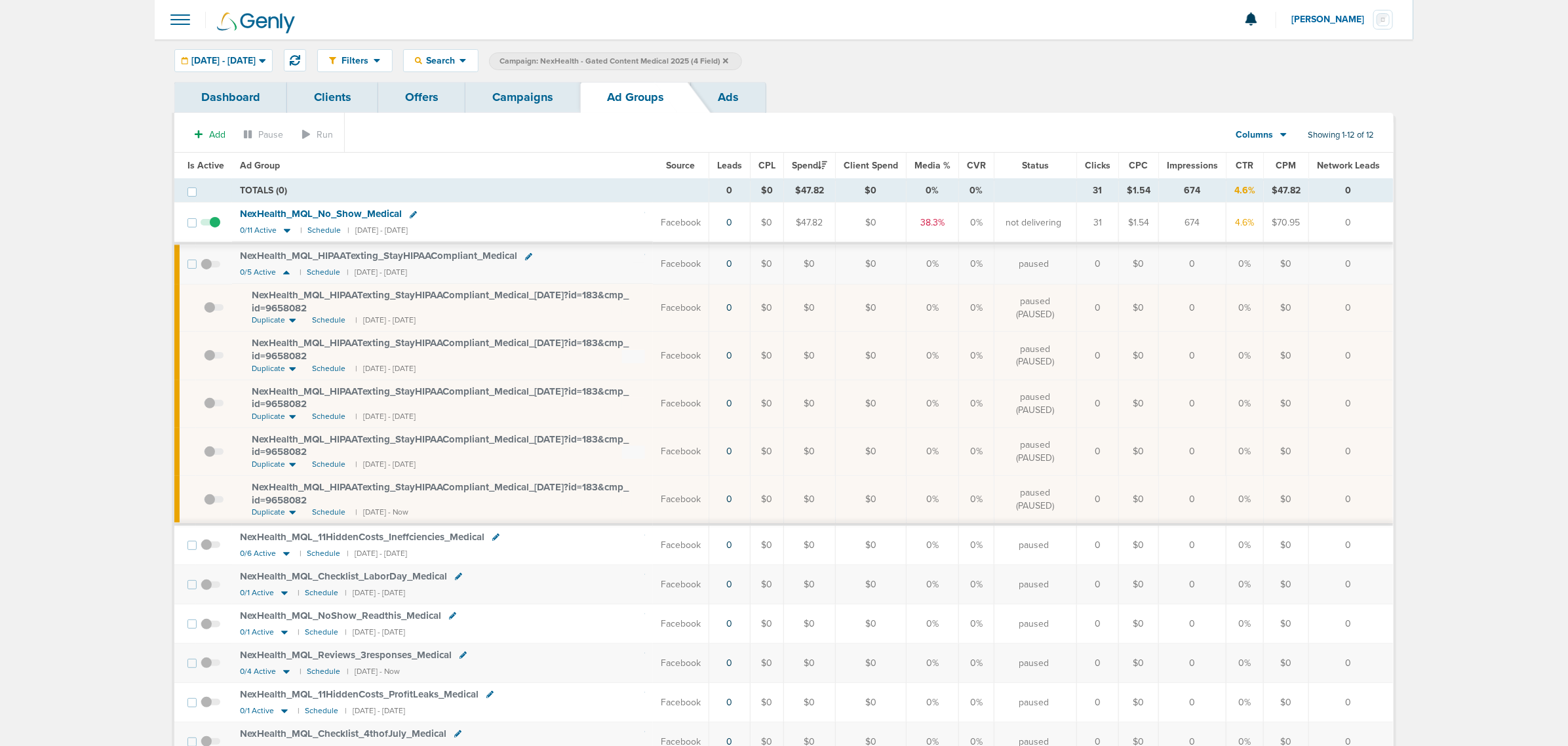
click at [519, 105] on link "Campaigns" at bounding box center [523, 97] width 115 height 31
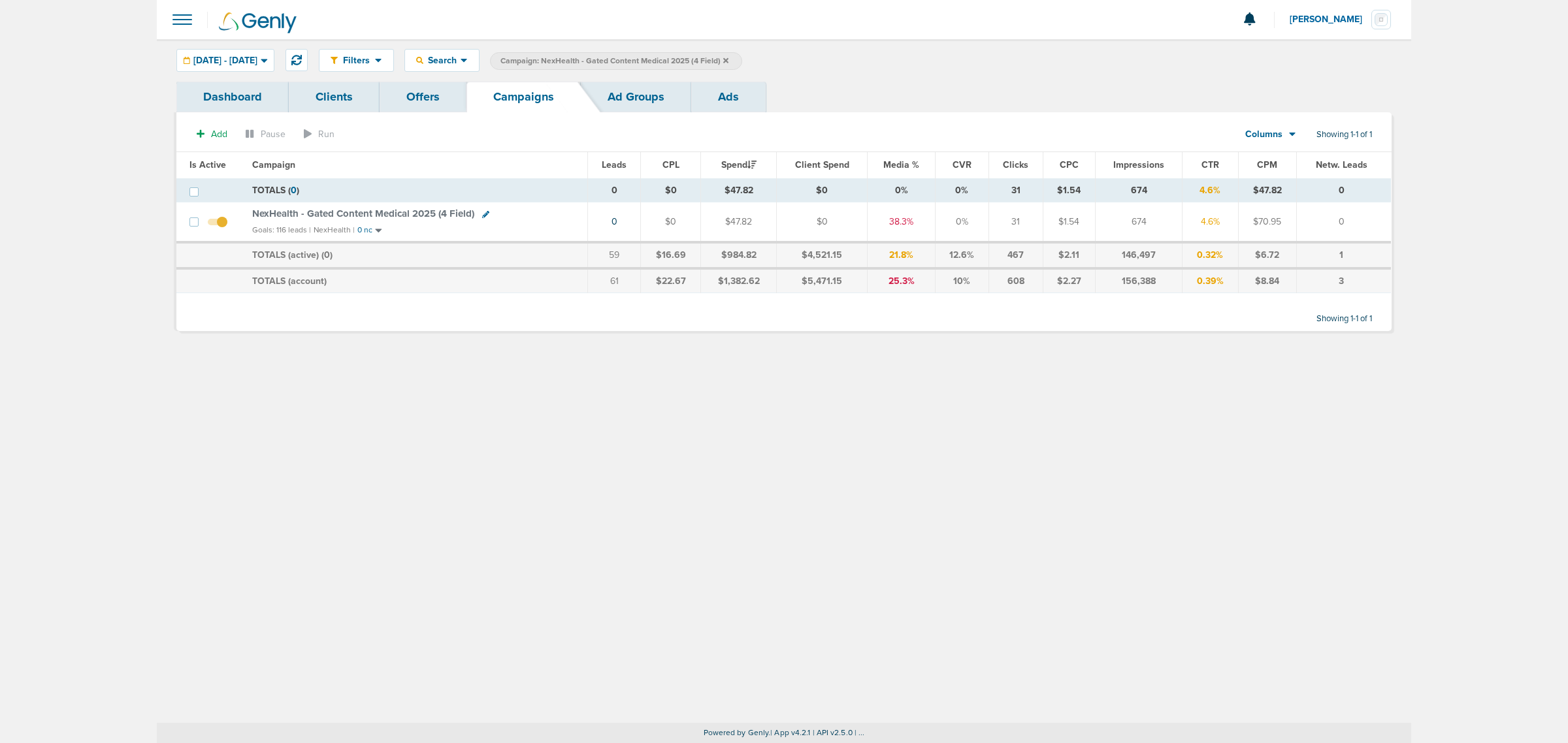
click at [406, 214] on span "NexHealth - Gated Content Medical 2025 (4 Field)" at bounding box center [363, 213] width 222 height 12
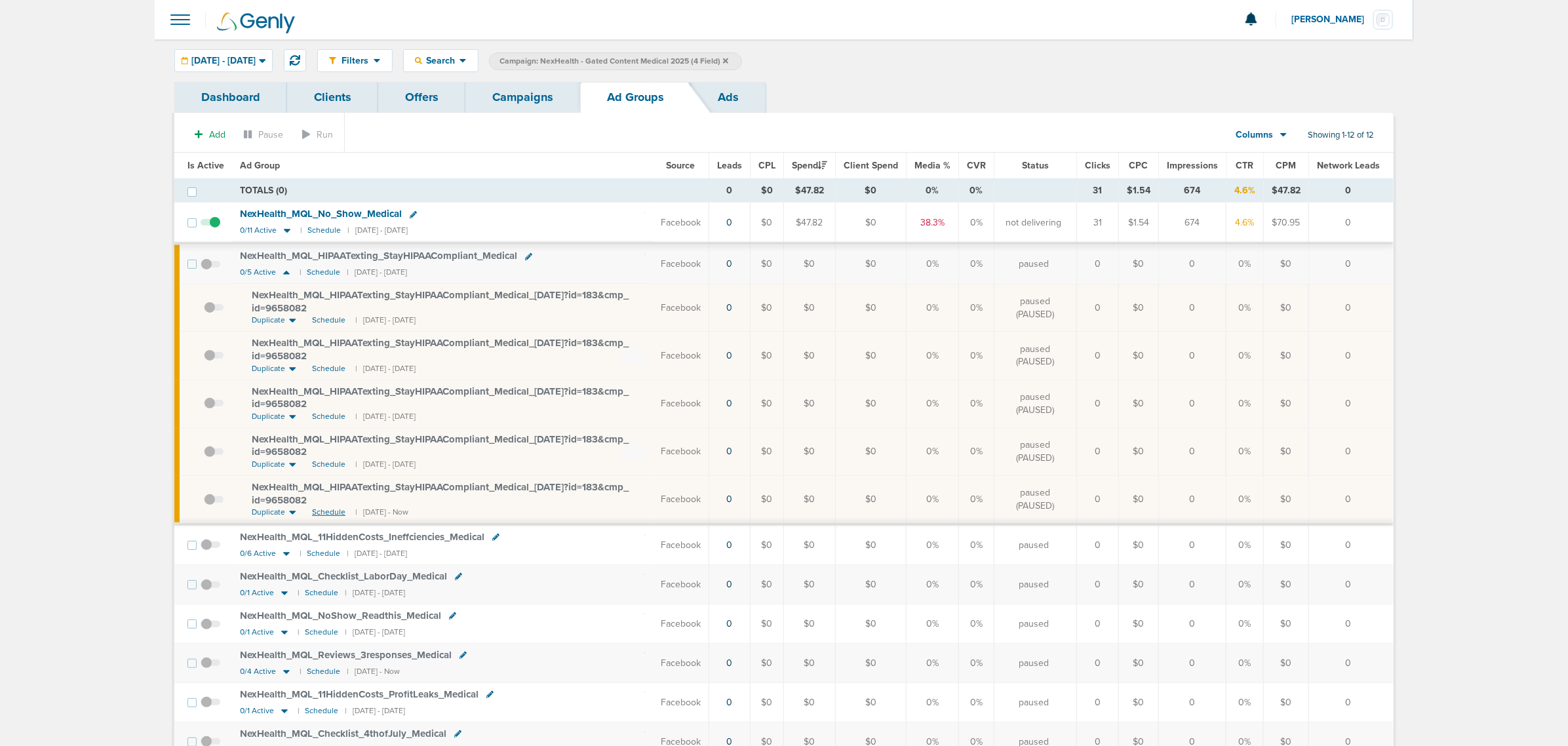
click at [333, 512] on span "Schedule" at bounding box center [329, 512] width 33 height 11
click at [544, 93] on link "Campaigns" at bounding box center [523, 97] width 115 height 31
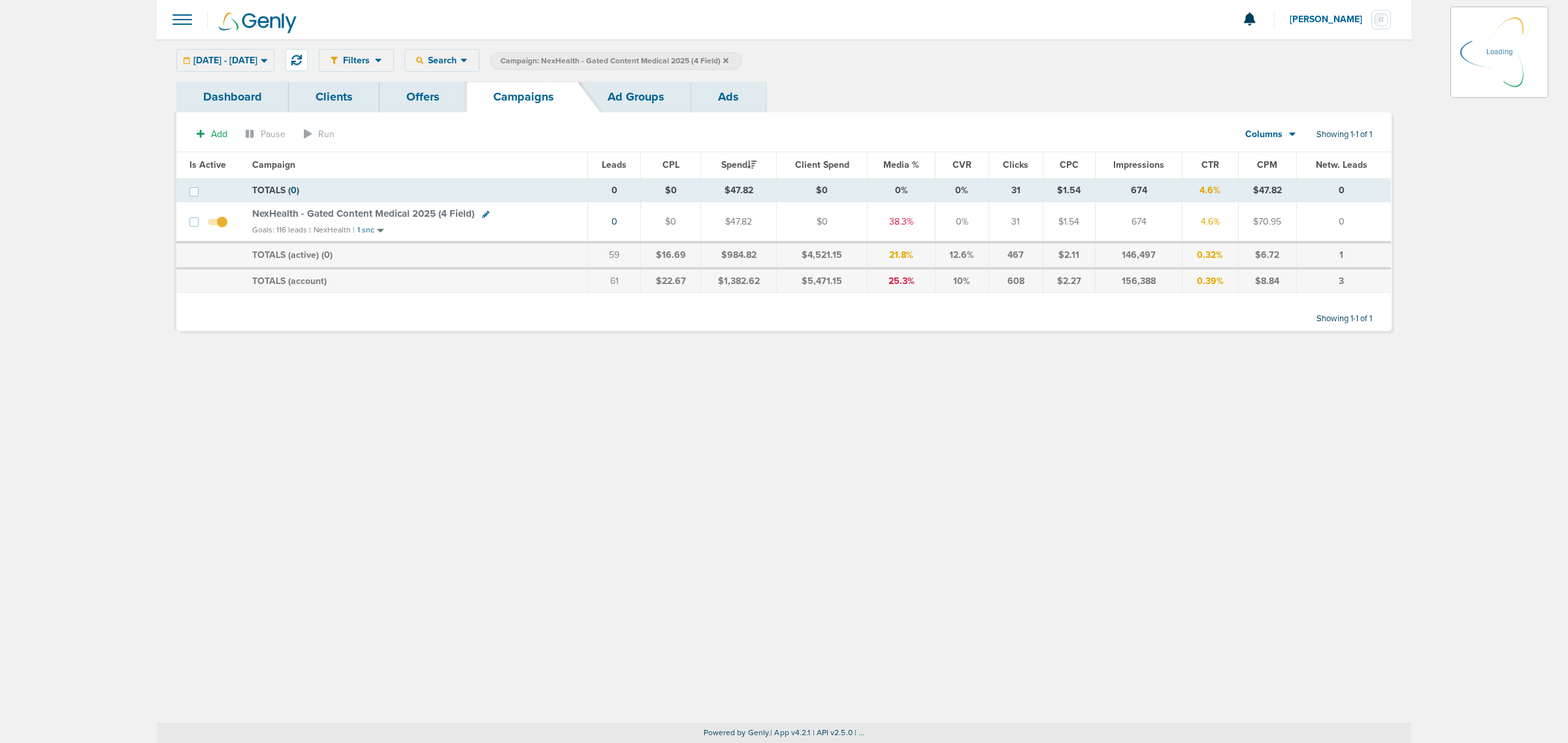
click at [729, 59] on icon at bounding box center [726, 60] width 6 height 8
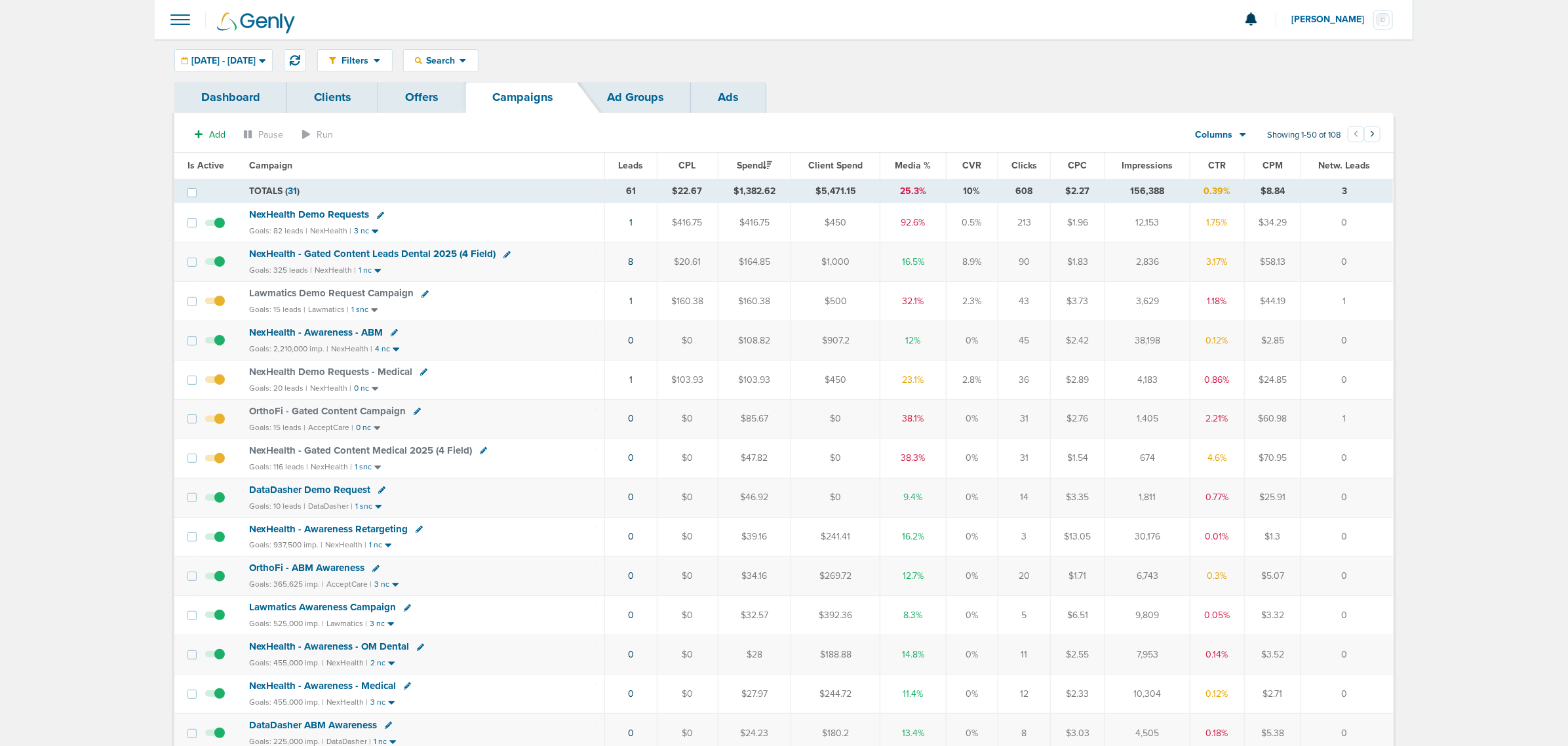
click at [362, 374] on span "NexHealth Demo Requests - Medical" at bounding box center [331, 372] width 163 height 12
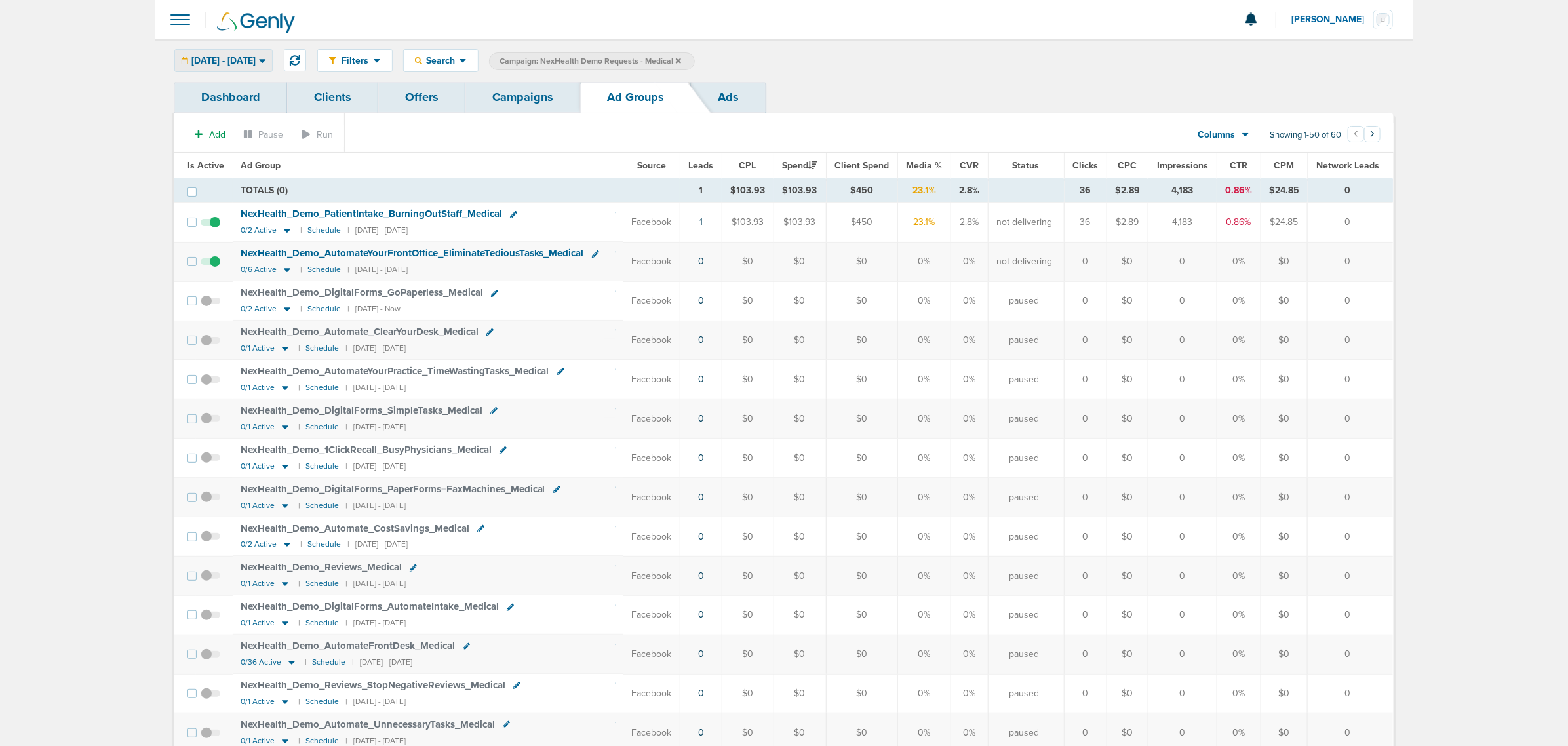
click at [256, 60] on span "[DATE] - [DATE]" at bounding box center [223, 60] width 64 height 9
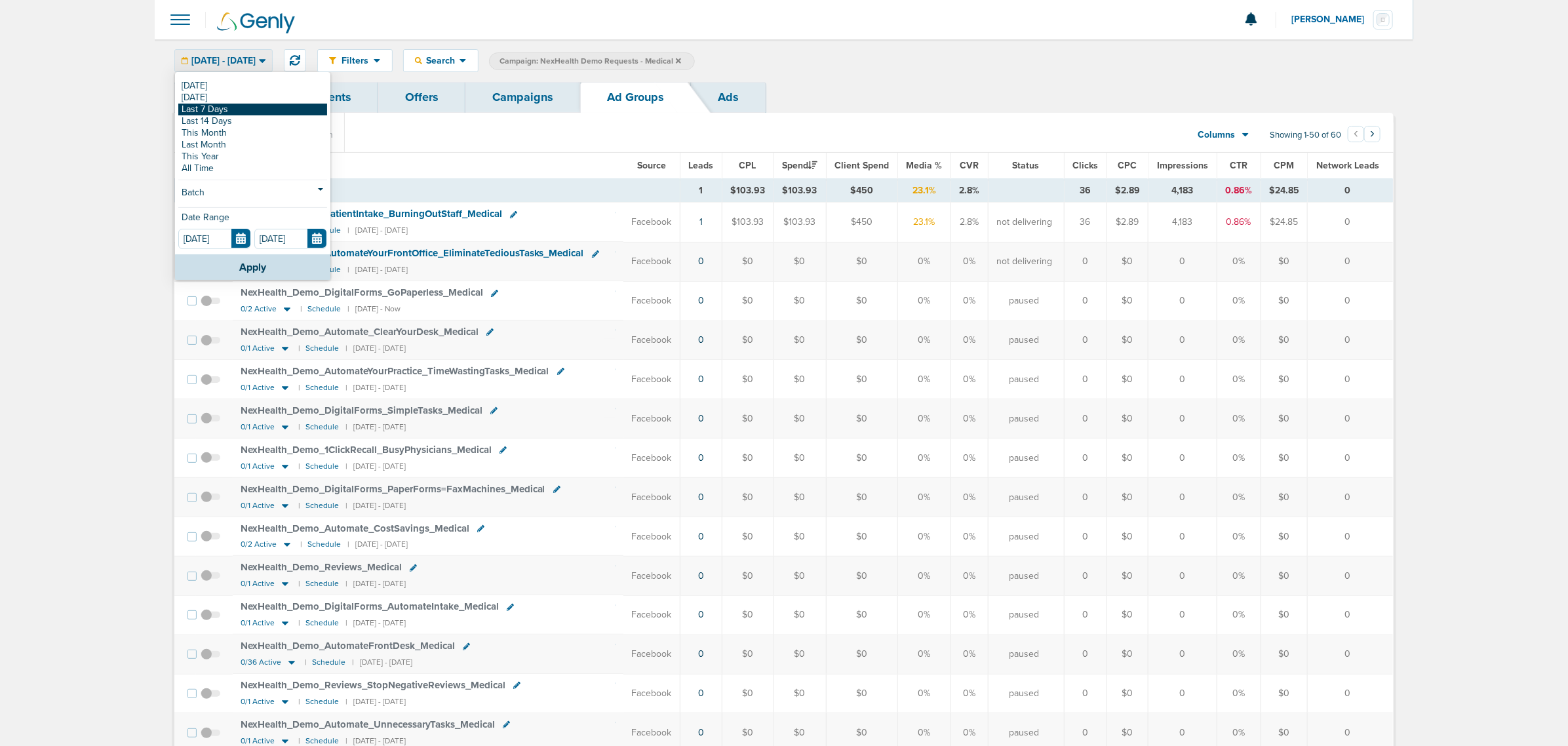
click at [241, 113] on link "Last 7 Days" at bounding box center [252, 109] width 149 height 12
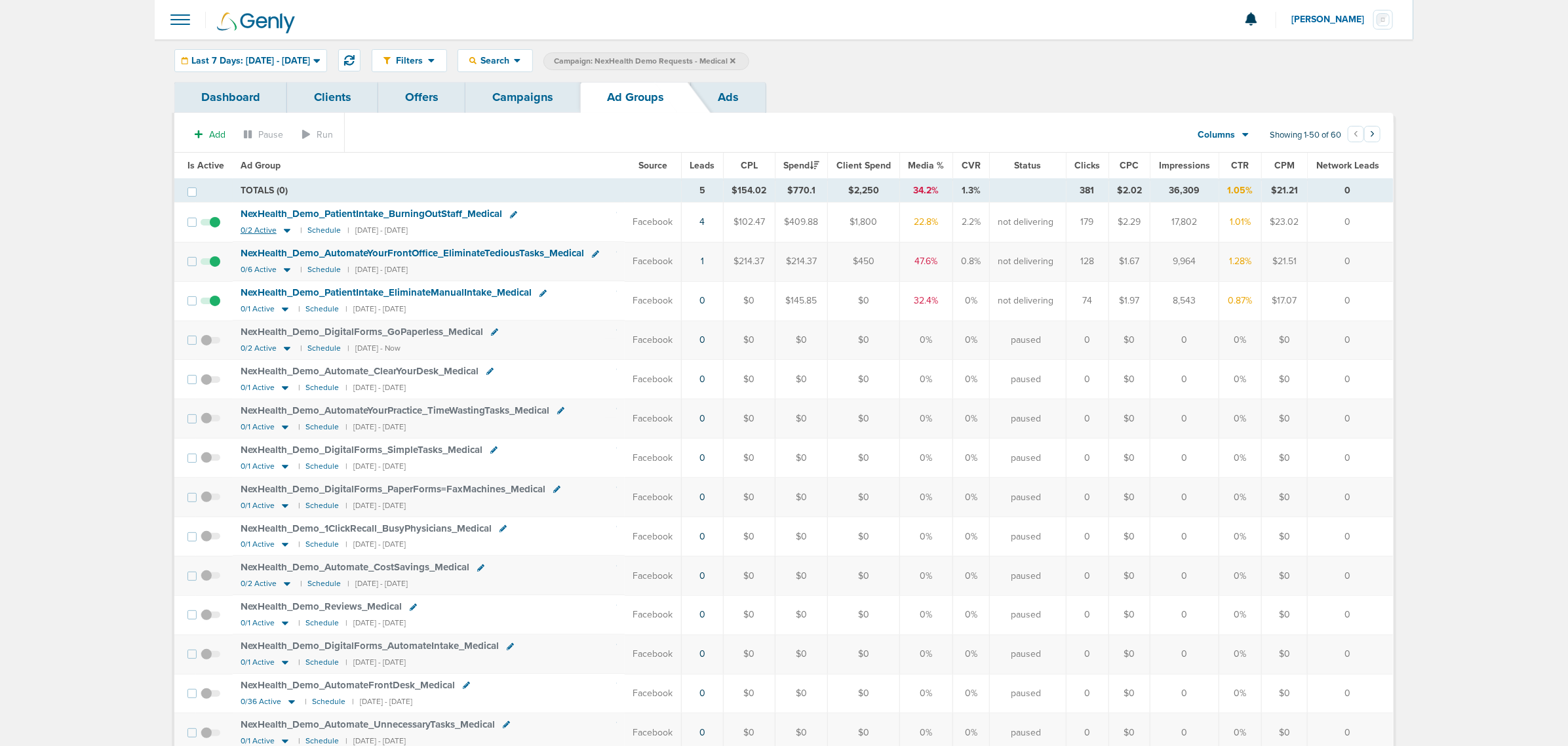
click at [287, 232] on icon at bounding box center [287, 230] width 13 height 11
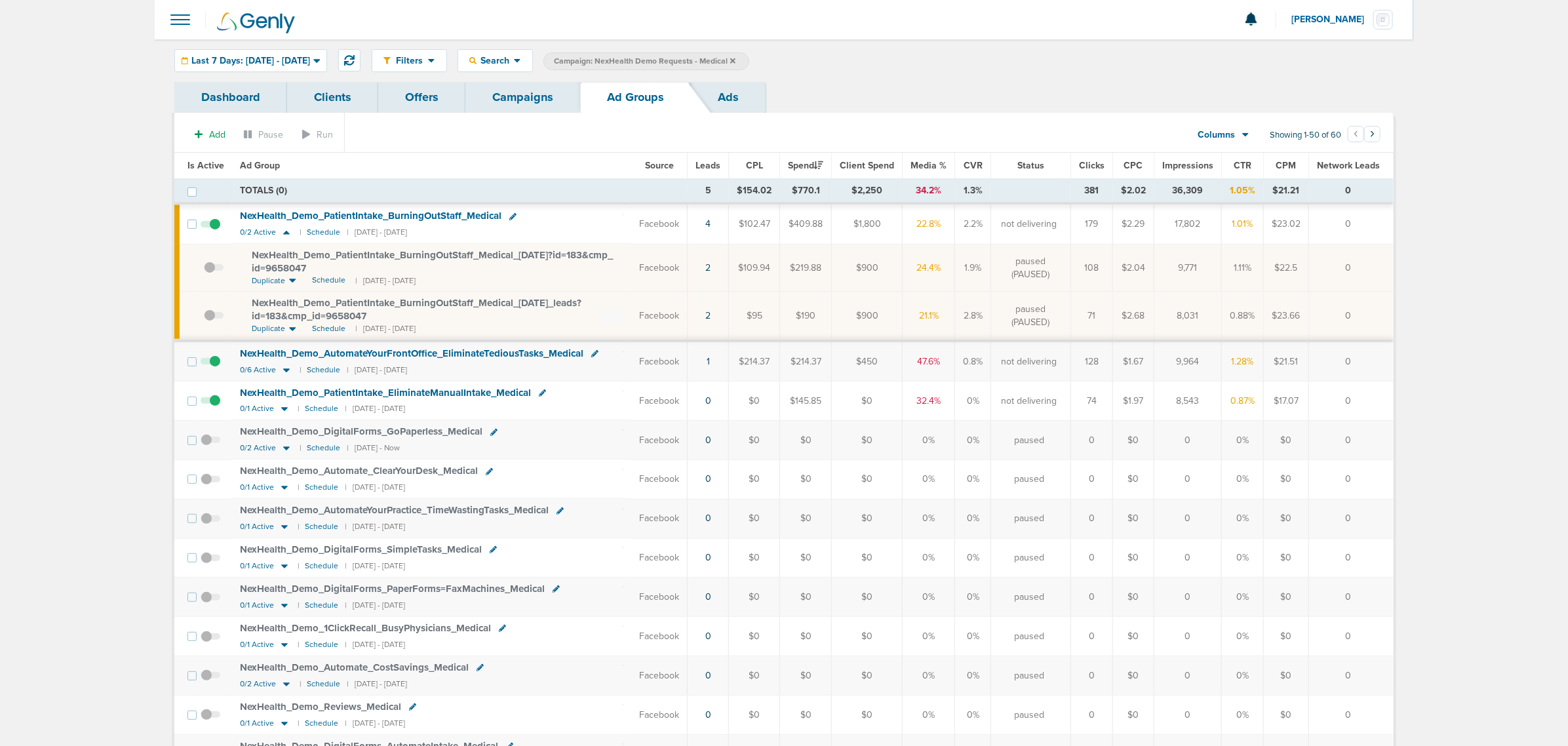
drag, startPoint x: 329, startPoint y: 329, endPoint x: 381, endPoint y: 253, distance: 92.1
click at [329, 329] on span "Schedule" at bounding box center [329, 329] width 33 height 11
click at [519, 95] on link "Campaigns" at bounding box center [523, 97] width 115 height 31
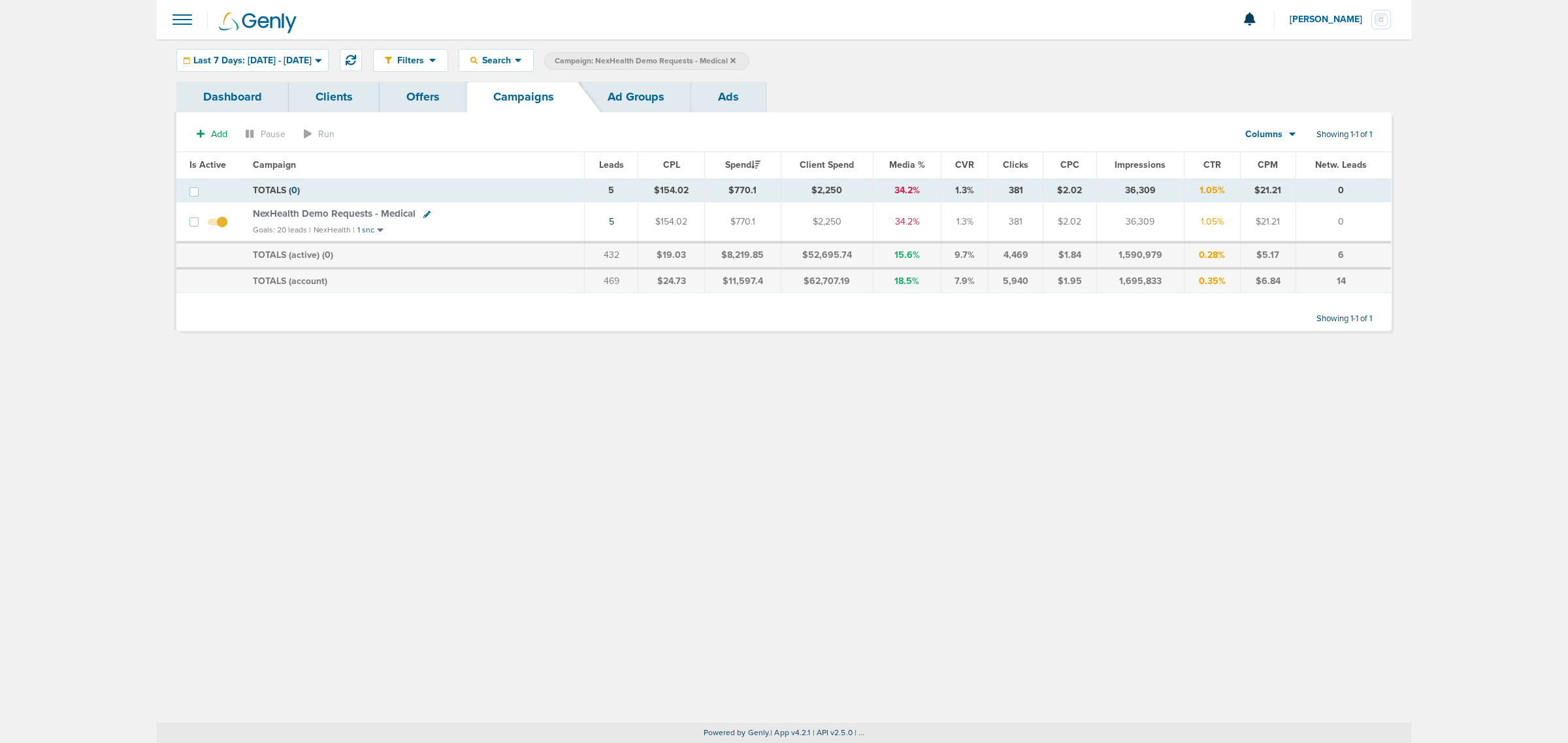
click at [423, 214] on icon at bounding box center [427, 214] width 7 height 7
select select
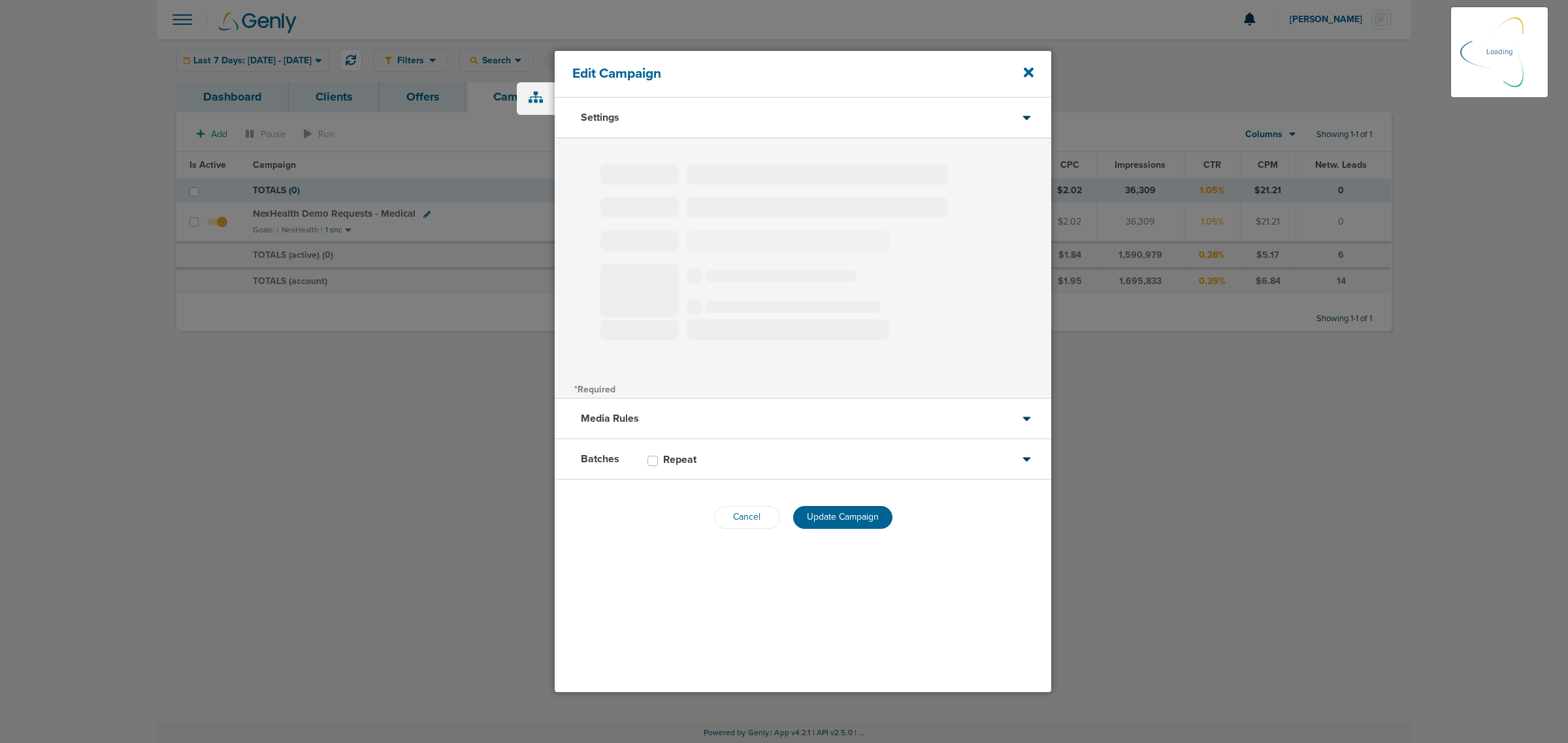
type input "NexHealth Demo Requests - Medical"
select select "Leads"
radio input "true"
select select "readOnly"
select select "1"
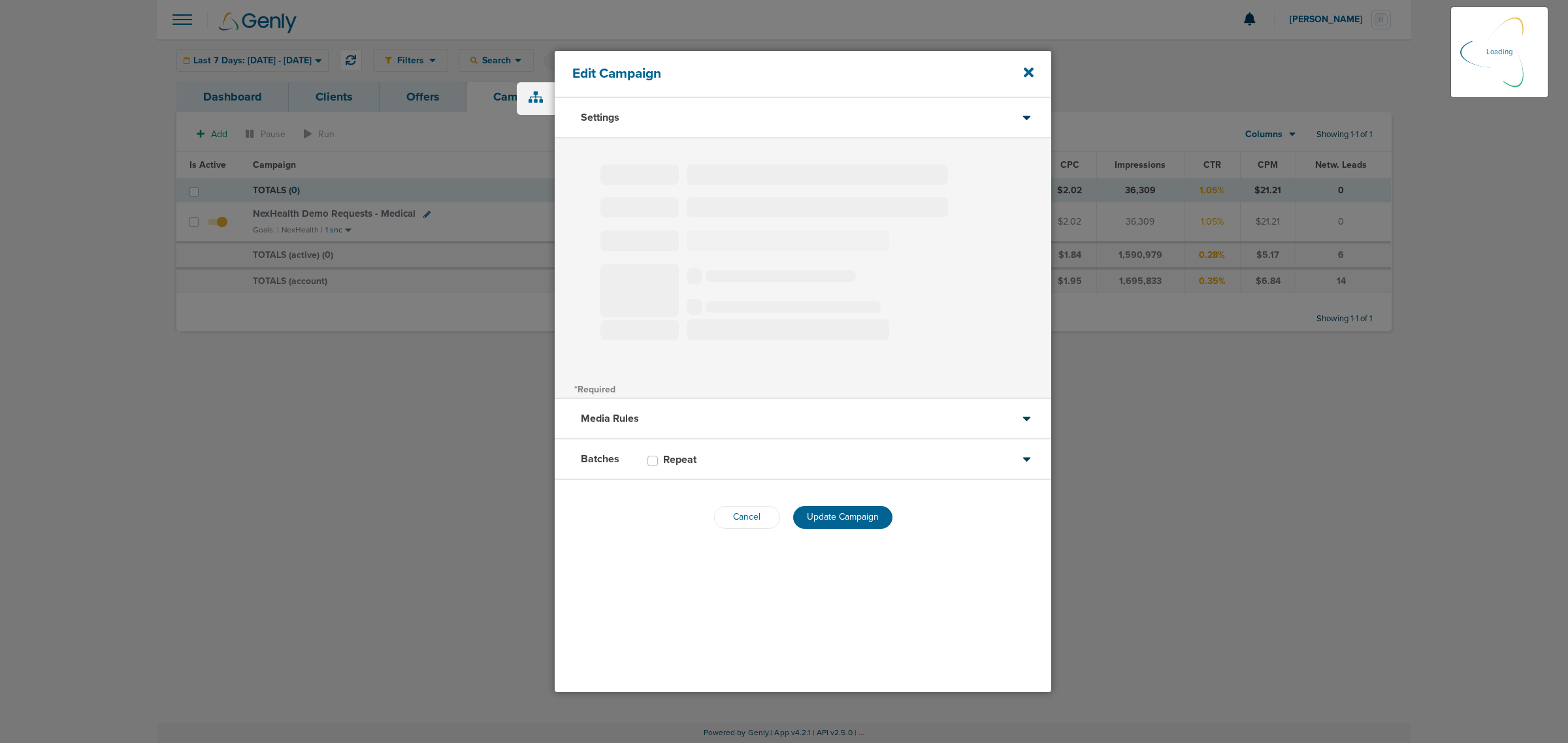
select select "2"
select select "3"
select select "4"
select select "6"
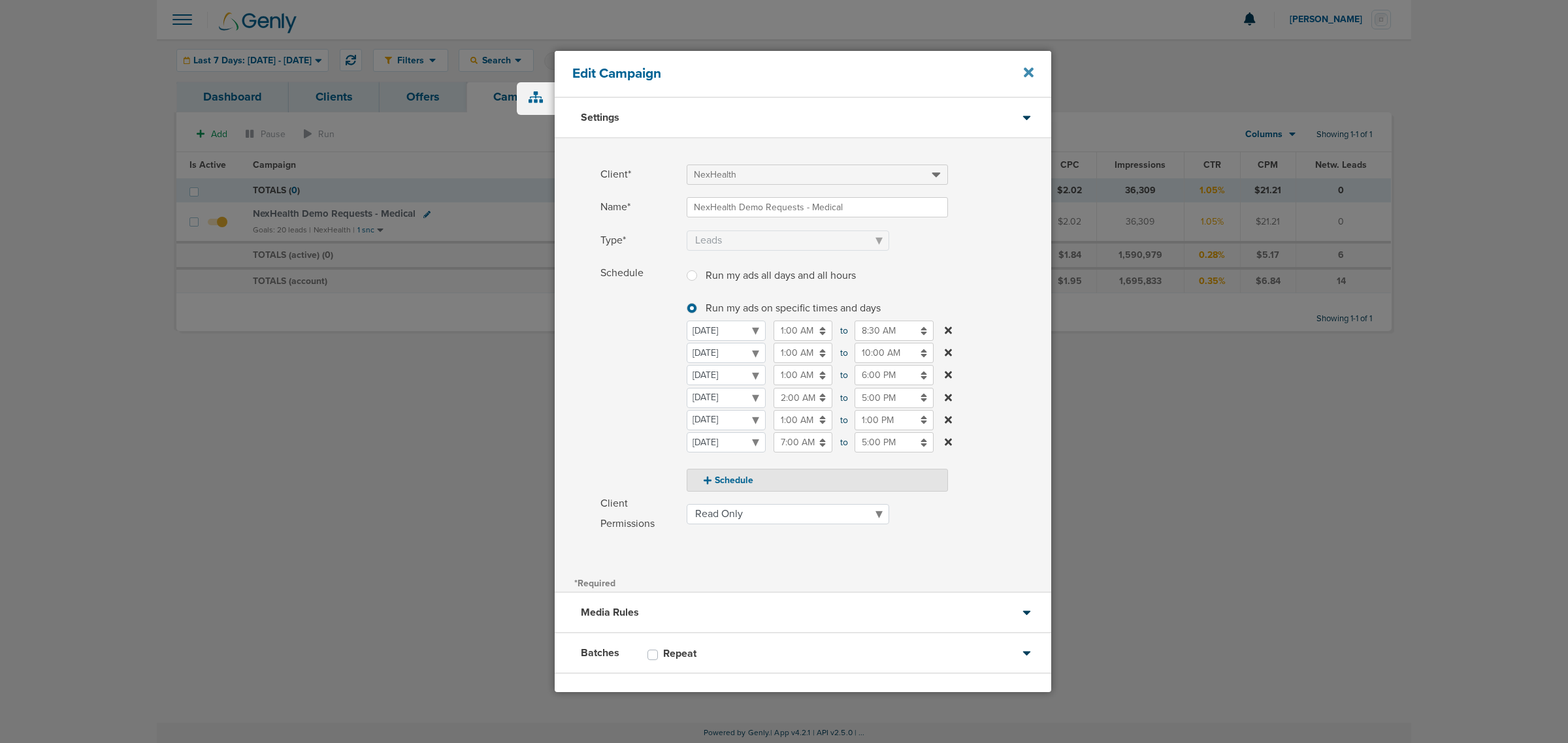
click at [1033, 72] on icon at bounding box center [1029, 72] width 10 height 14
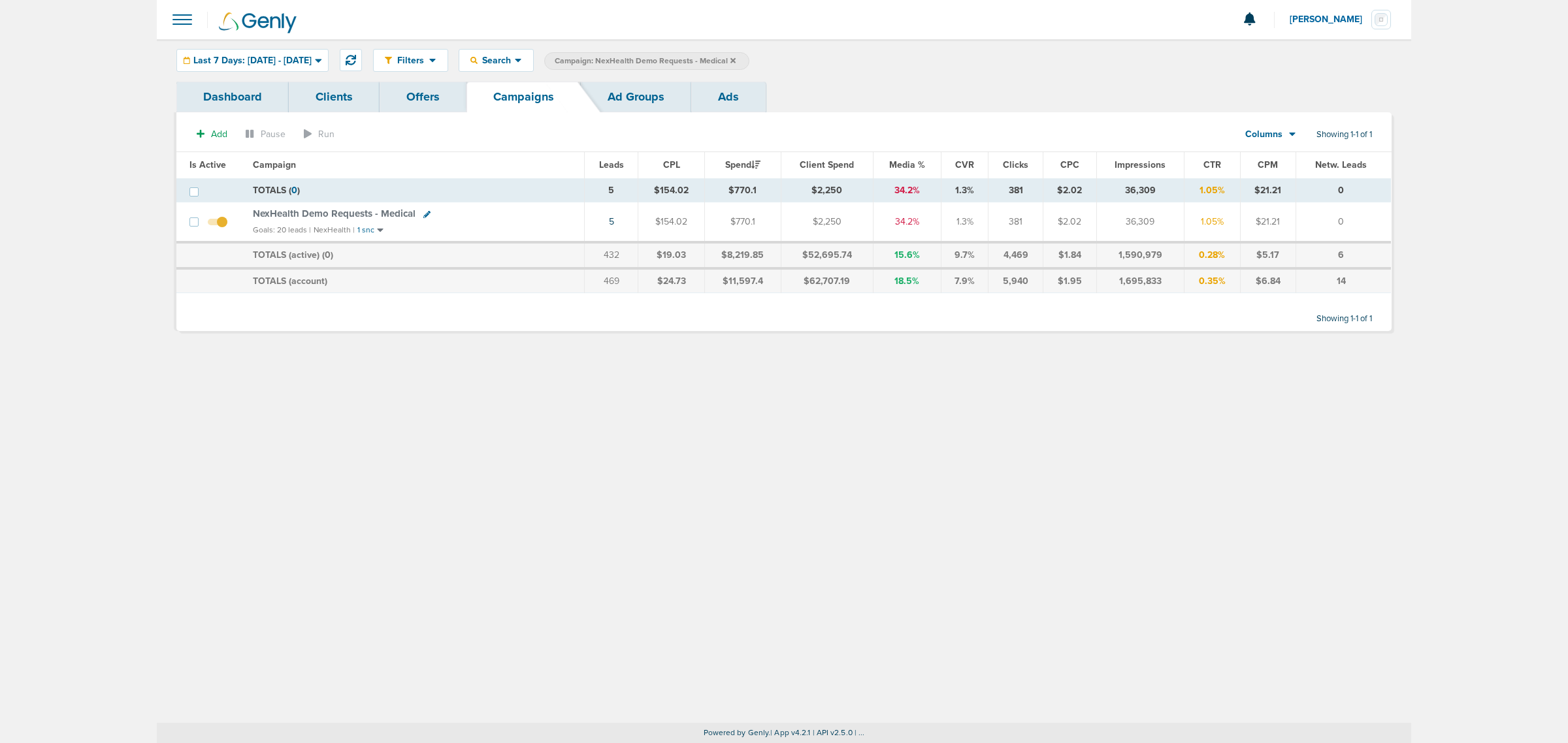
click at [736, 59] on icon at bounding box center [733, 60] width 6 height 6
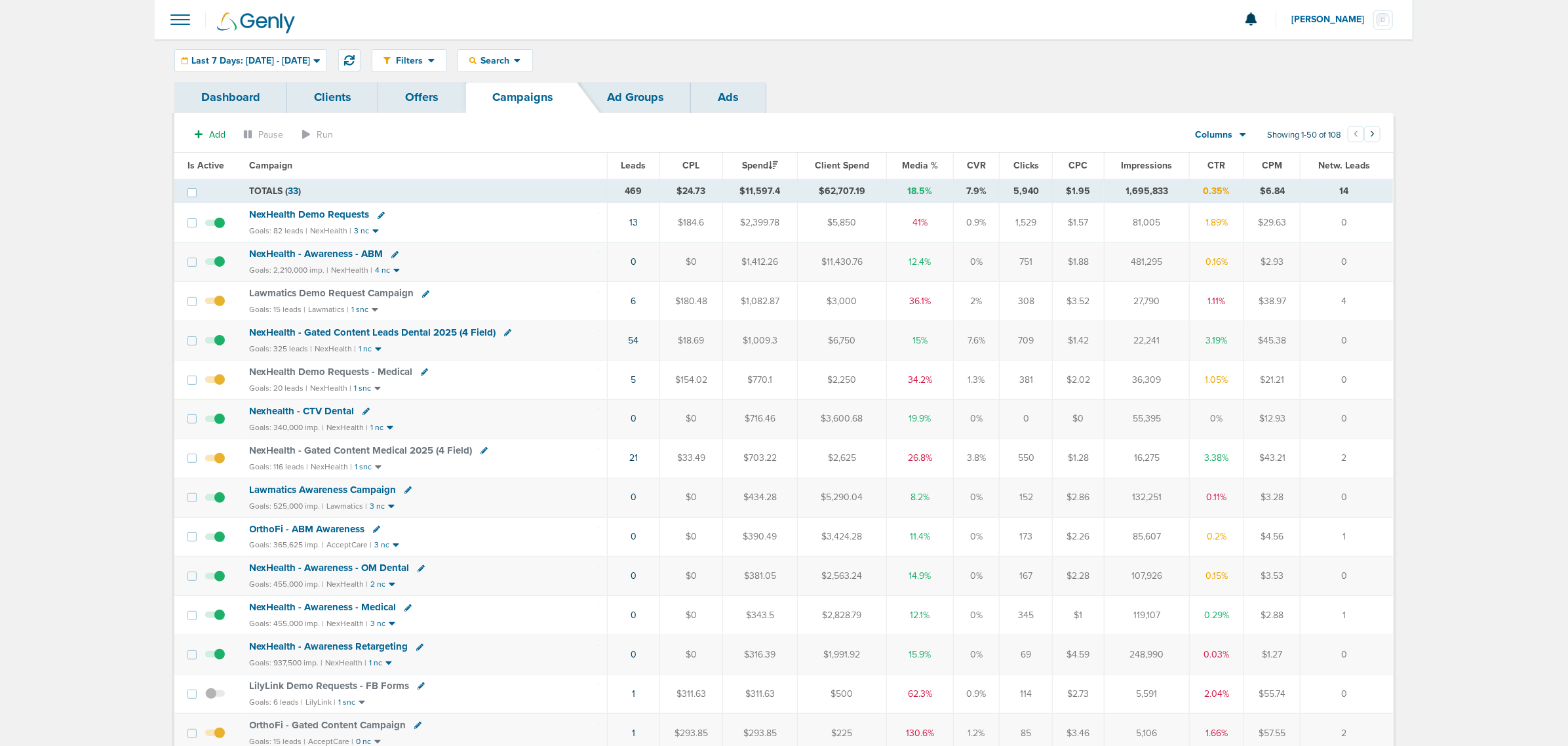
click at [268, 48] on div "Filters Active Only Settings Status Active Inactive Objectives MQL SQL Traffic …" at bounding box center [784, 61] width 1258 height 43
click at [246, 66] on div "Last 7 Days: 08.08.2025 - 08.15.2025" at bounding box center [250, 60] width 151 height 21
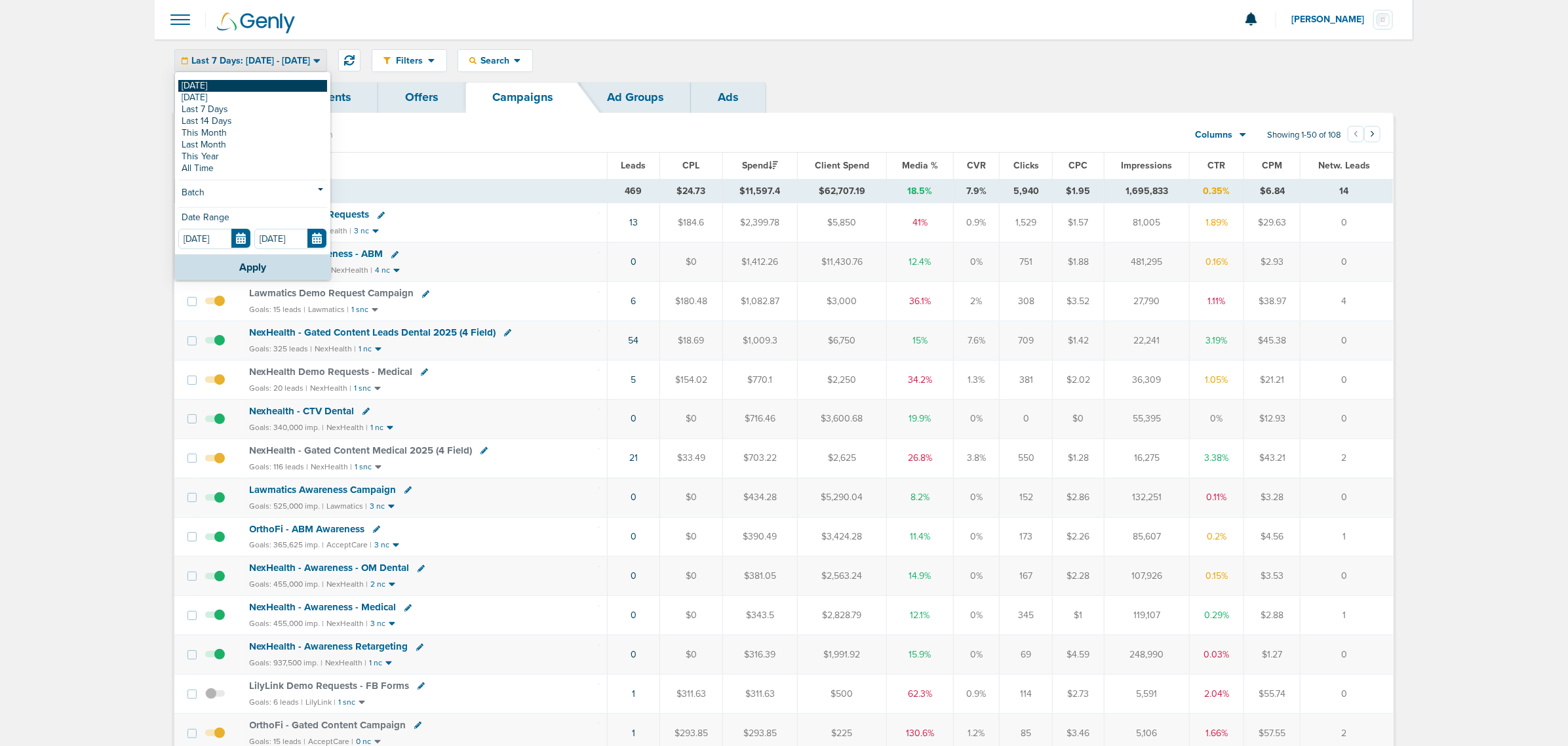
click at [214, 86] on link "[DATE]" at bounding box center [252, 86] width 149 height 12
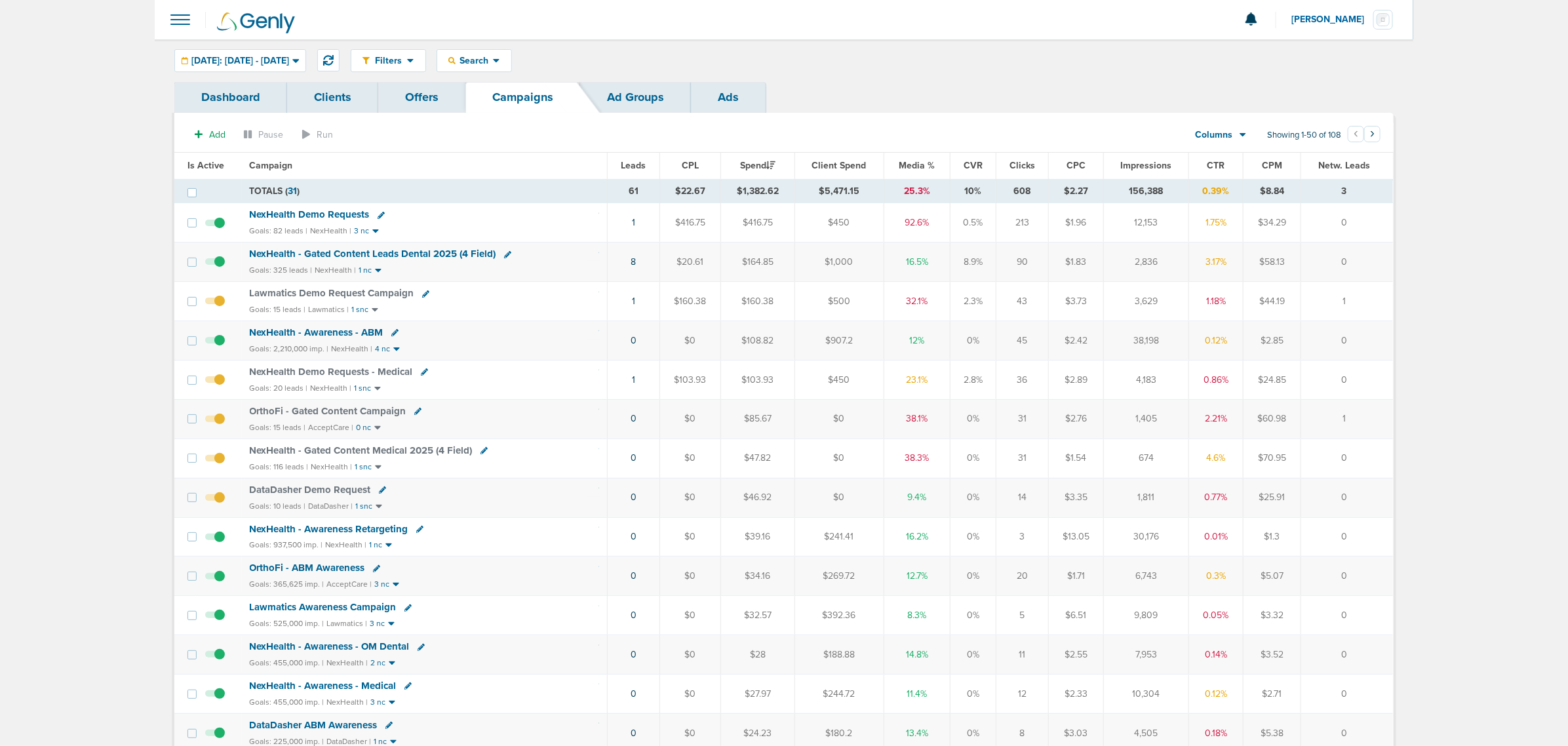
drag, startPoint x: 1334, startPoint y: 500, endPoint x: 466, endPoint y: 497, distance: 868.0
click at [466, 497] on tr "DataDasher Demo Request Goals: 10 leads | DataDasher | 1 snc 0 $0 $46.92 $0 9.4…" at bounding box center [784, 498] width 1219 height 39
click at [466, 497] on div "DataDasher Demo Request" at bounding box center [424, 490] width 349 height 13
click at [418, 415] on icon at bounding box center [418, 411] width 7 height 7
select select
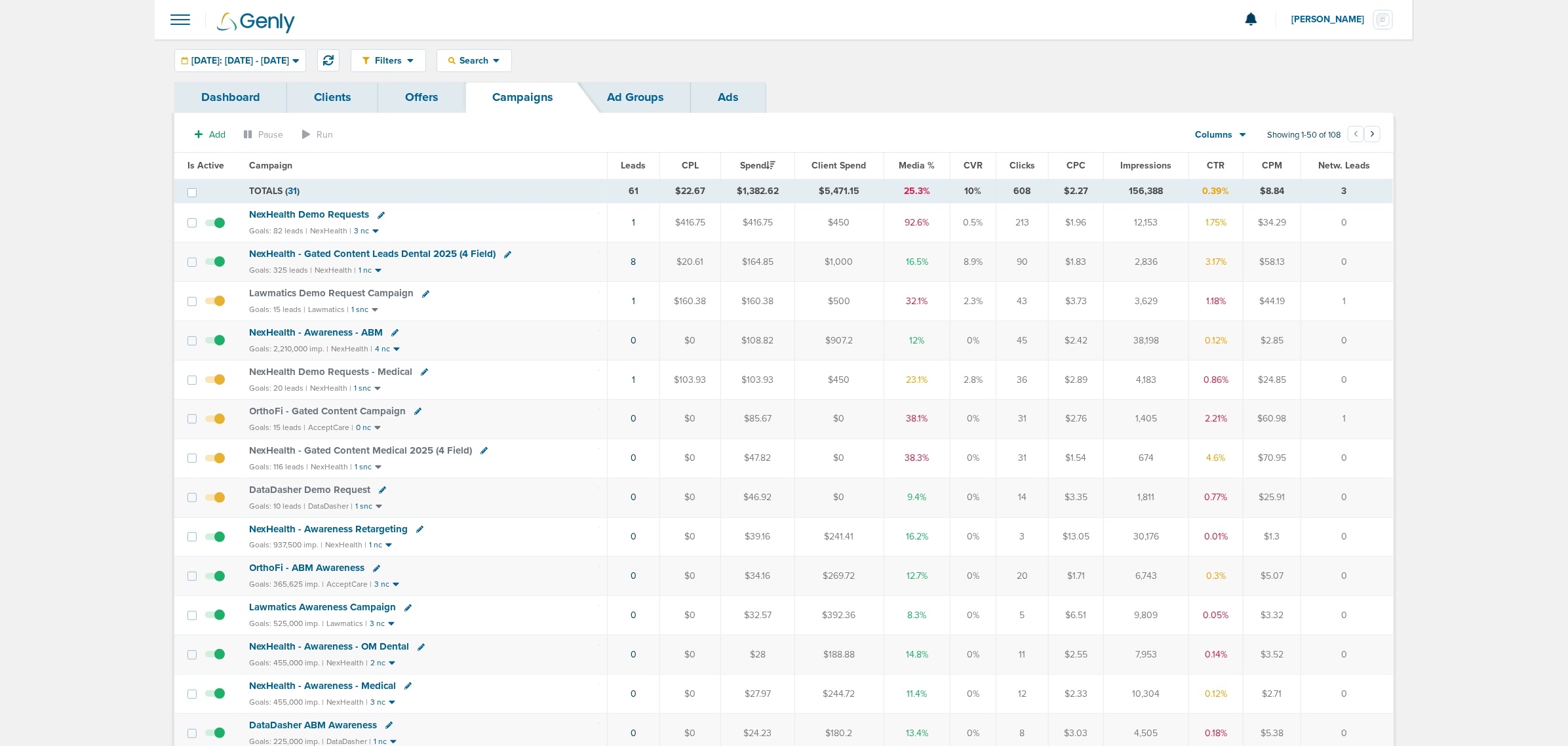
select select
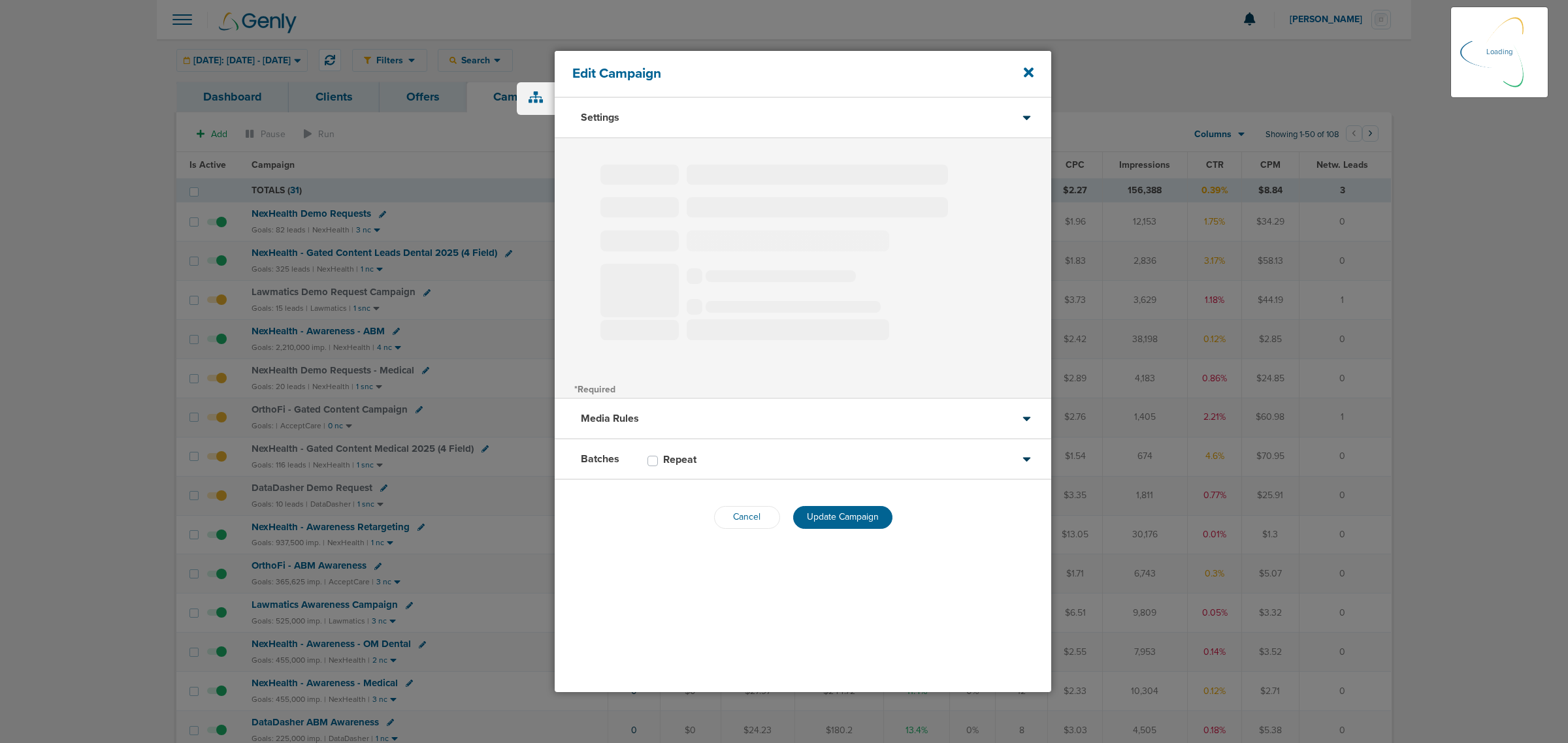
type input "OrthoFi - Gated Content Campaign"
select select "Leads"
radio input "true"
select select "readWrite"
select select "4"
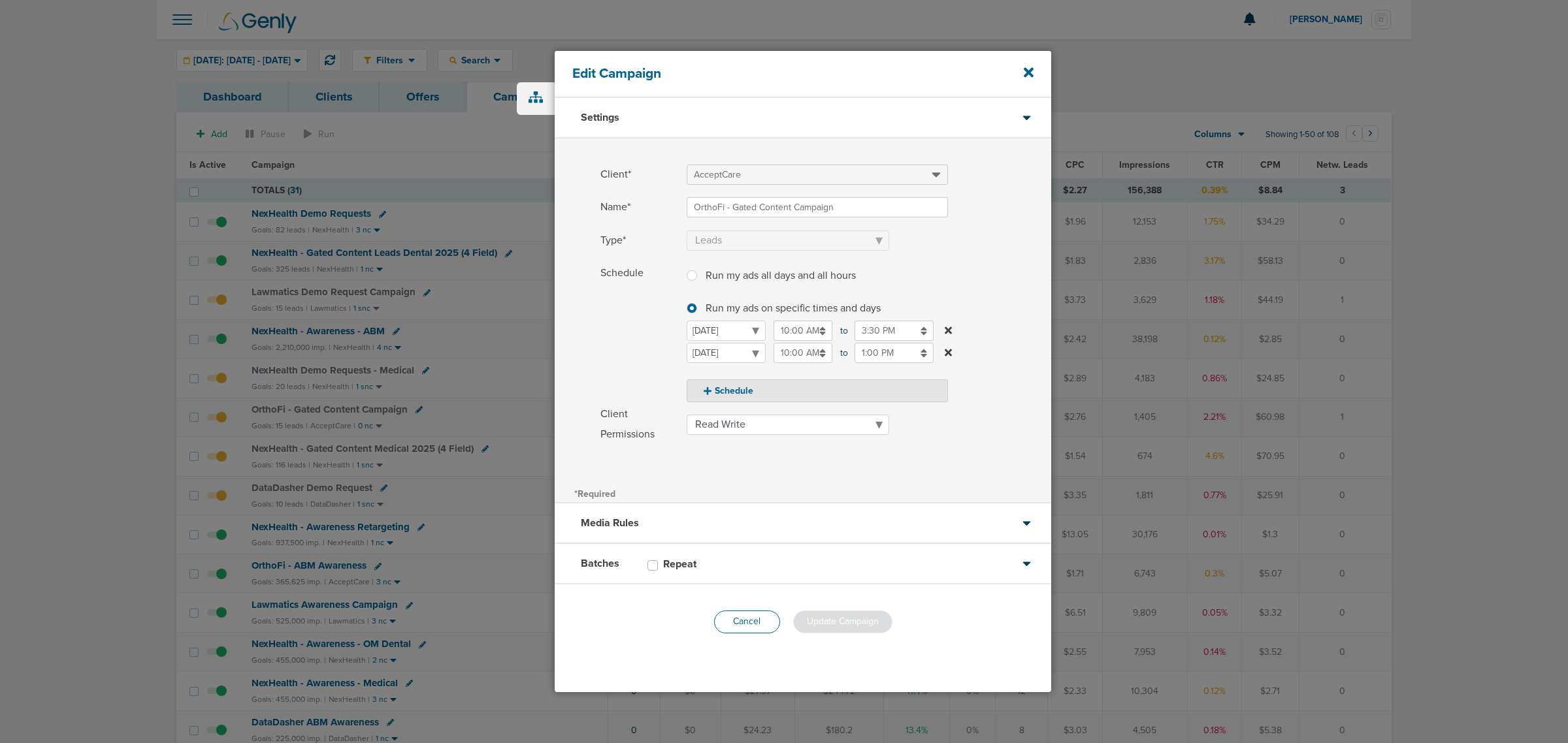
click at [759, 621] on button "Cancel" at bounding box center [747, 622] width 66 height 23
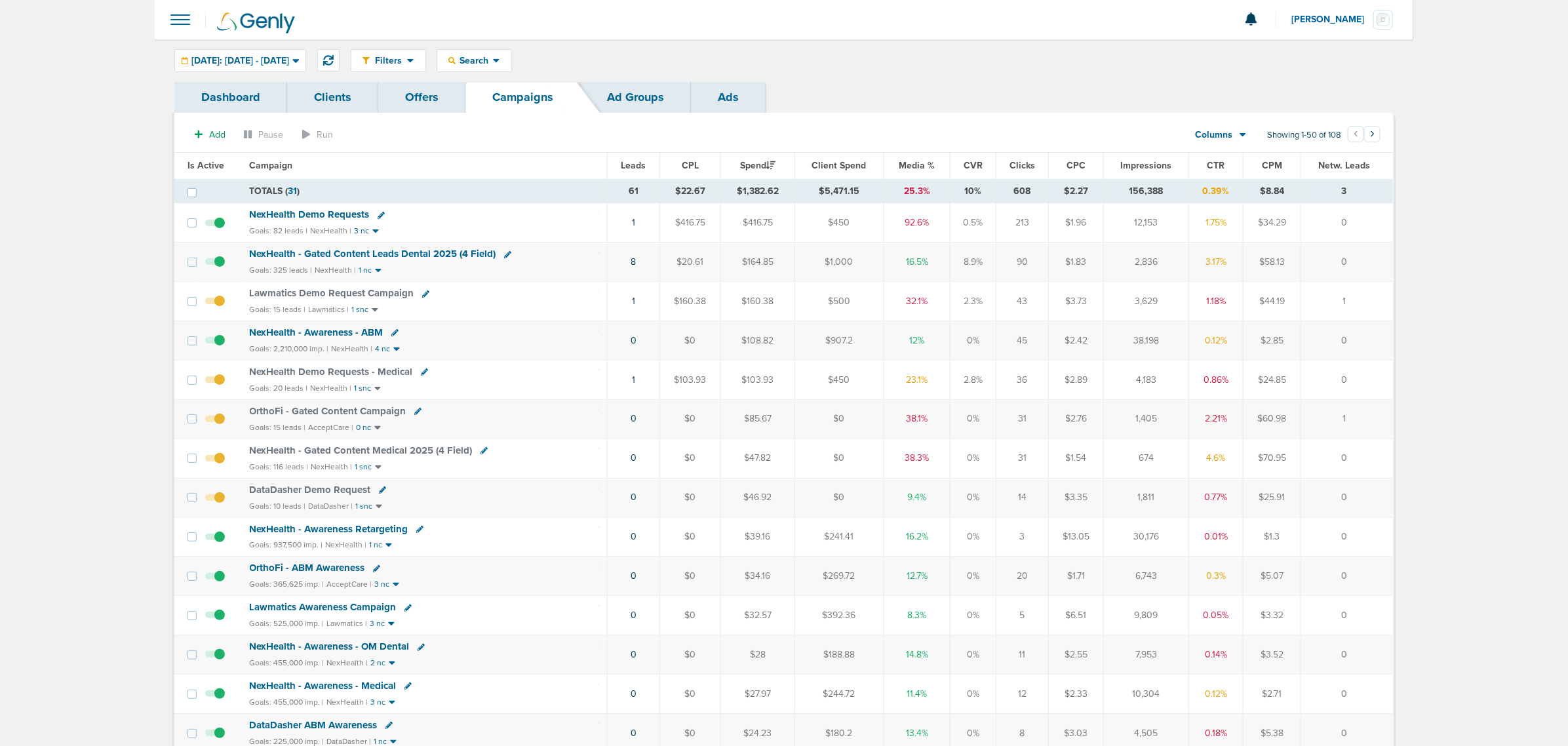
click at [220, 415] on td at bounding box center [219, 419] width 46 height 39
click at [220, 426] on span at bounding box center [215, 426] width 19 height 0
click at [215, 421] on input "checkbox" at bounding box center [215, 421] width 0 height 0
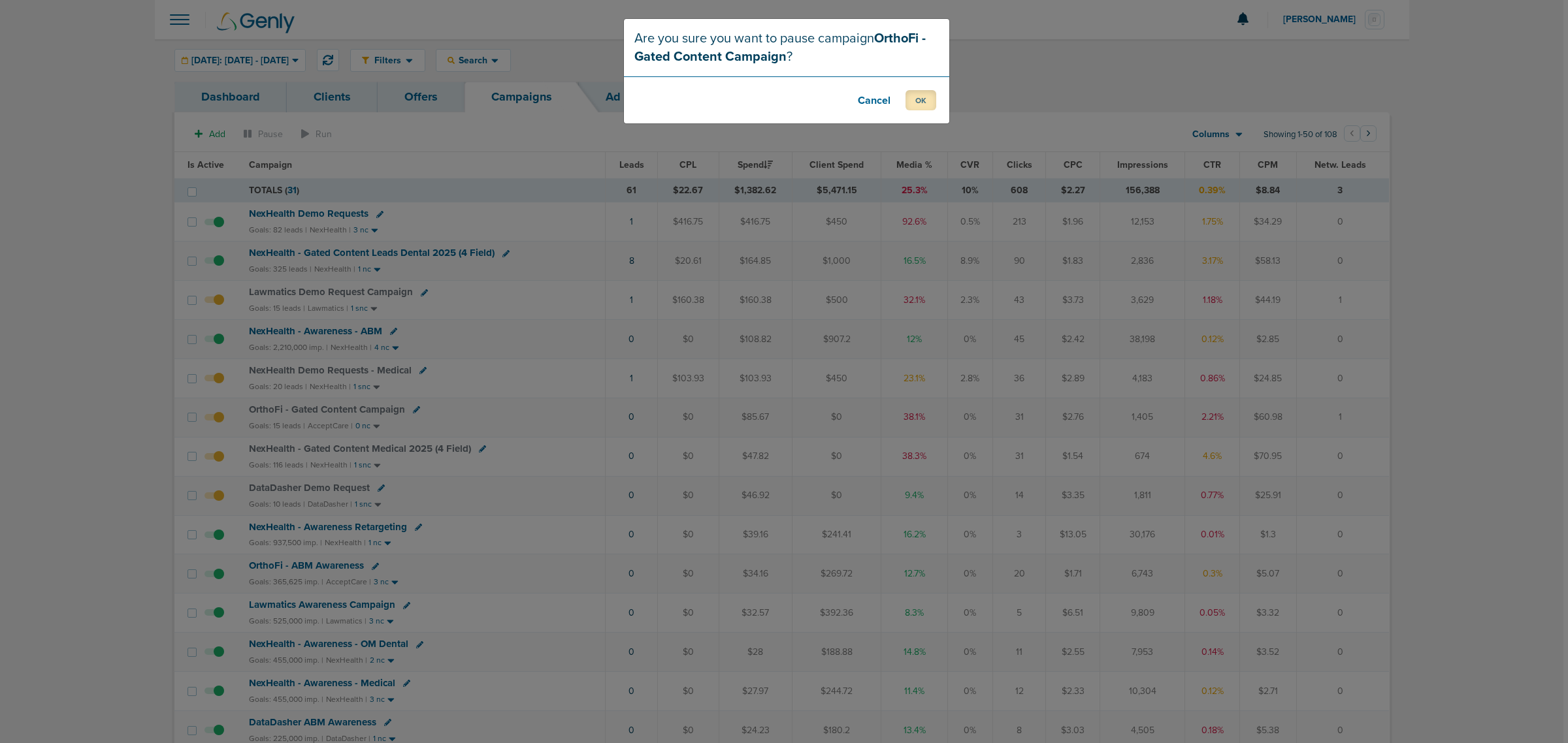
click at [926, 99] on button "OK" at bounding box center [921, 100] width 31 height 20
